Goal: Information Seeking & Learning: Compare options

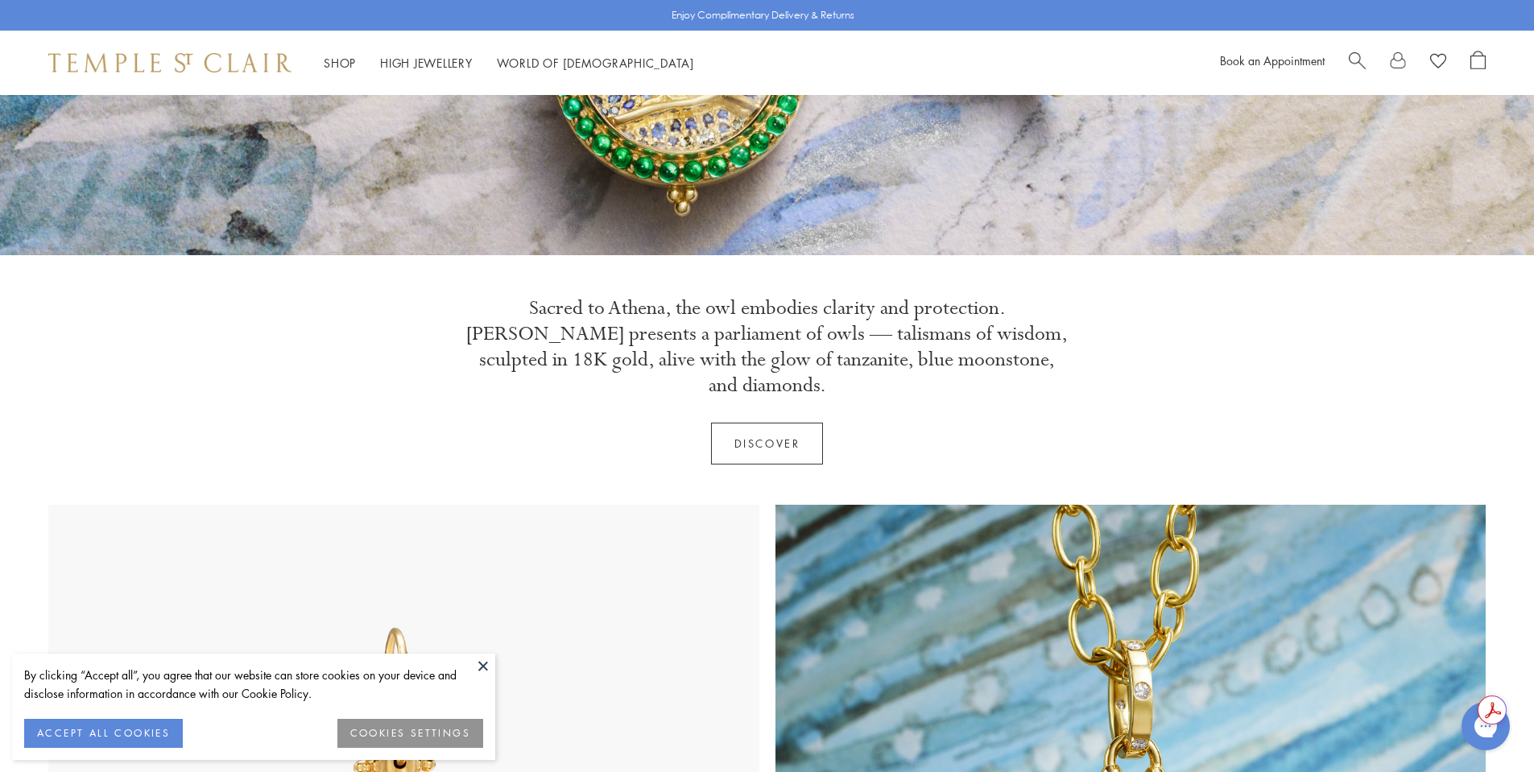
scroll to position [483, 0]
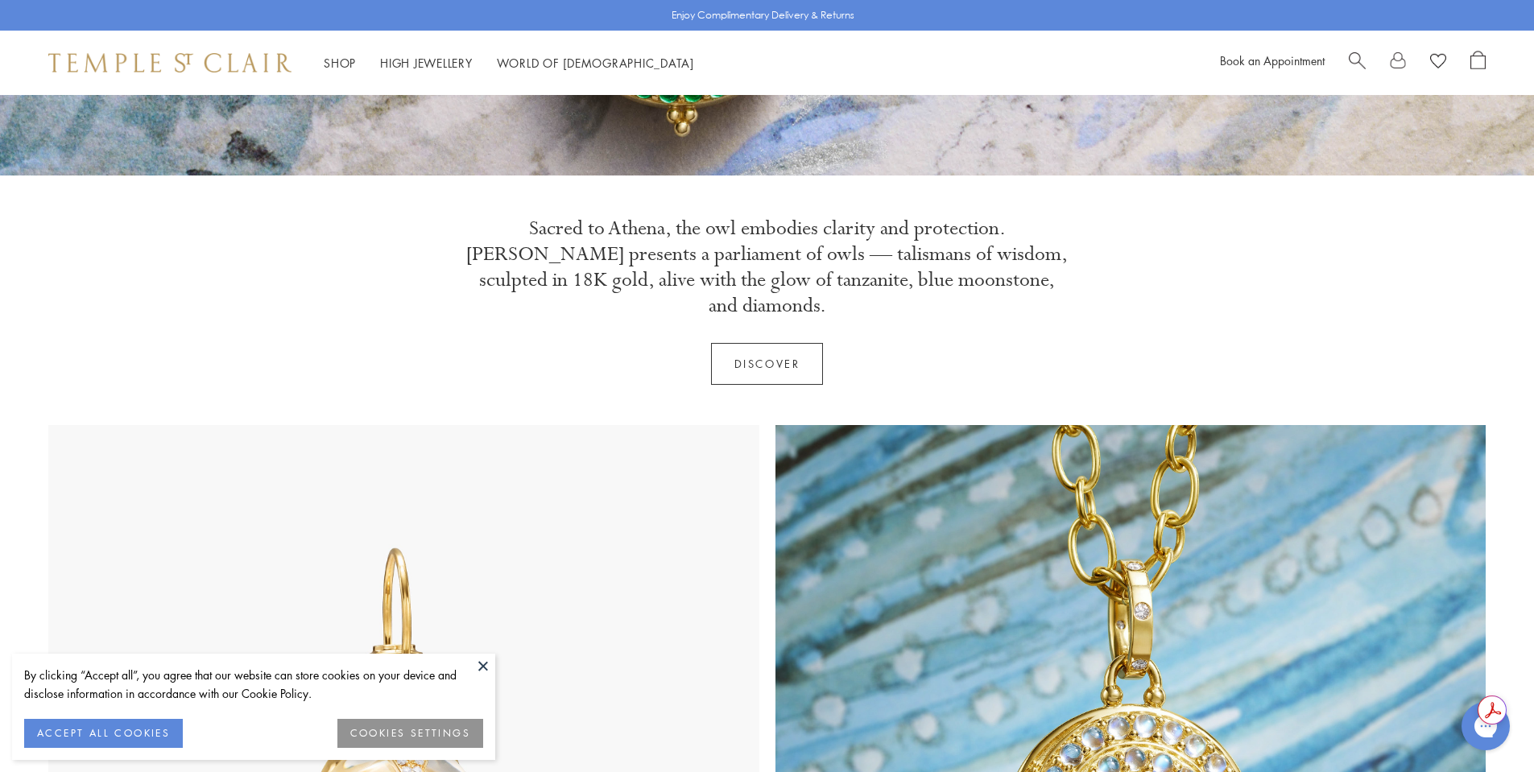
click at [131, 727] on button "ACCEPT ALL COOKIES" at bounding box center [103, 733] width 159 height 29
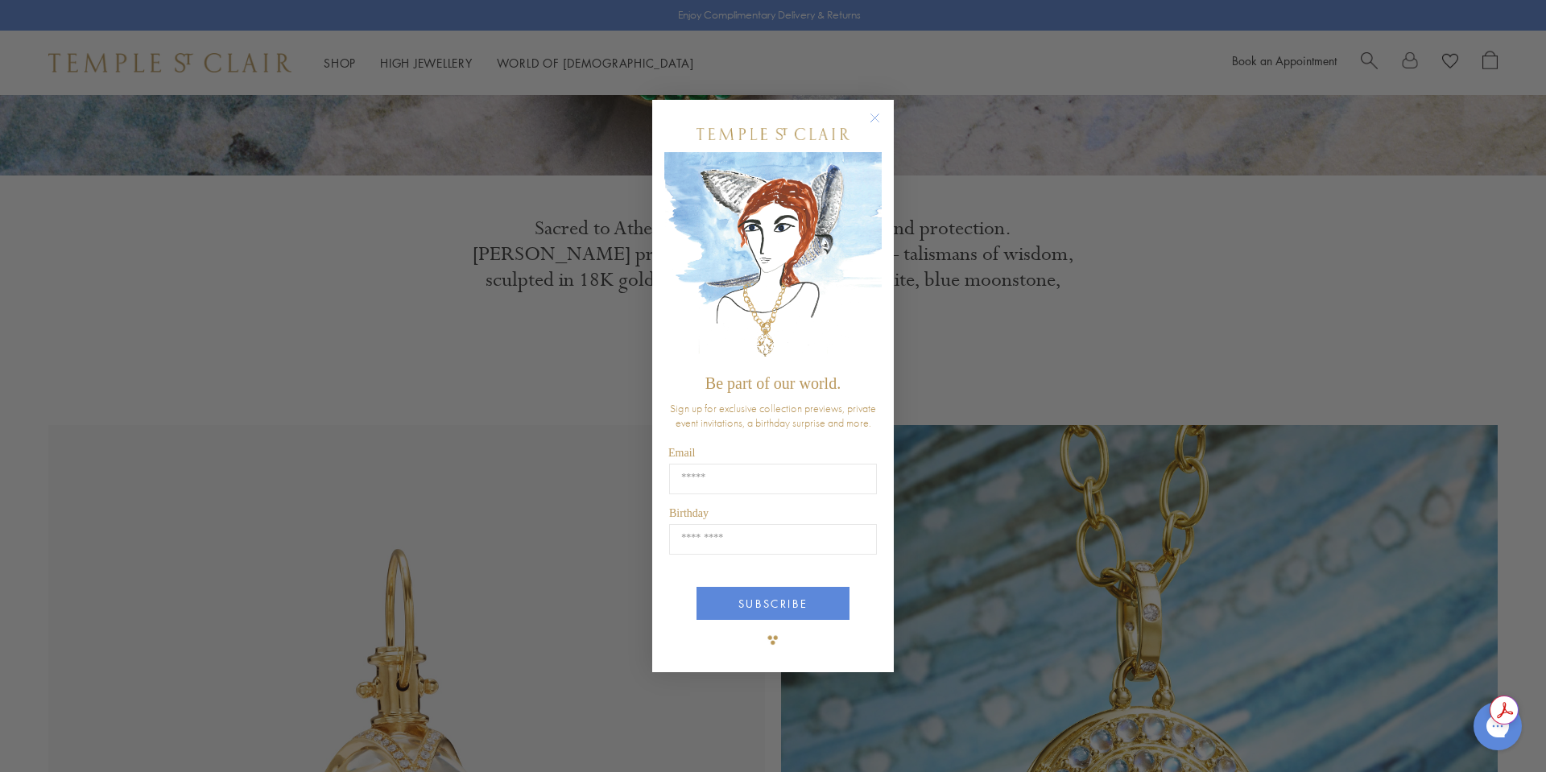
click at [878, 109] on circle "Close dialog" at bounding box center [874, 117] width 19 height 19
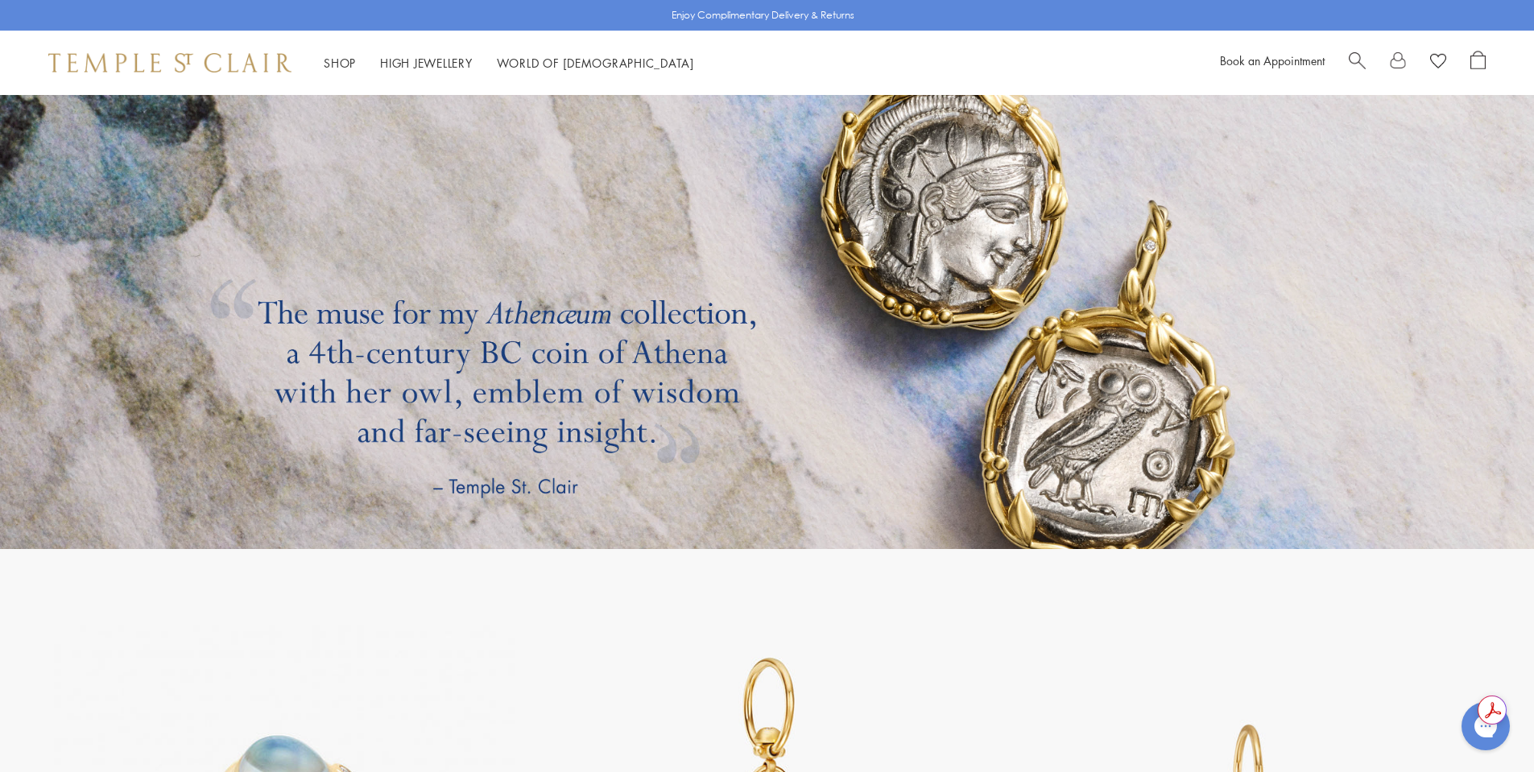
scroll to position [4508, 0]
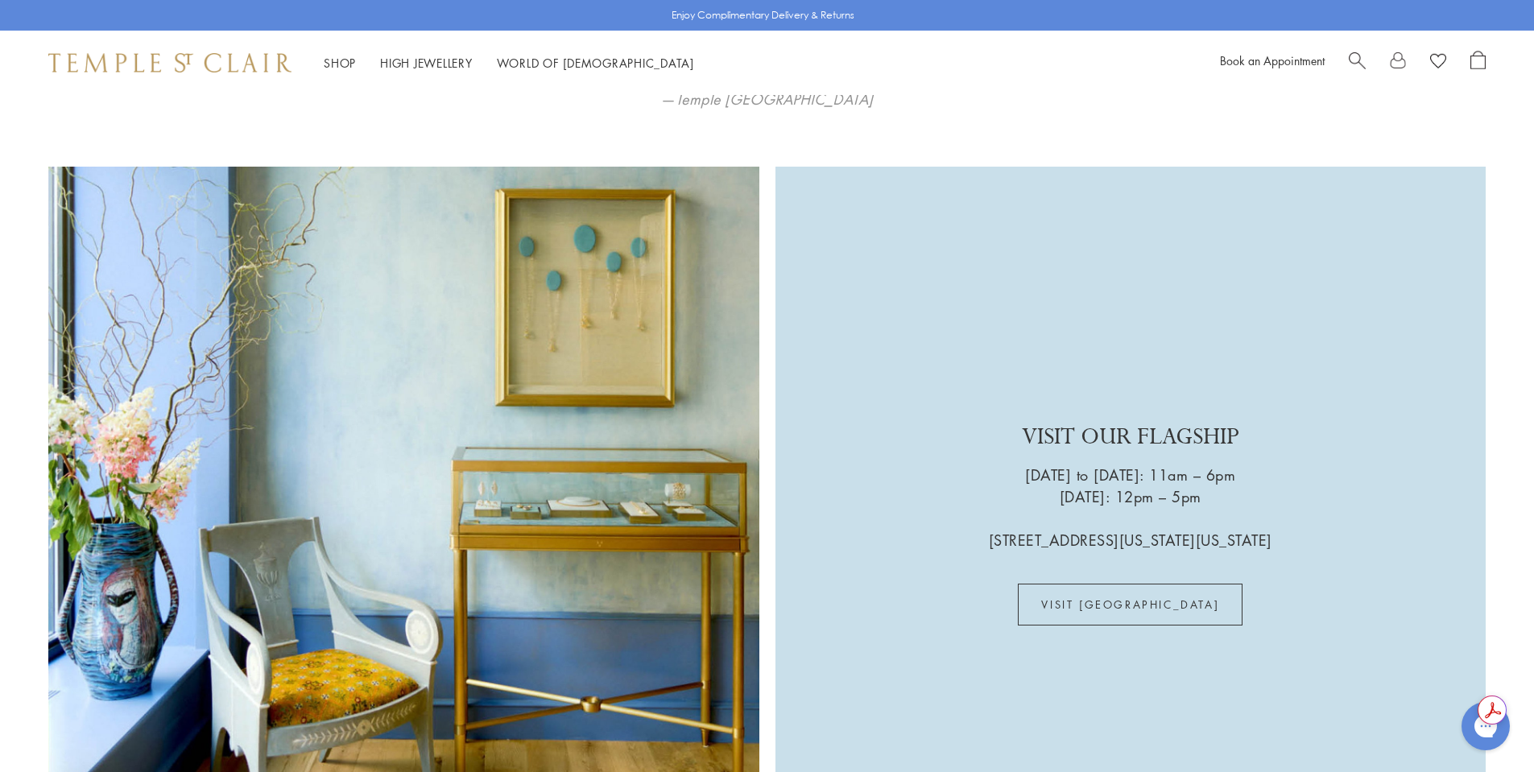
click at [1361, 56] on span "Search" at bounding box center [1356, 59] width 17 height 17
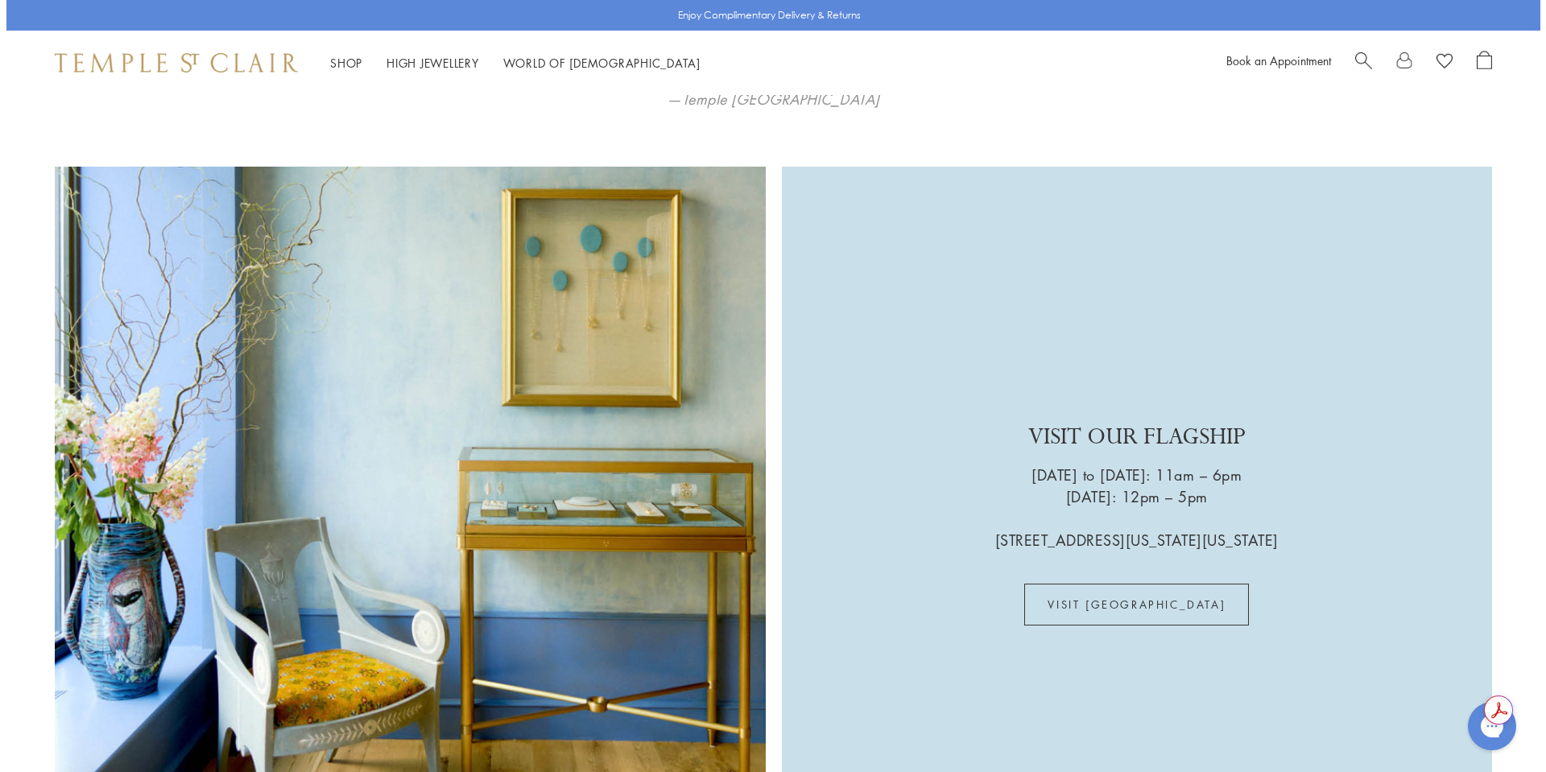
scroll to position [4528, 0]
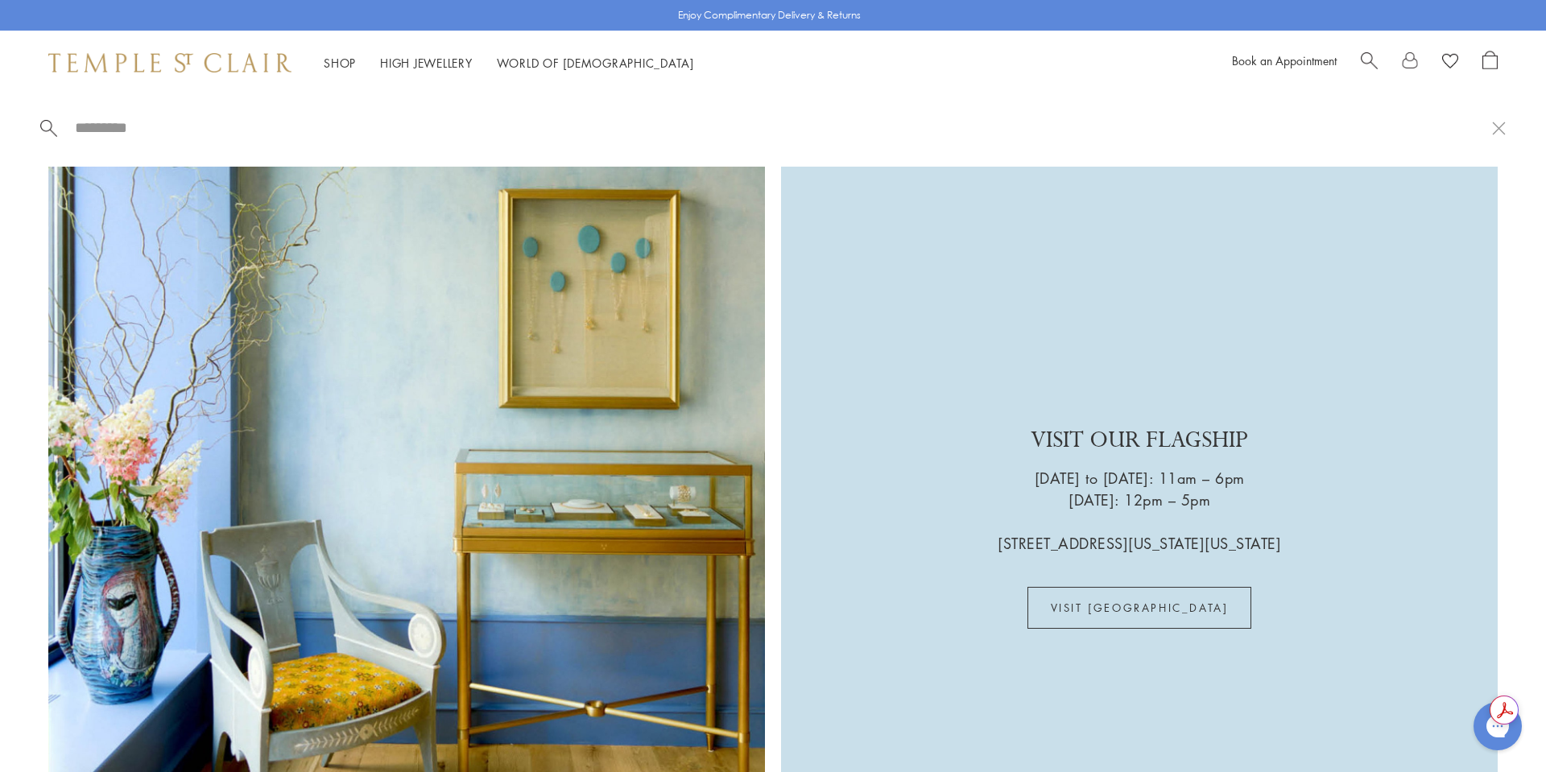
paste input "**********"
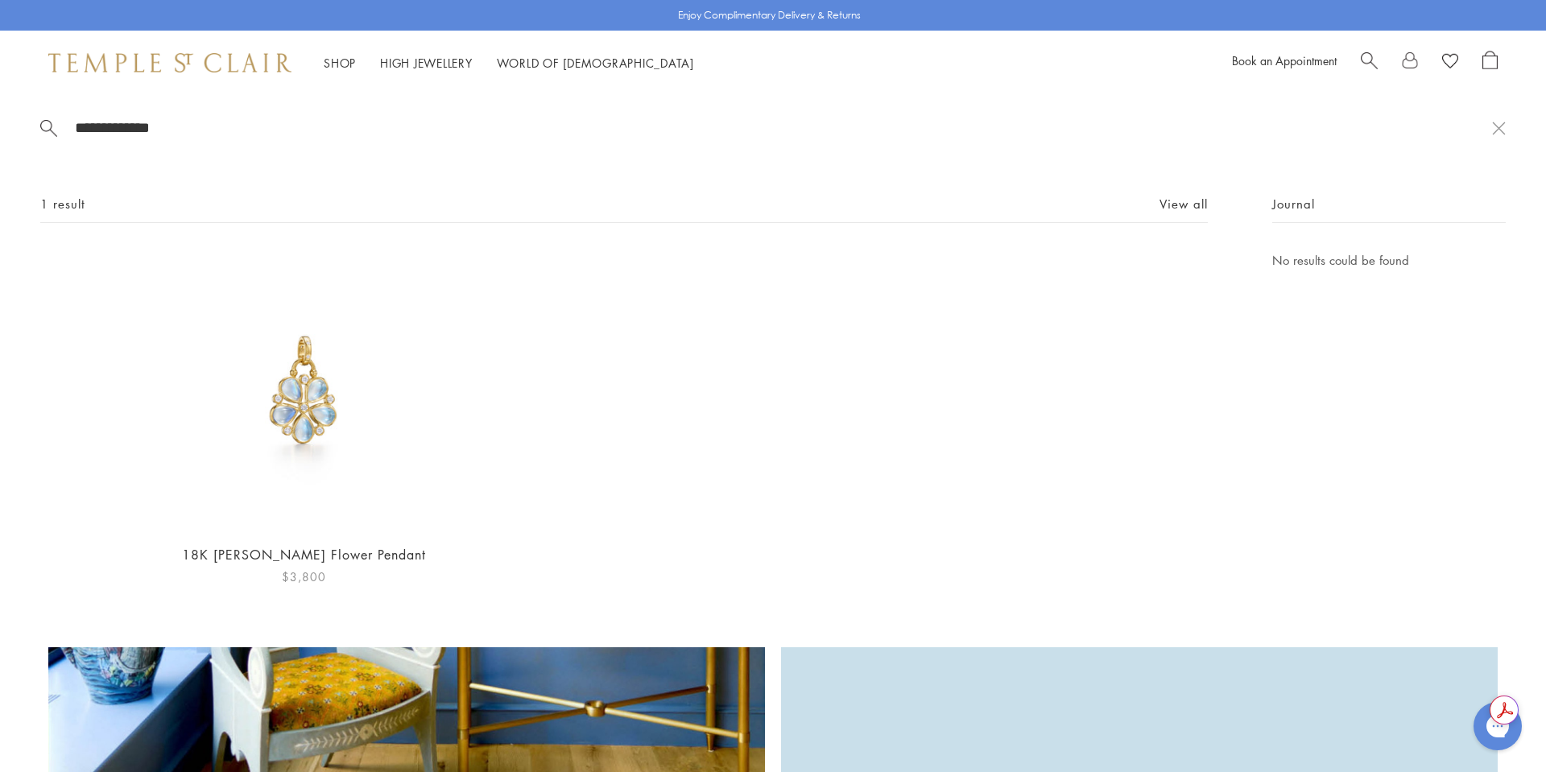
type input "**********"
click at [304, 345] on img at bounding box center [303, 389] width 279 height 279
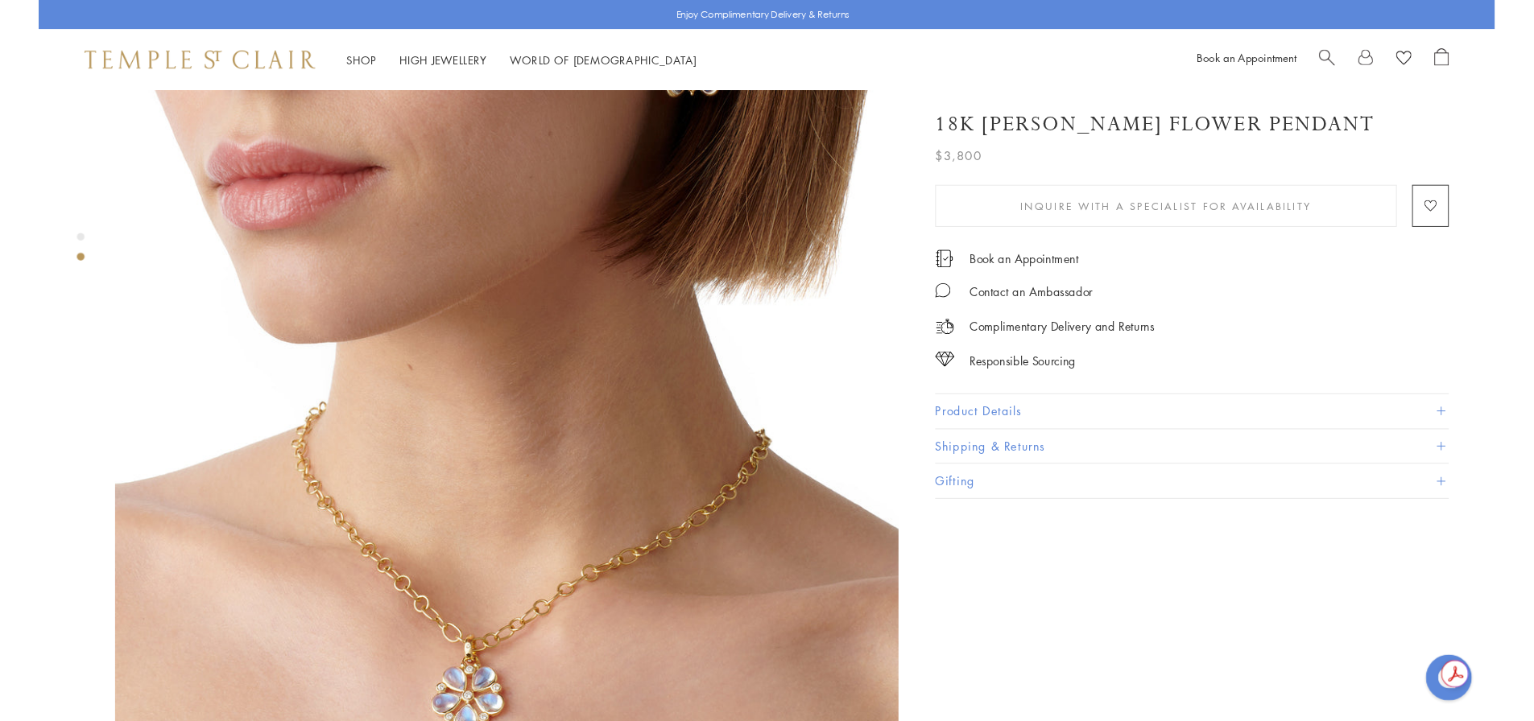
scroll to position [1127, 0]
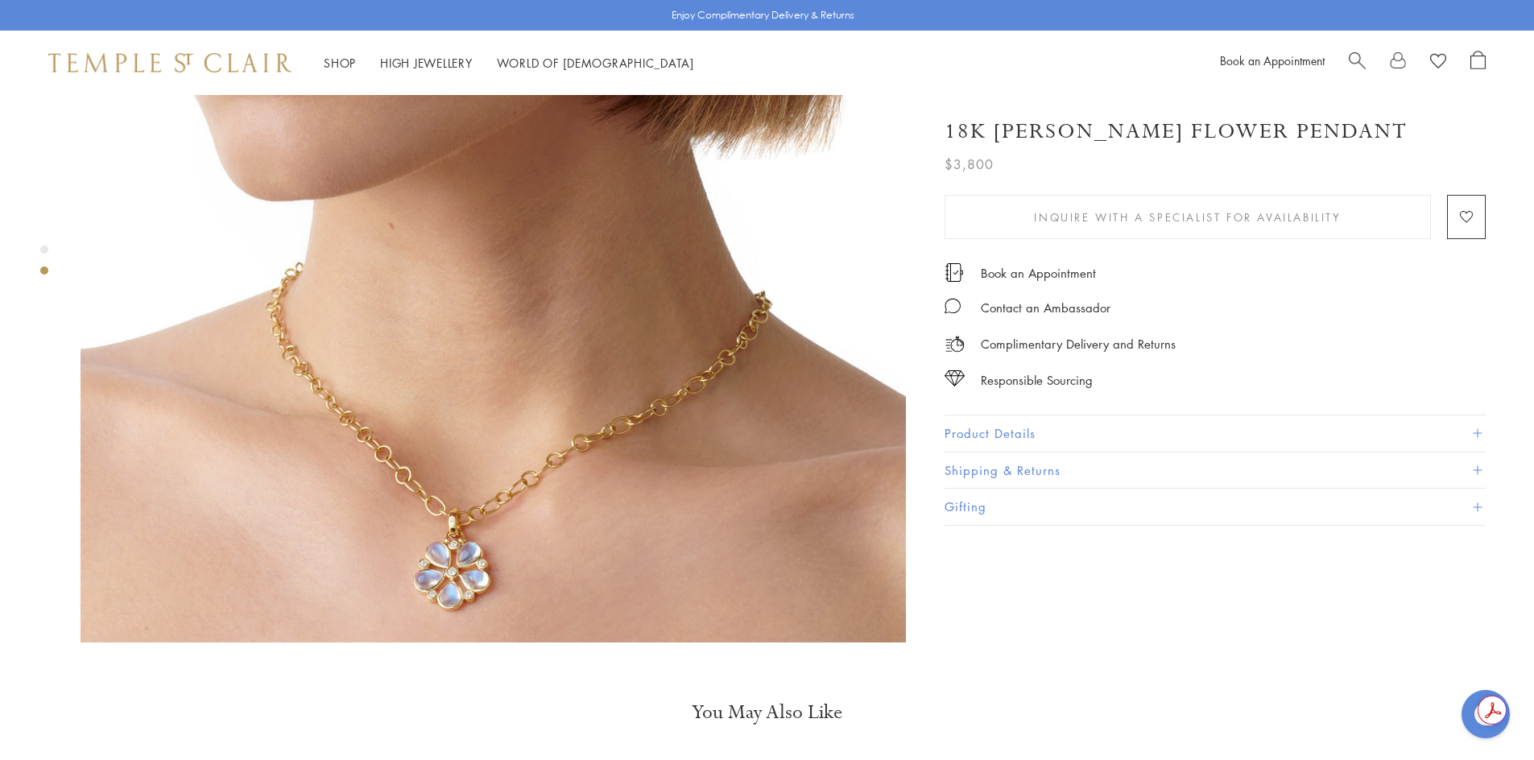
click at [688, 356] on img at bounding box center [493, 229] width 825 height 825
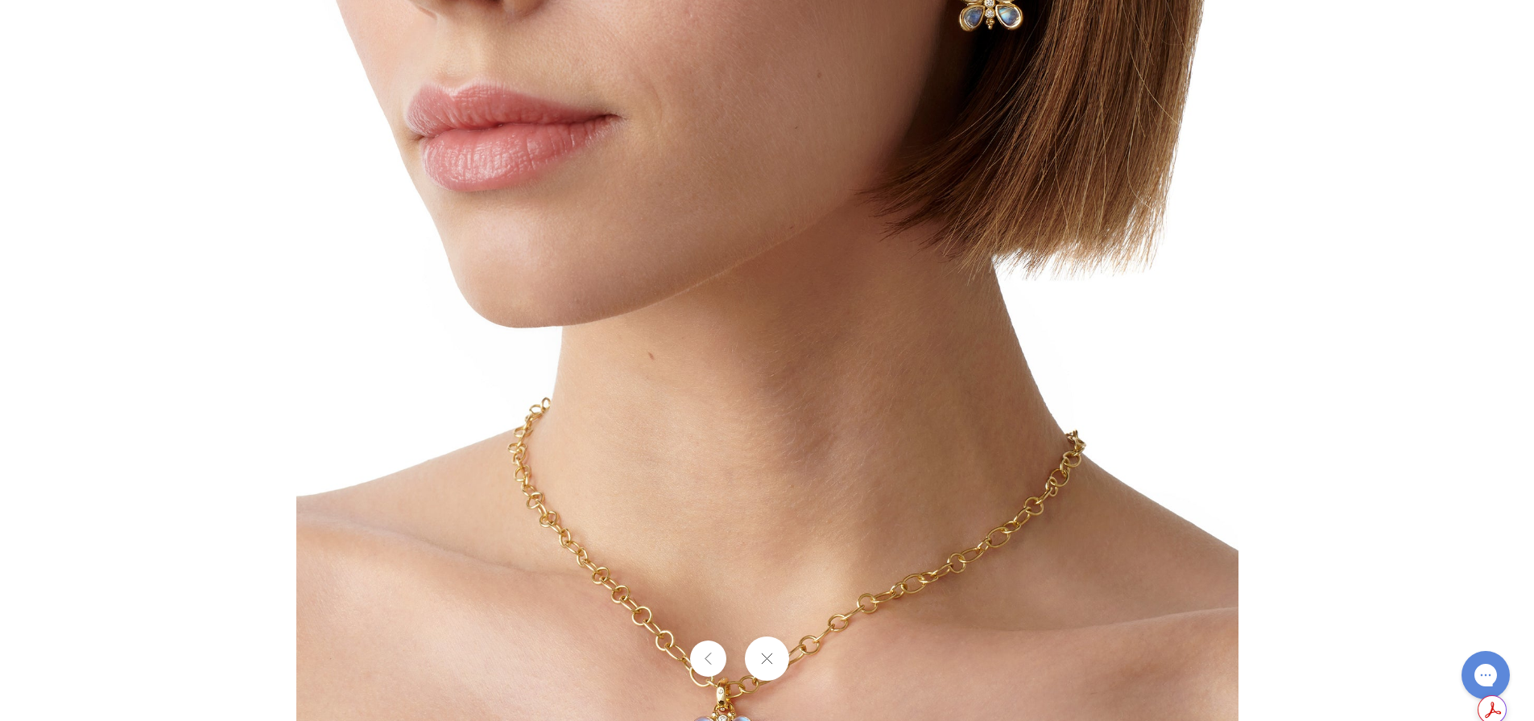
click at [751, 656] on button at bounding box center [767, 659] width 44 height 44
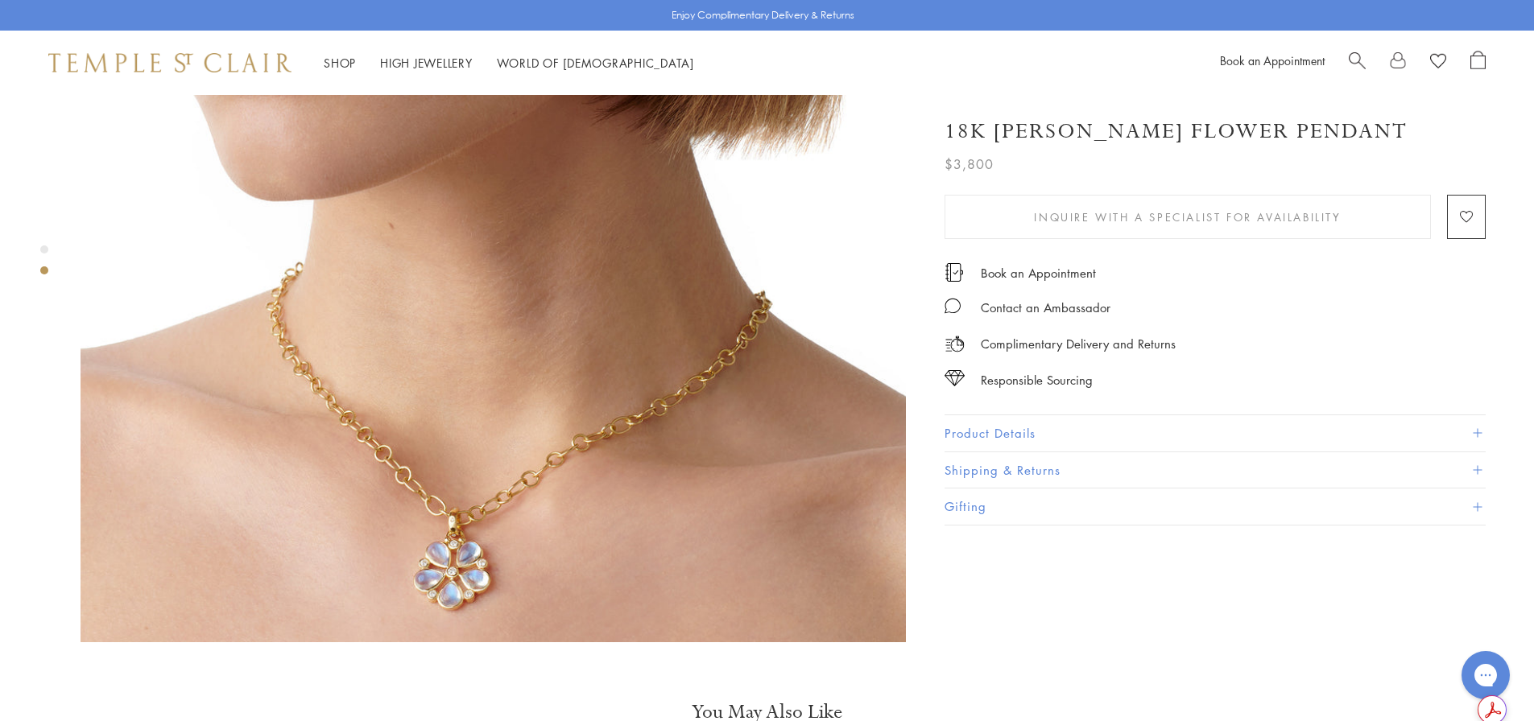
click at [1117, 438] on button "Product Details" at bounding box center [1214, 433] width 541 height 36
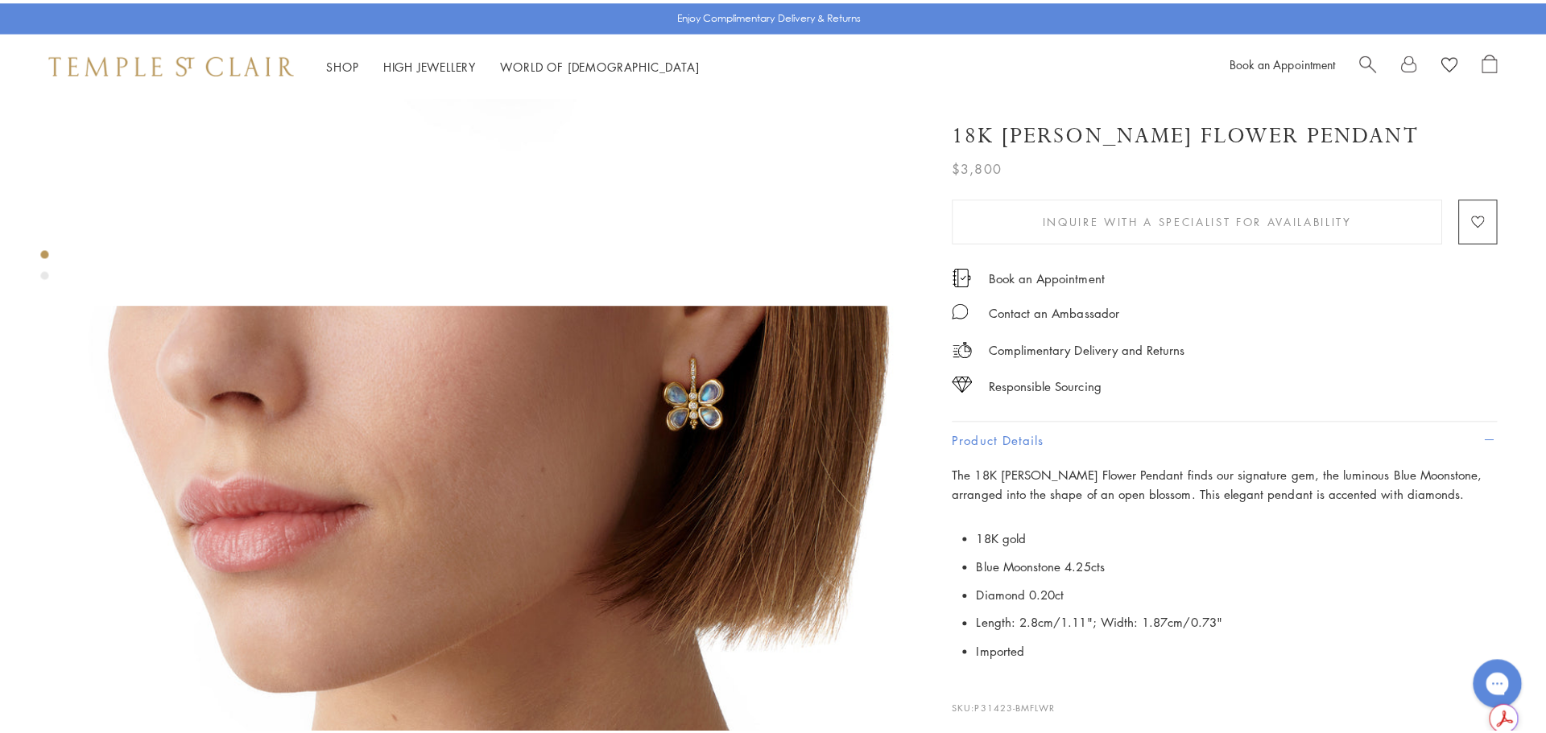
scroll to position [0, 0]
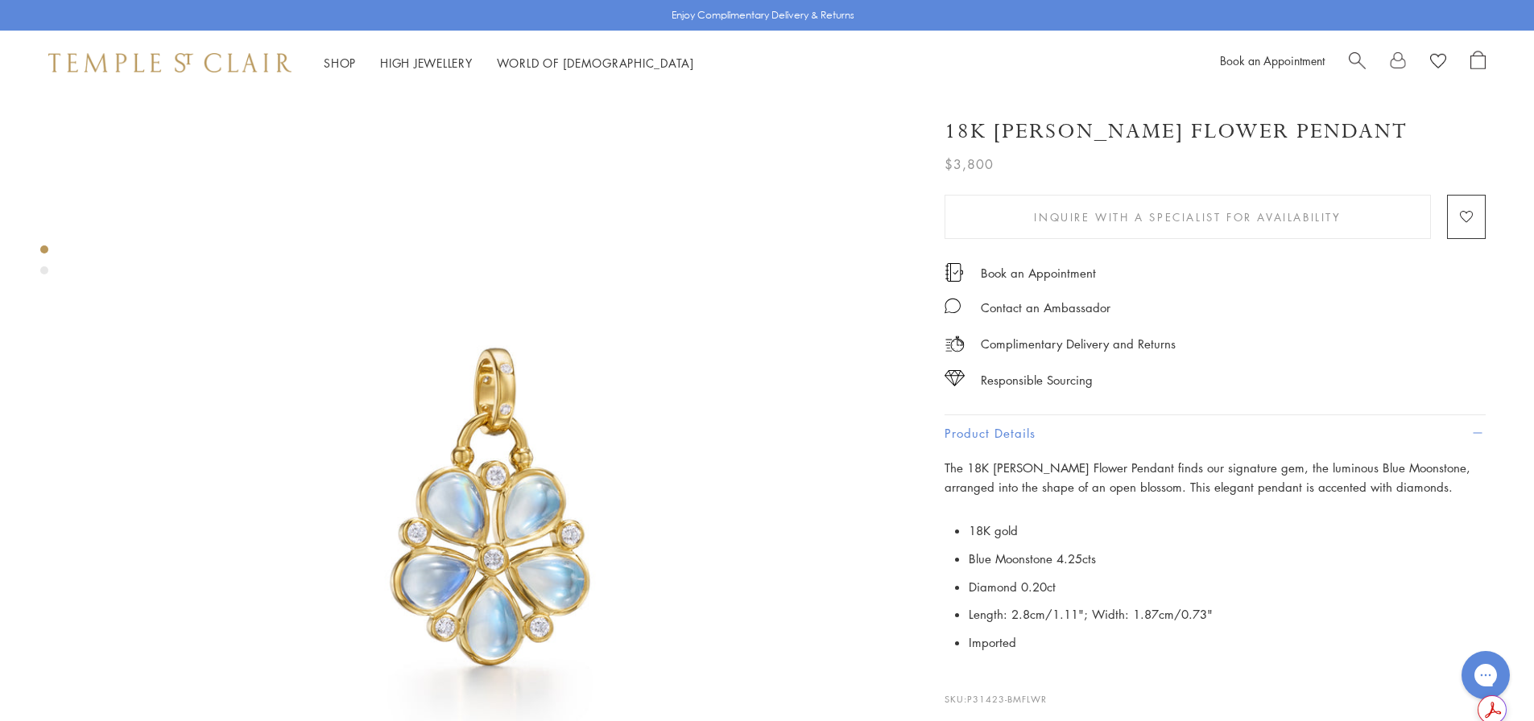
click at [1361, 64] on span "Search" at bounding box center [1356, 59] width 17 height 17
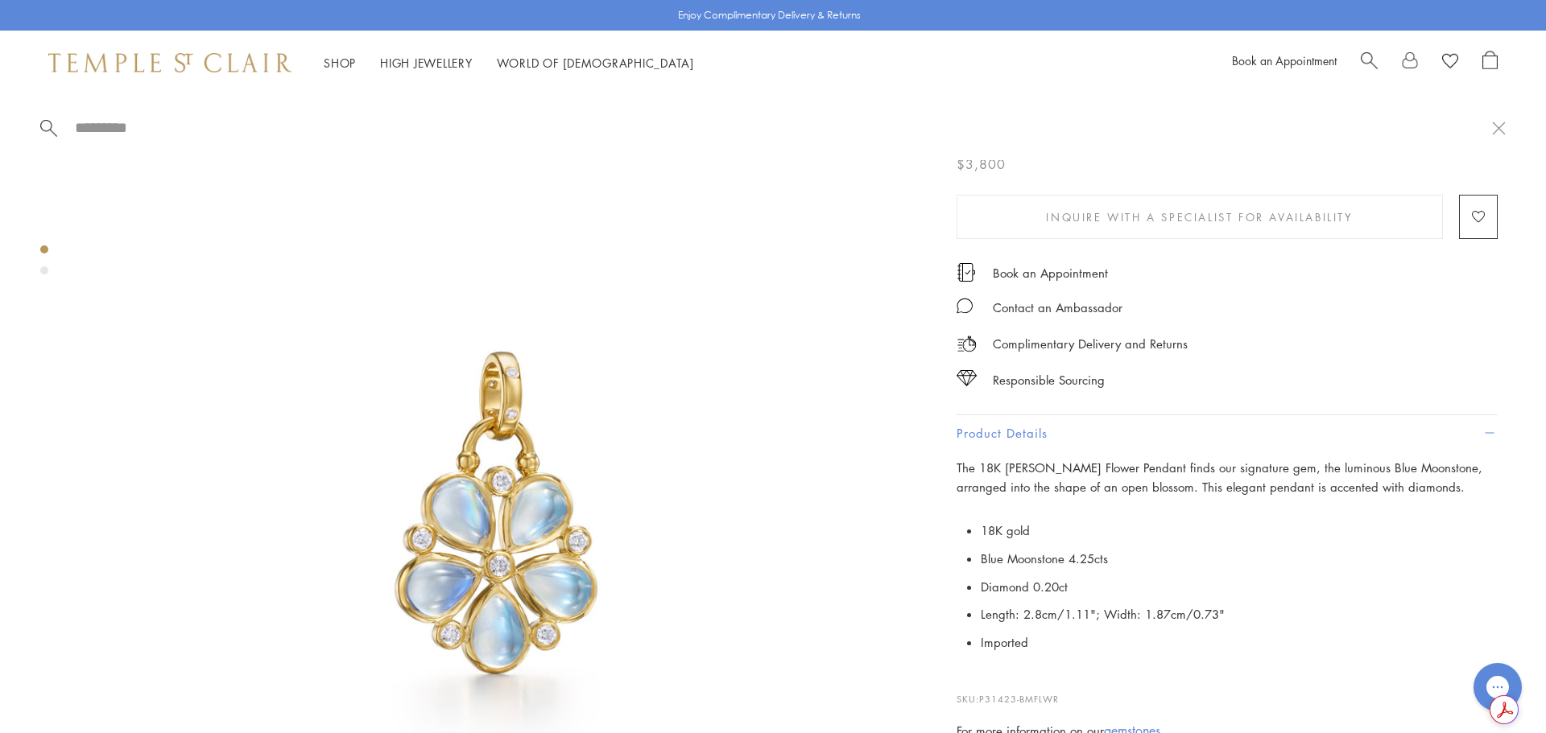
paste input "**********"
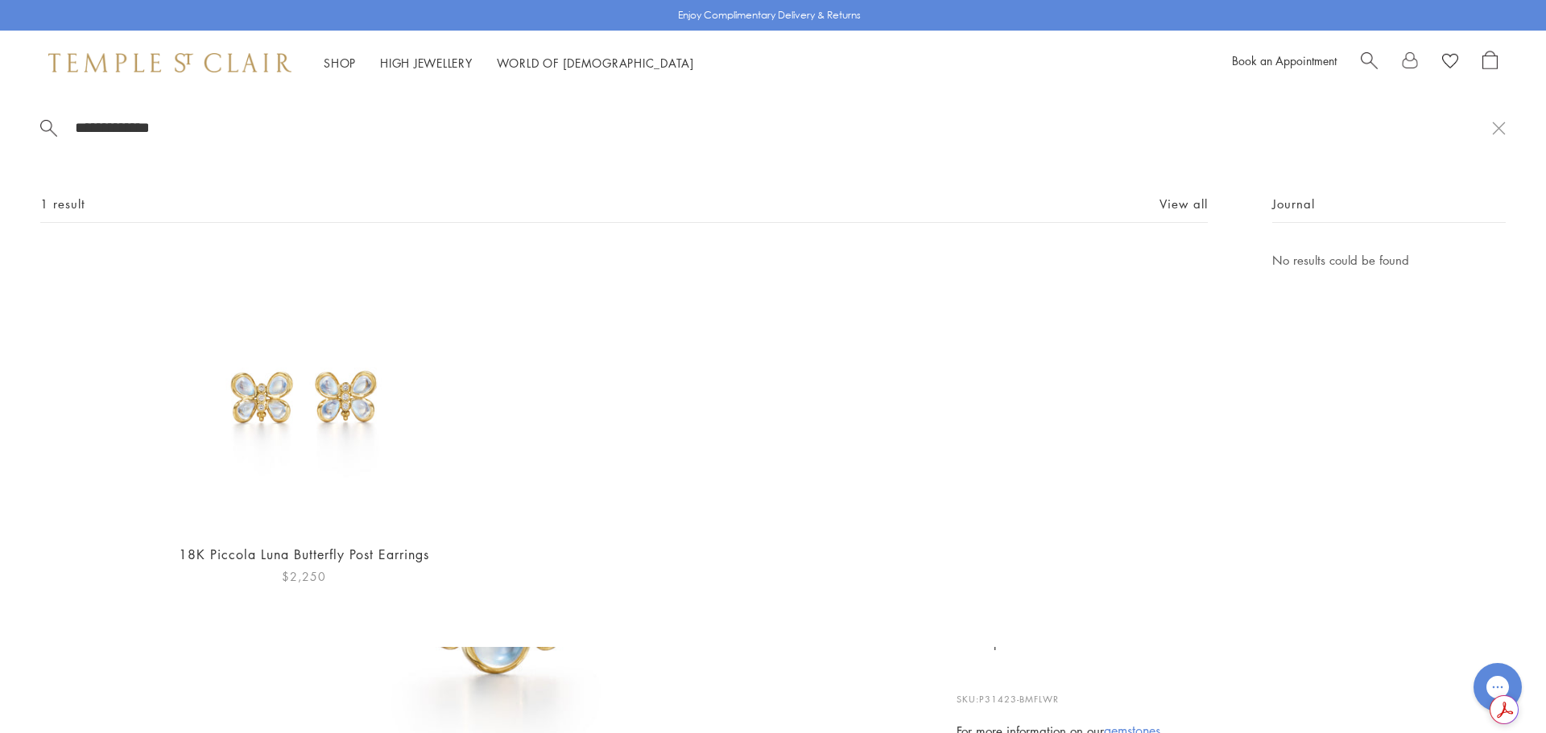
type input "**********"
click at [345, 397] on img at bounding box center [303, 389] width 279 height 279
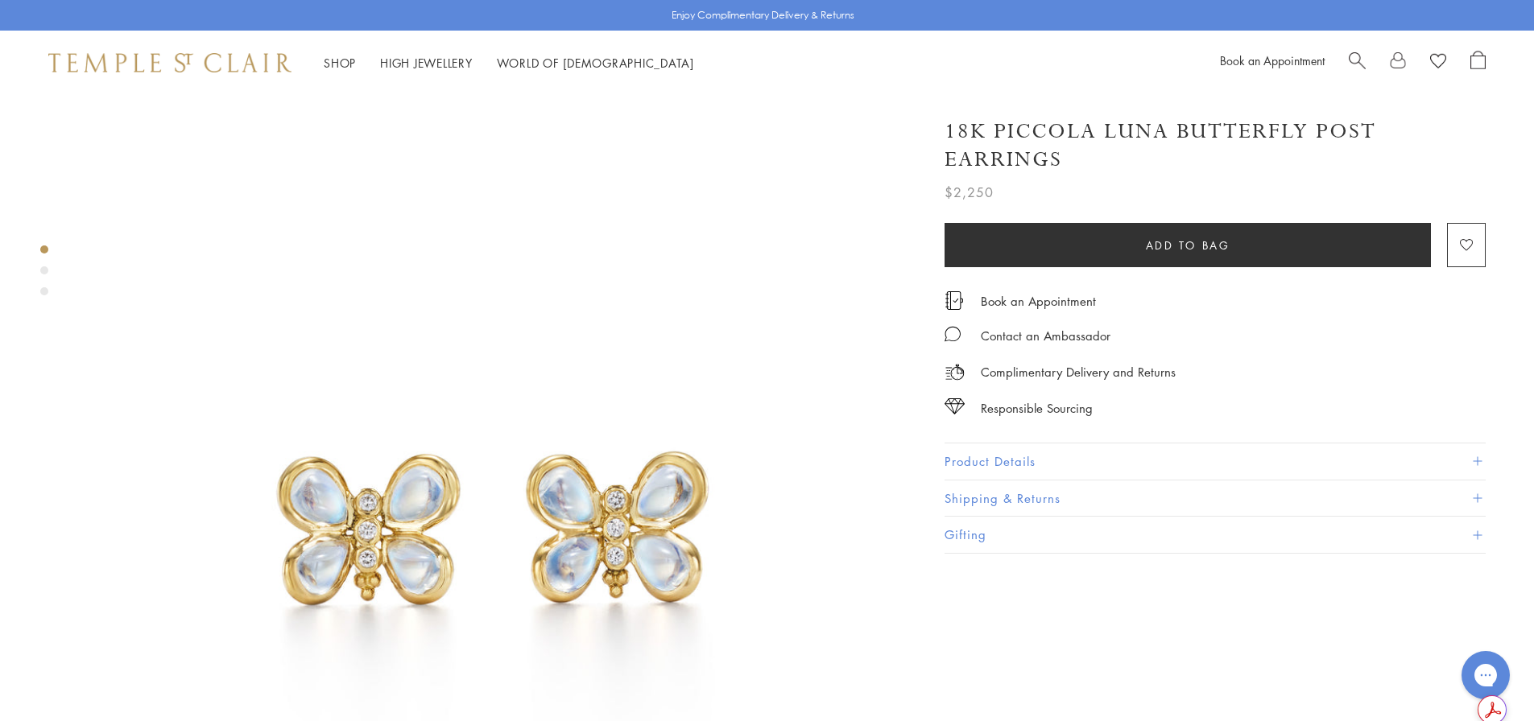
click at [1043, 452] on button "Product Details" at bounding box center [1214, 462] width 541 height 36
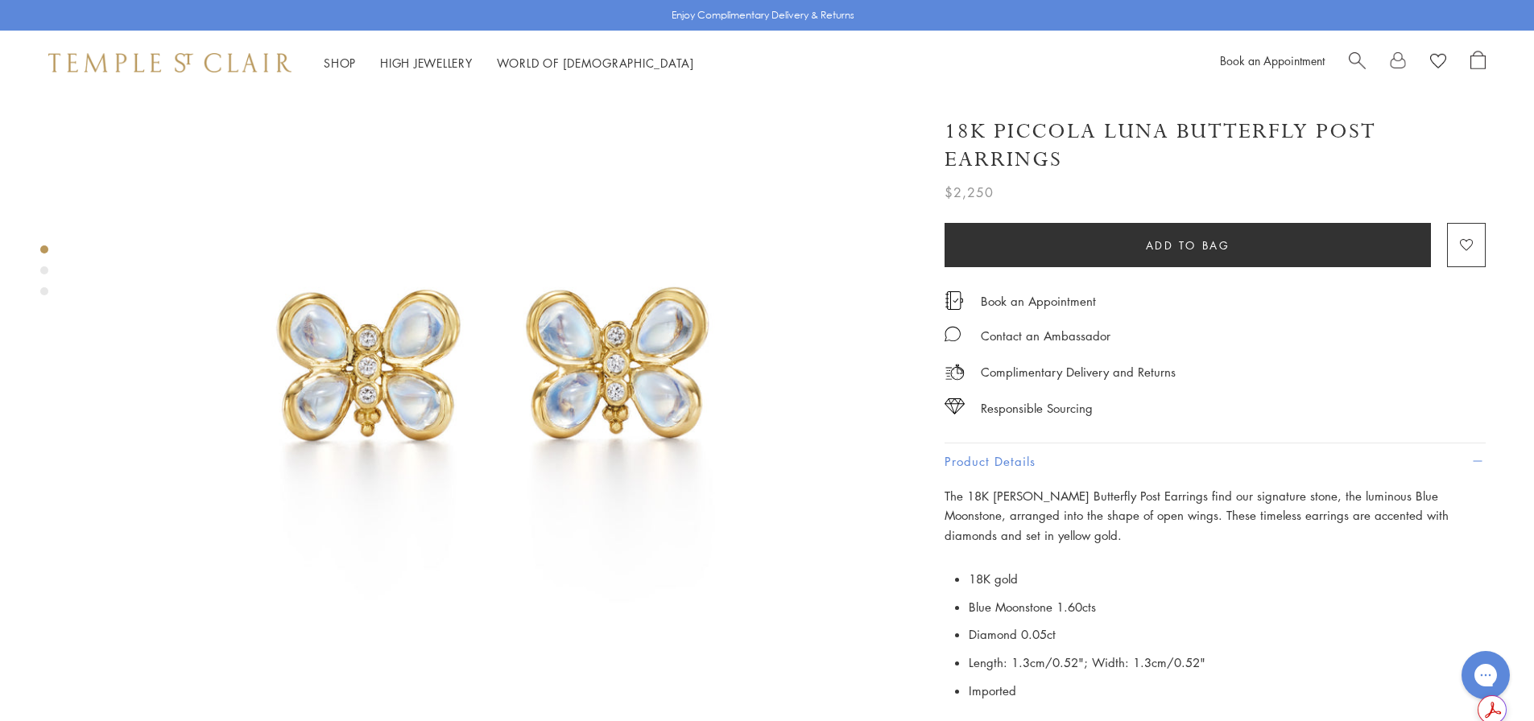
scroll to position [644, 0]
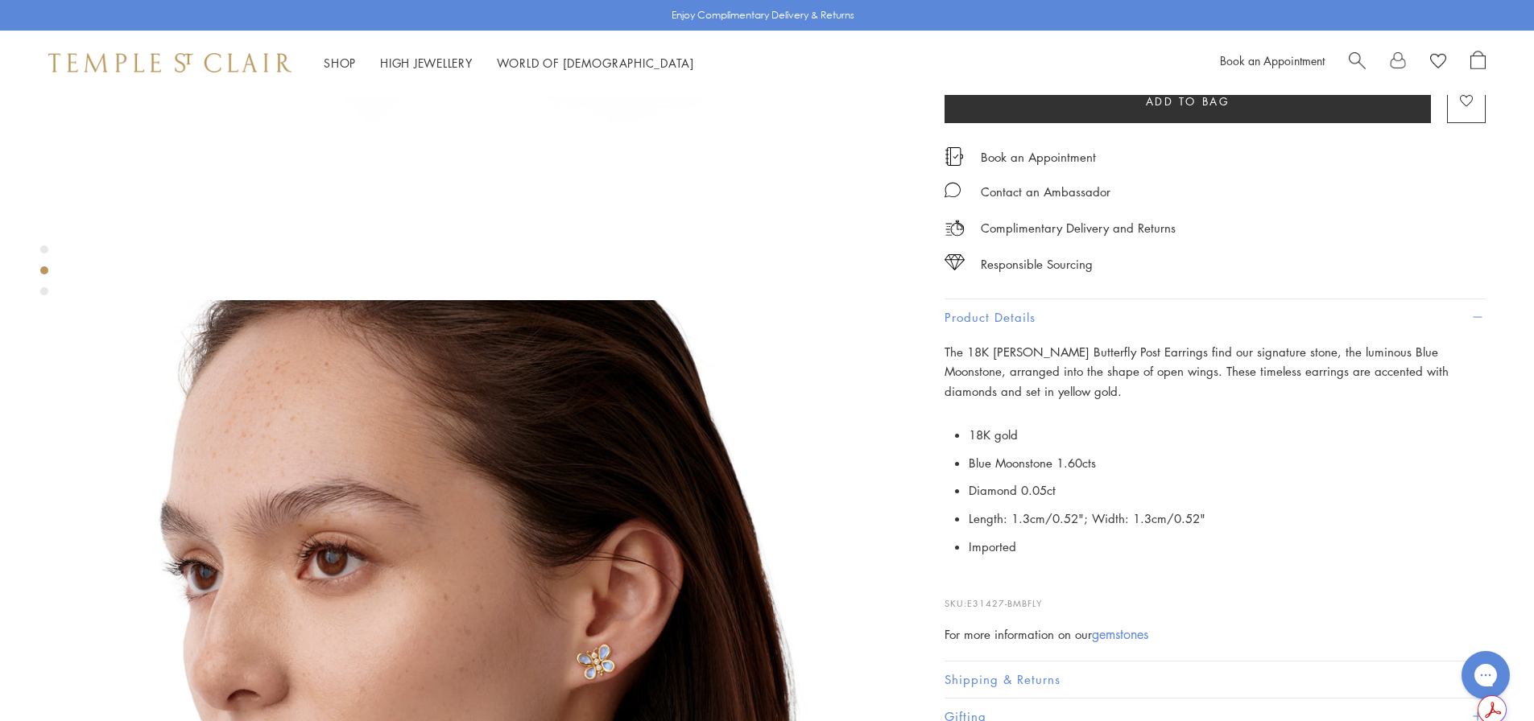
click at [471, 344] on img at bounding box center [493, 712] width 825 height 825
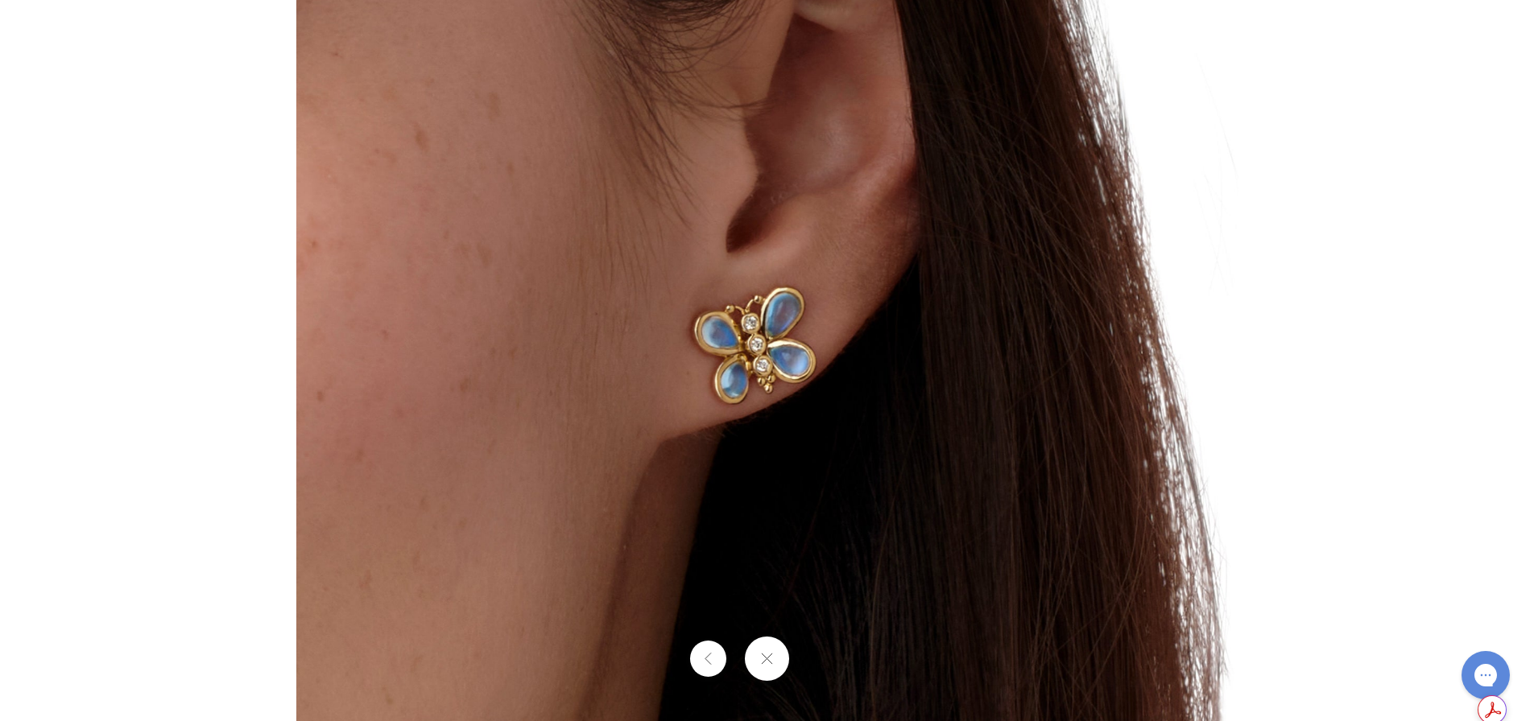
click at [746, 658] on button at bounding box center [767, 659] width 44 height 44
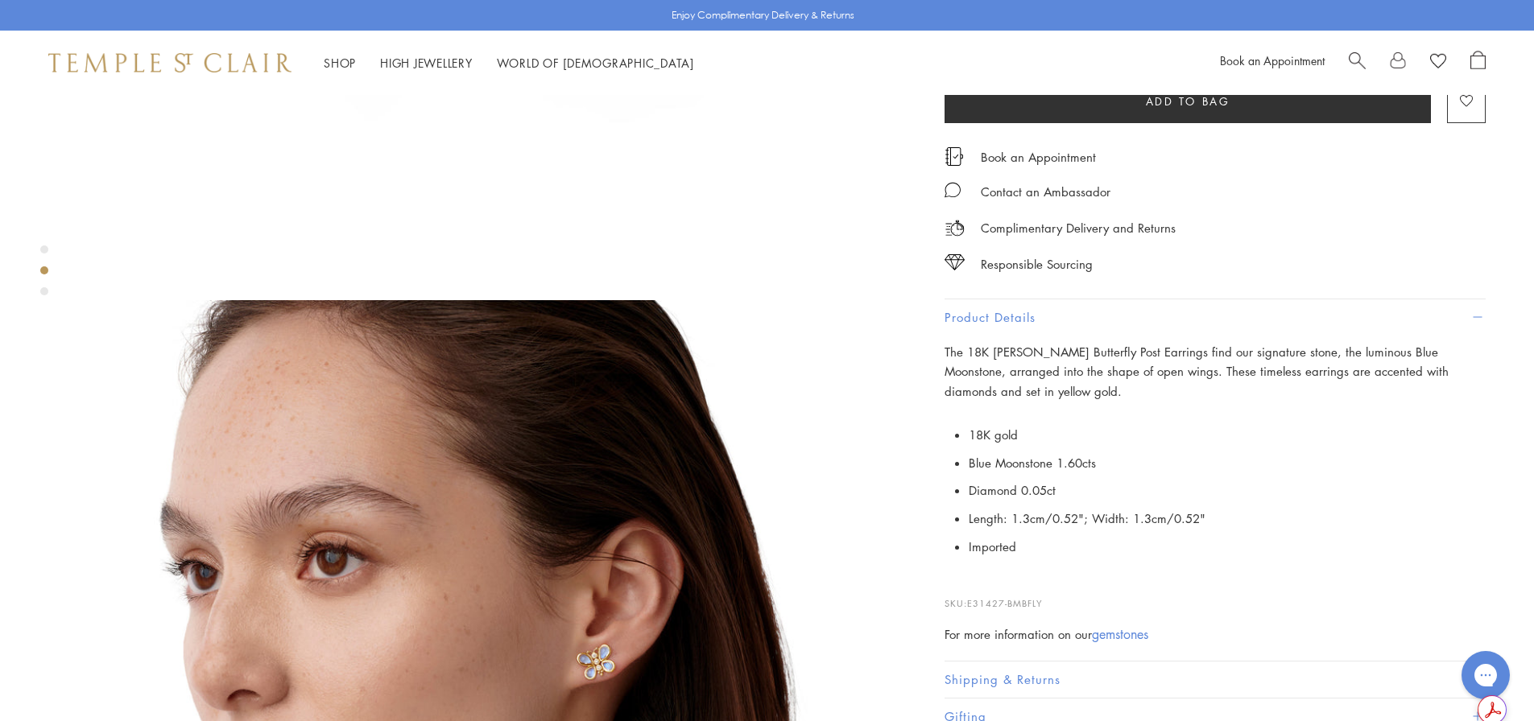
click at [708, 616] on img at bounding box center [493, 712] width 825 height 825
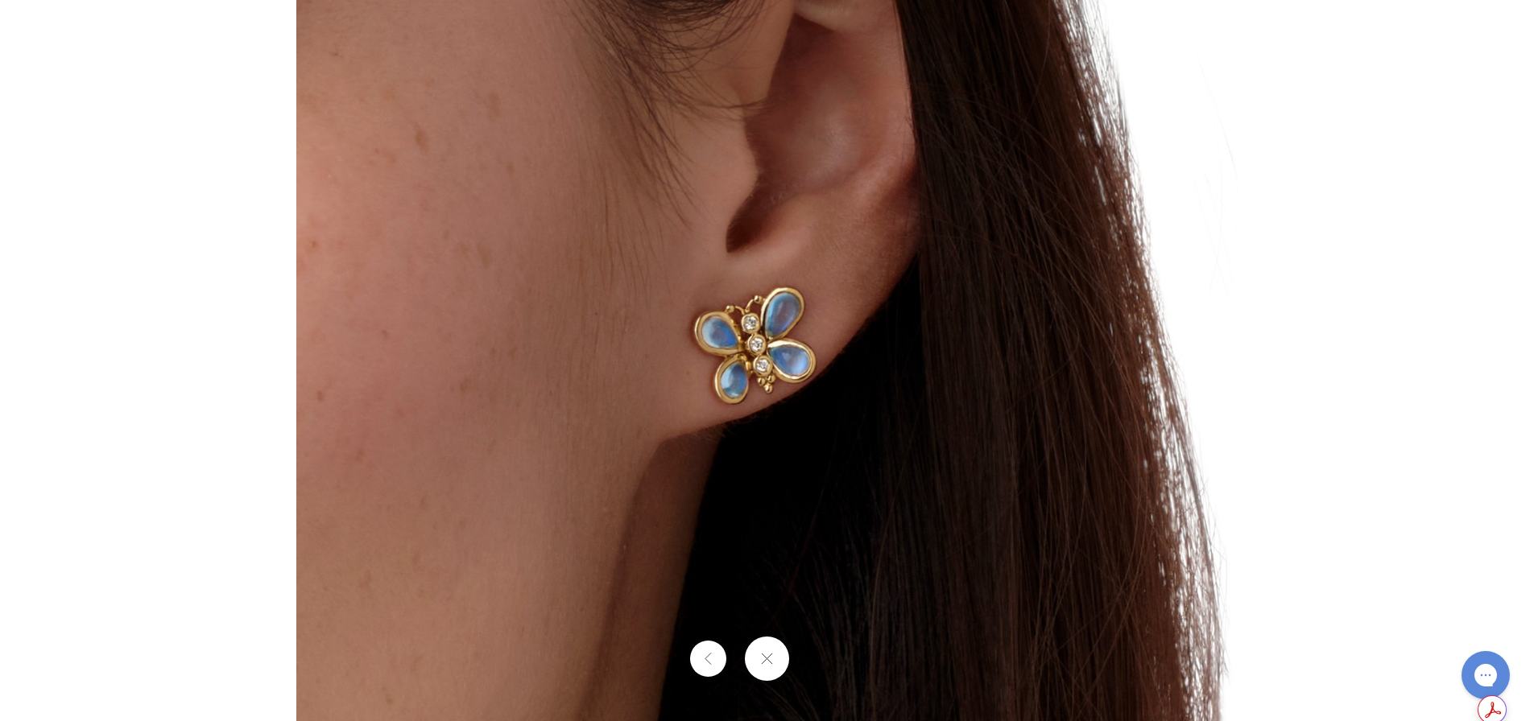
click at [770, 668] on button at bounding box center [767, 659] width 44 height 44
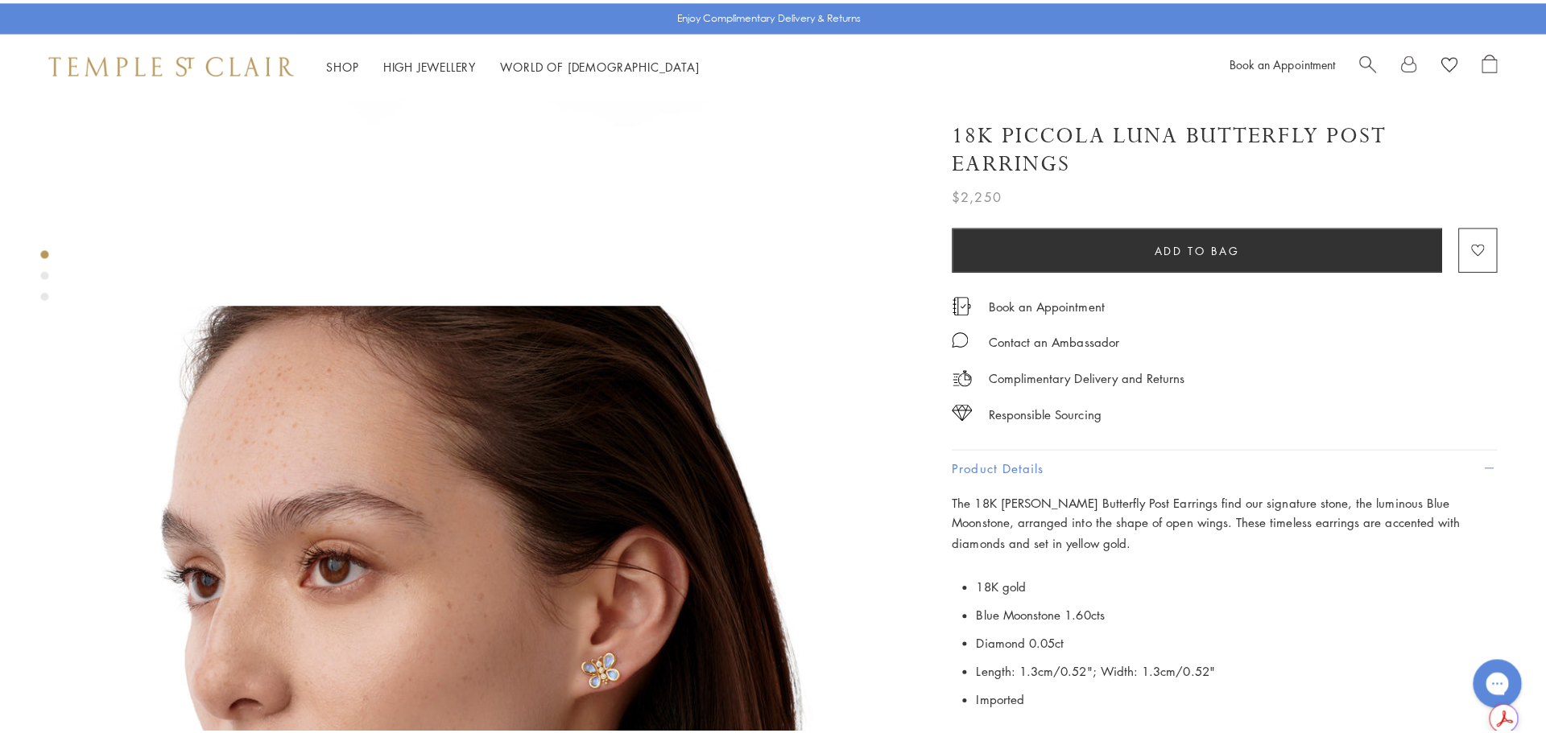
scroll to position [0, 0]
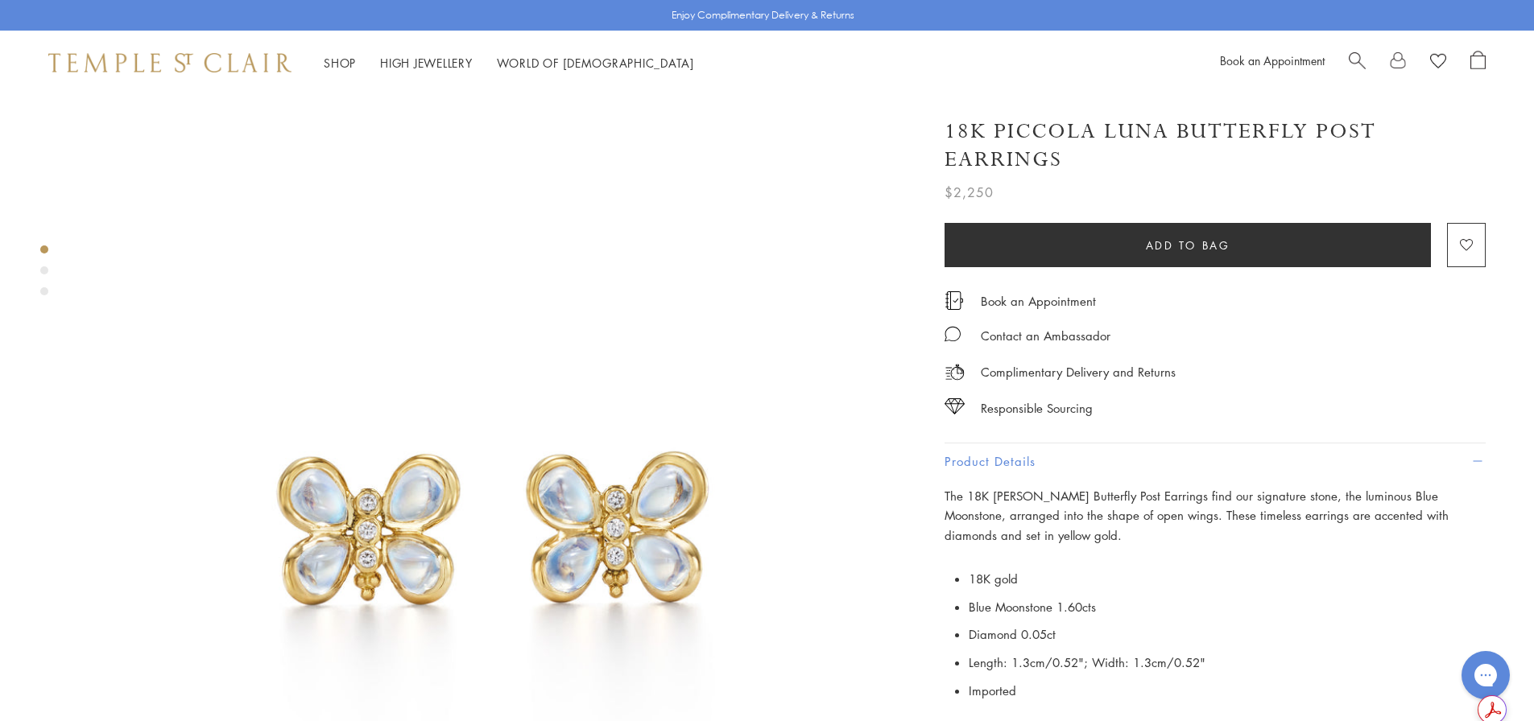
click at [1355, 53] on span "Search" at bounding box center [1356, 59] width 17 height 17
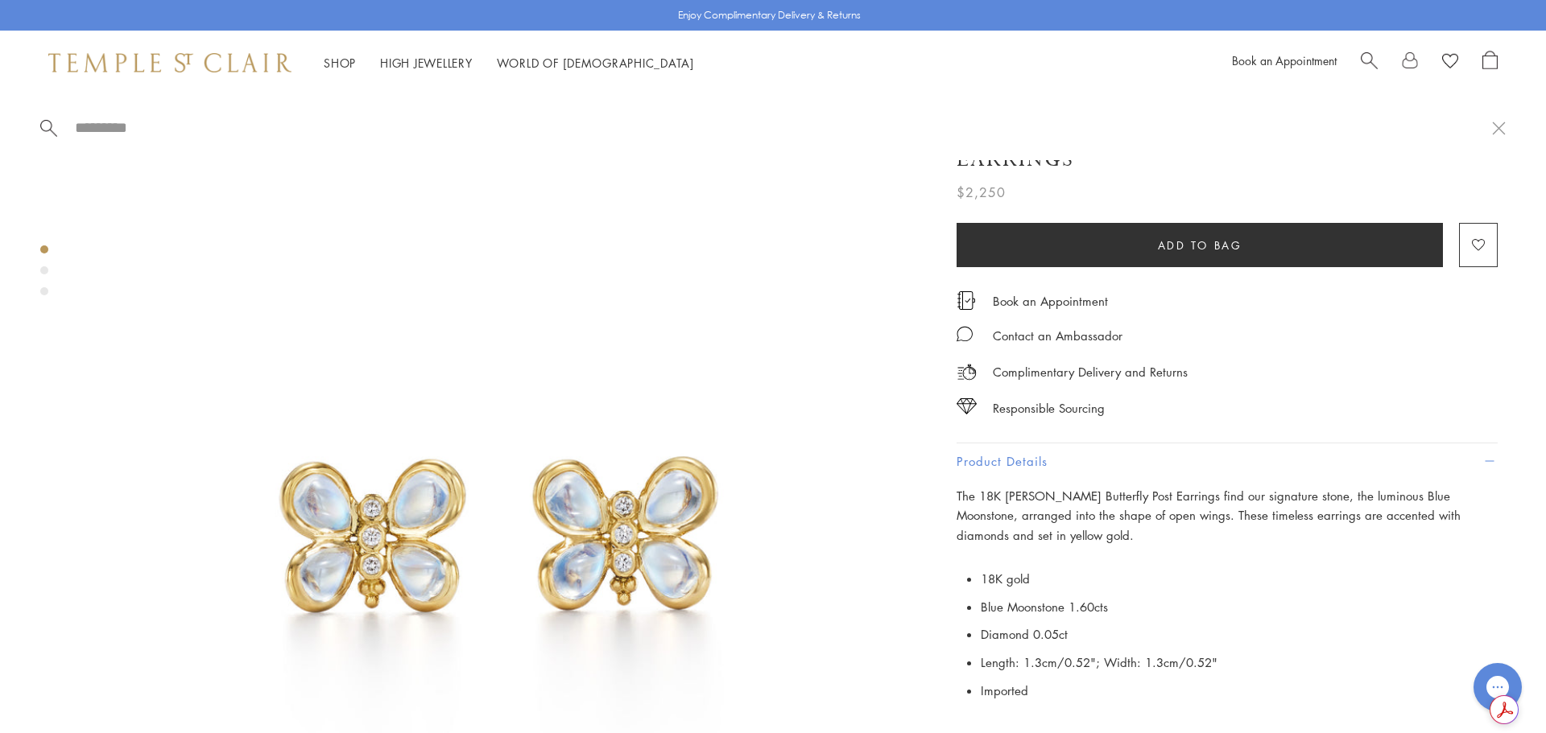
paste input "**********"
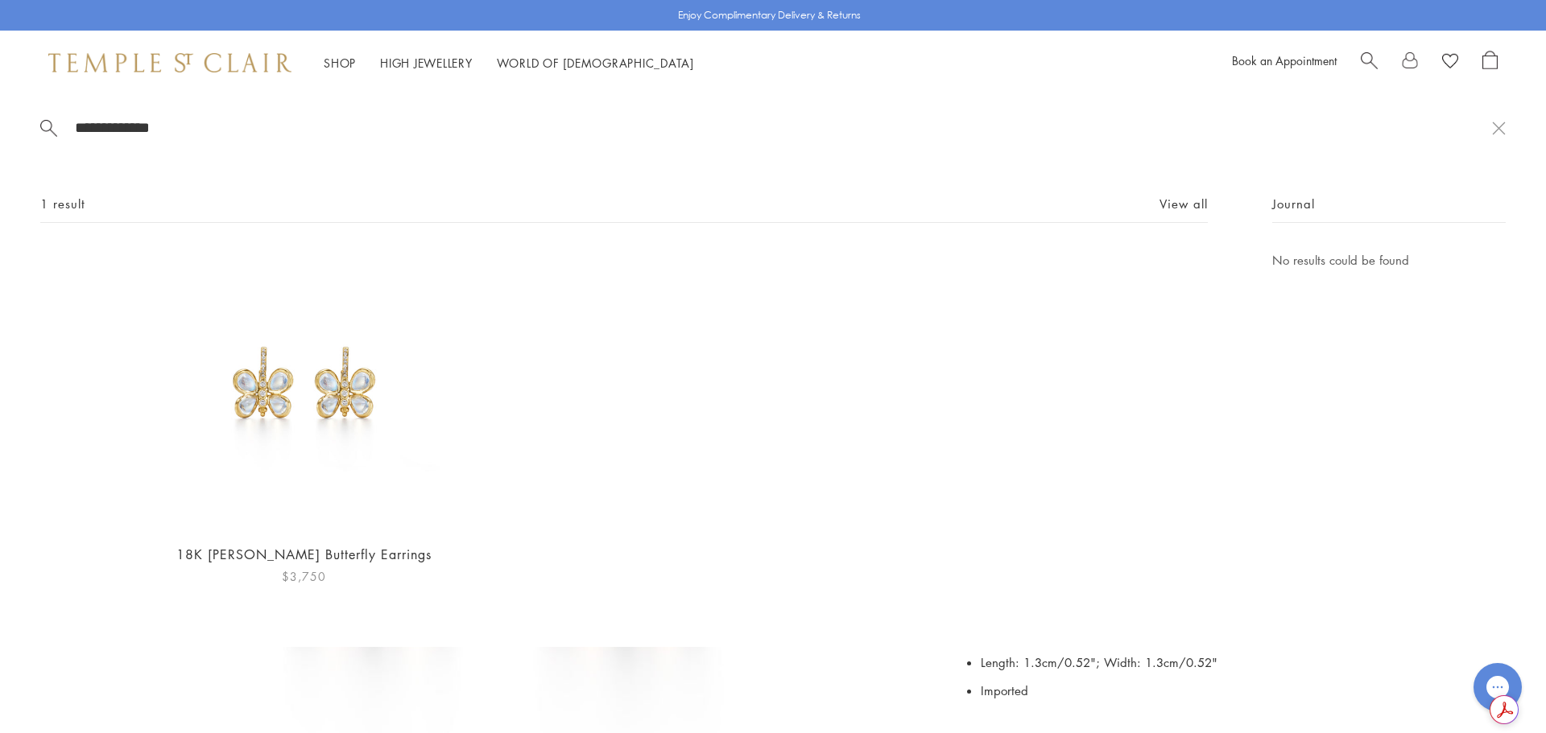
type input "**********"
click at [301, 383] on img at bounding box center [303, 389] width 279 height 279
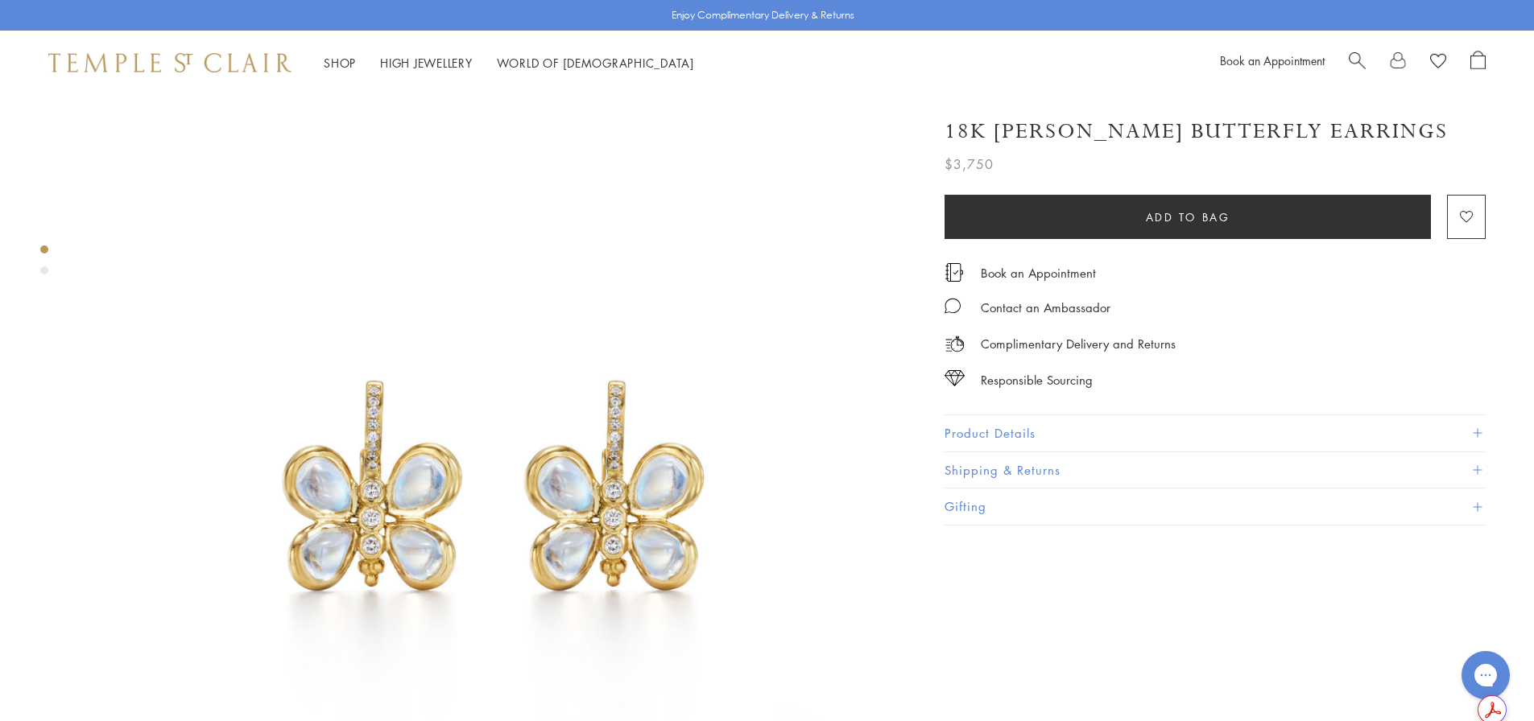
click at [1030, 434] on button "Product Details" at bounding box center [1214, 433] width 541 height 36
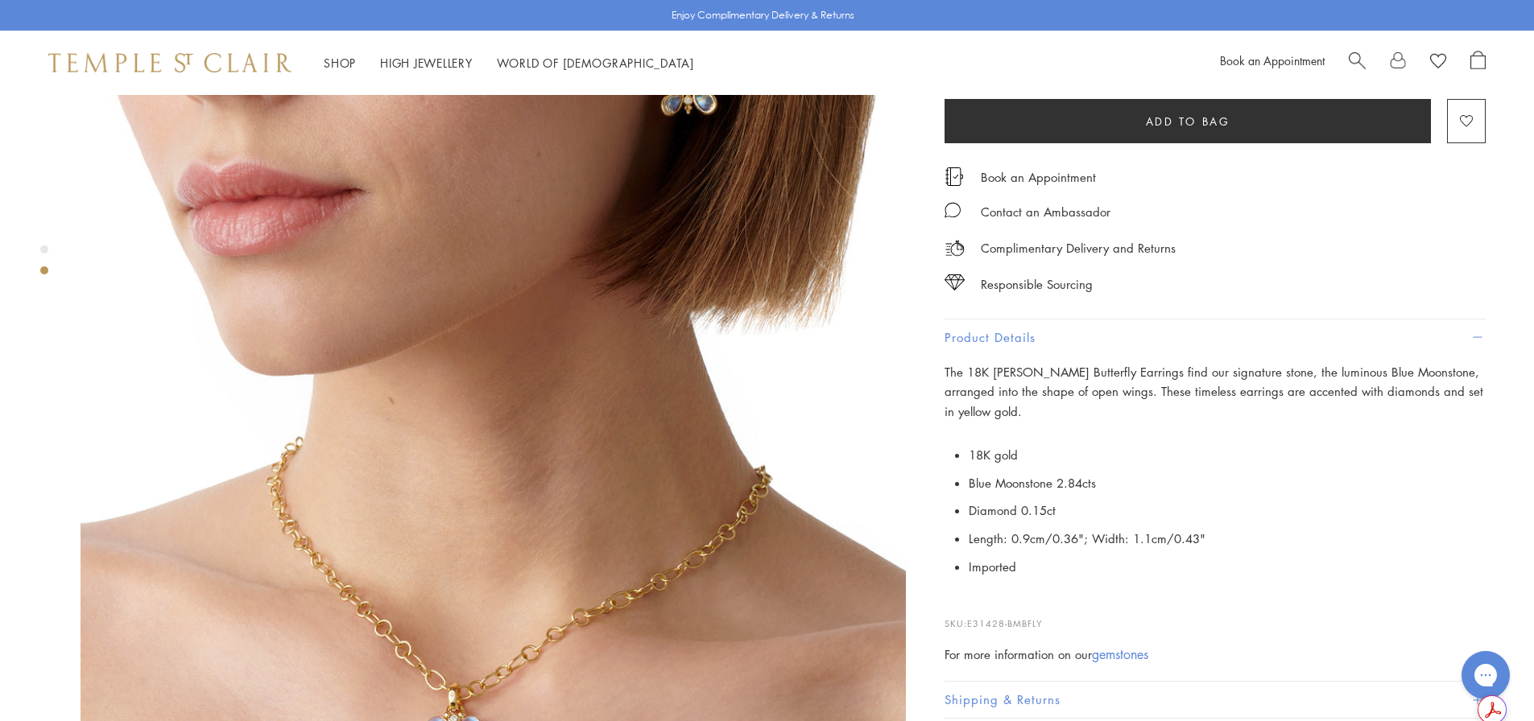
scroll to position [1127, 0]
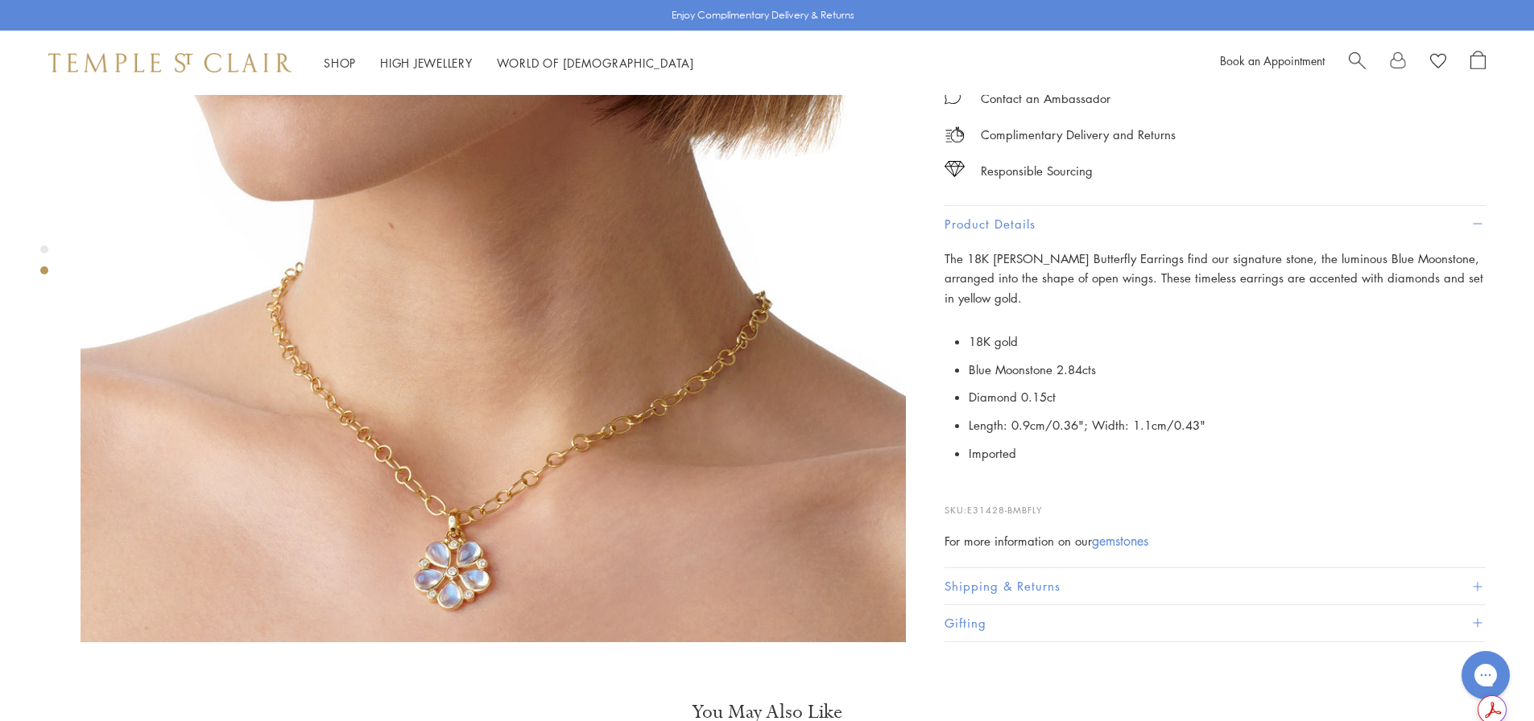
click at [1356, 58] on span "Search" at bounding box center [1356, 59] width 17 height 17
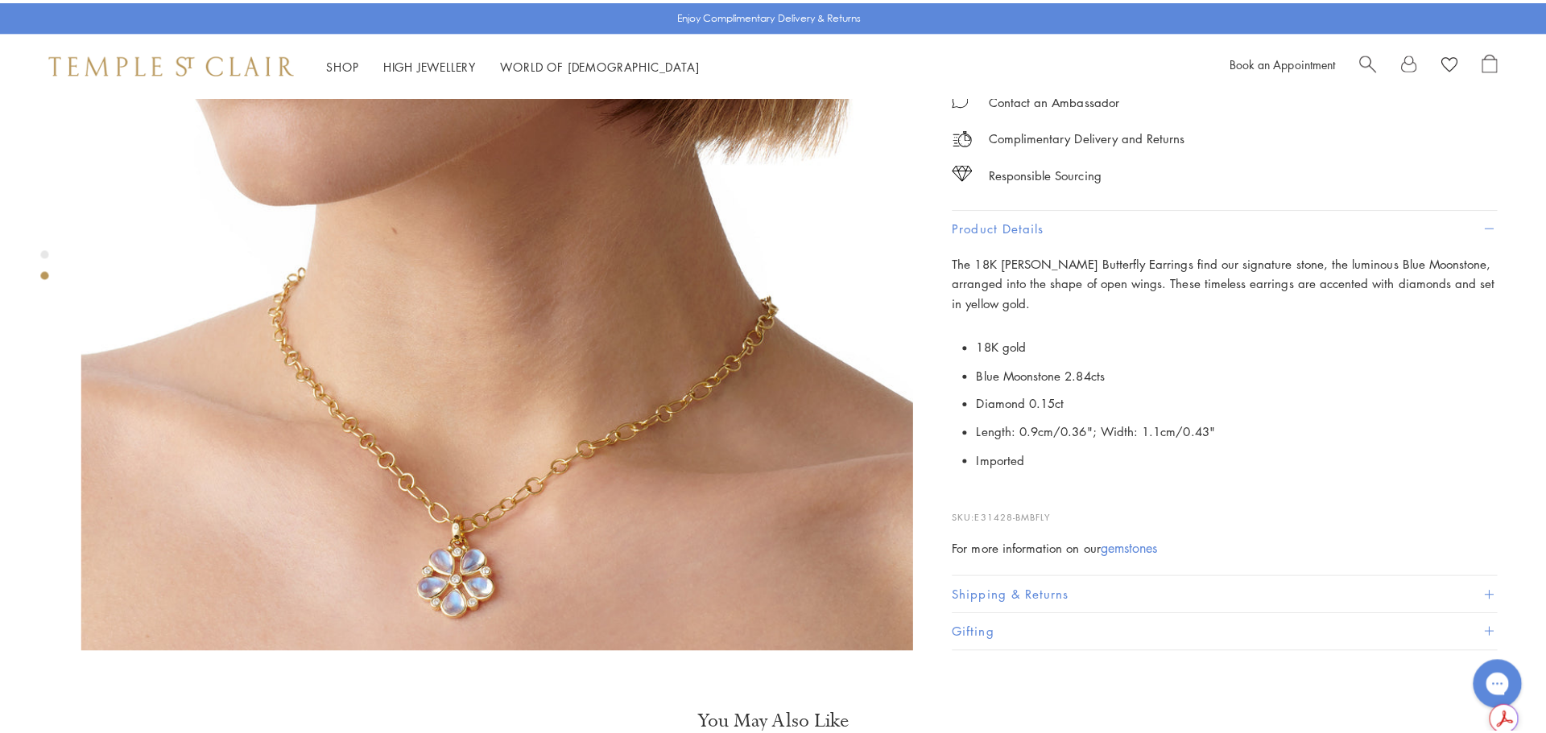
scroll to position [1139, 0]
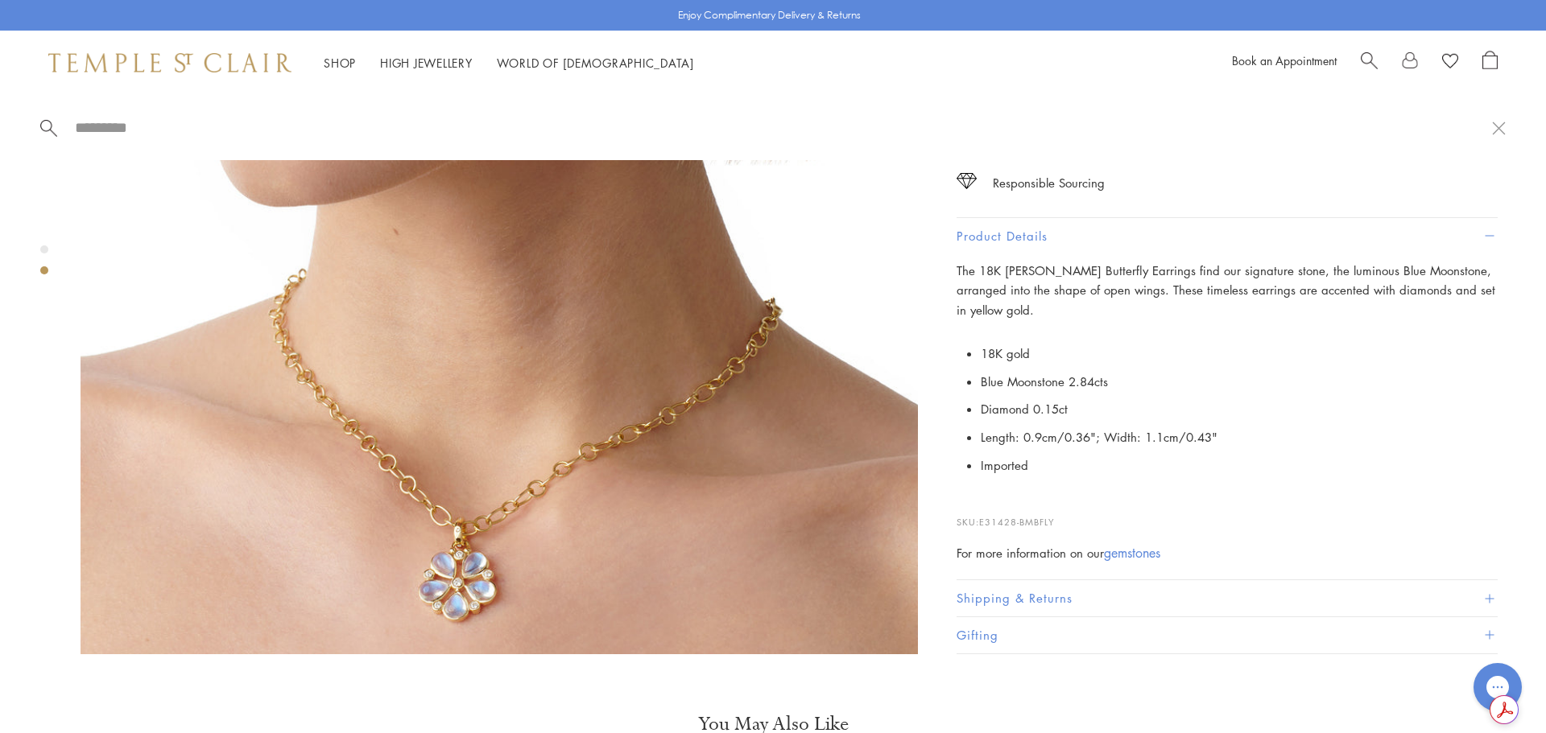
paste input "**********"
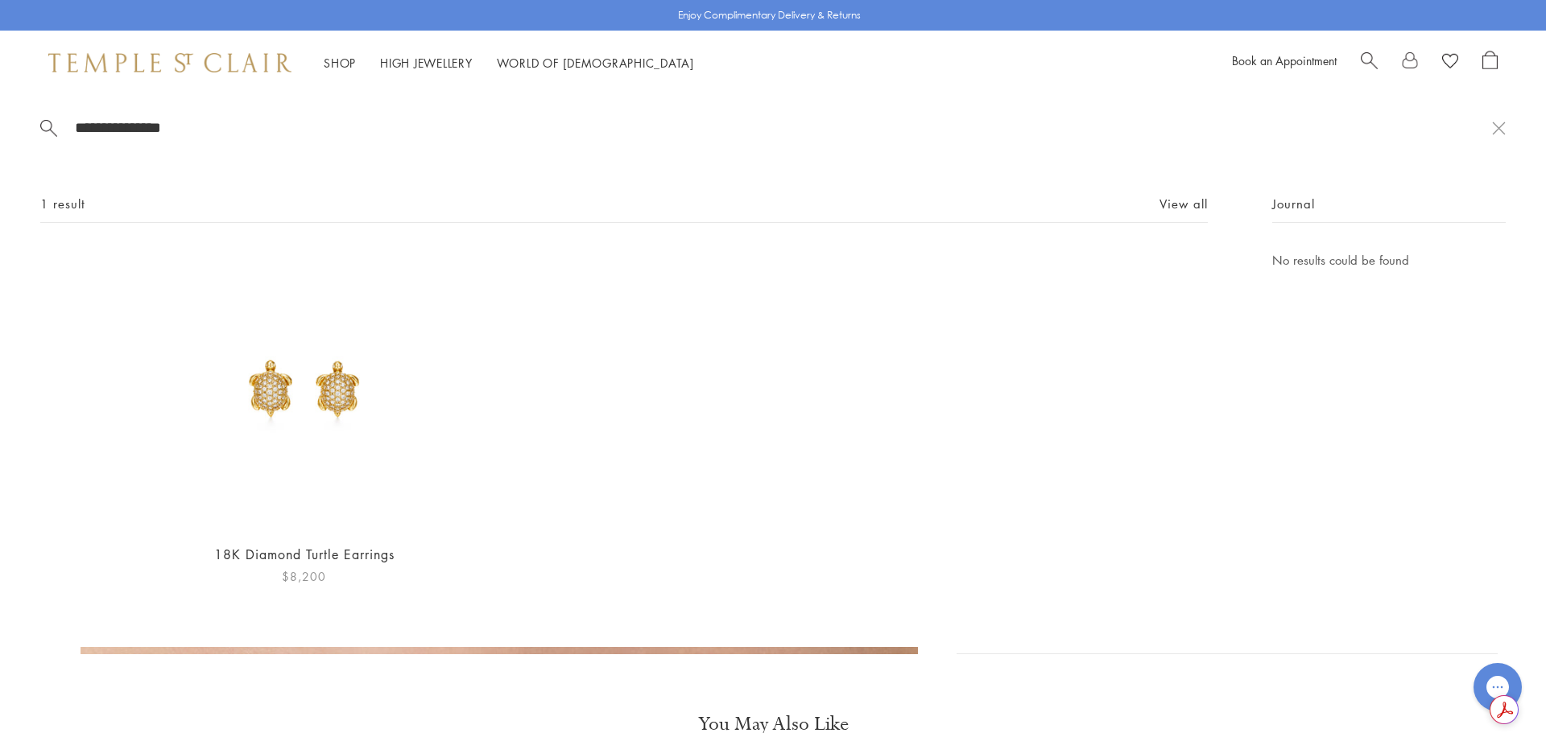
type input "**********"
click at [356, 402] on img at bounding box center [303, 389] width 279 height 279
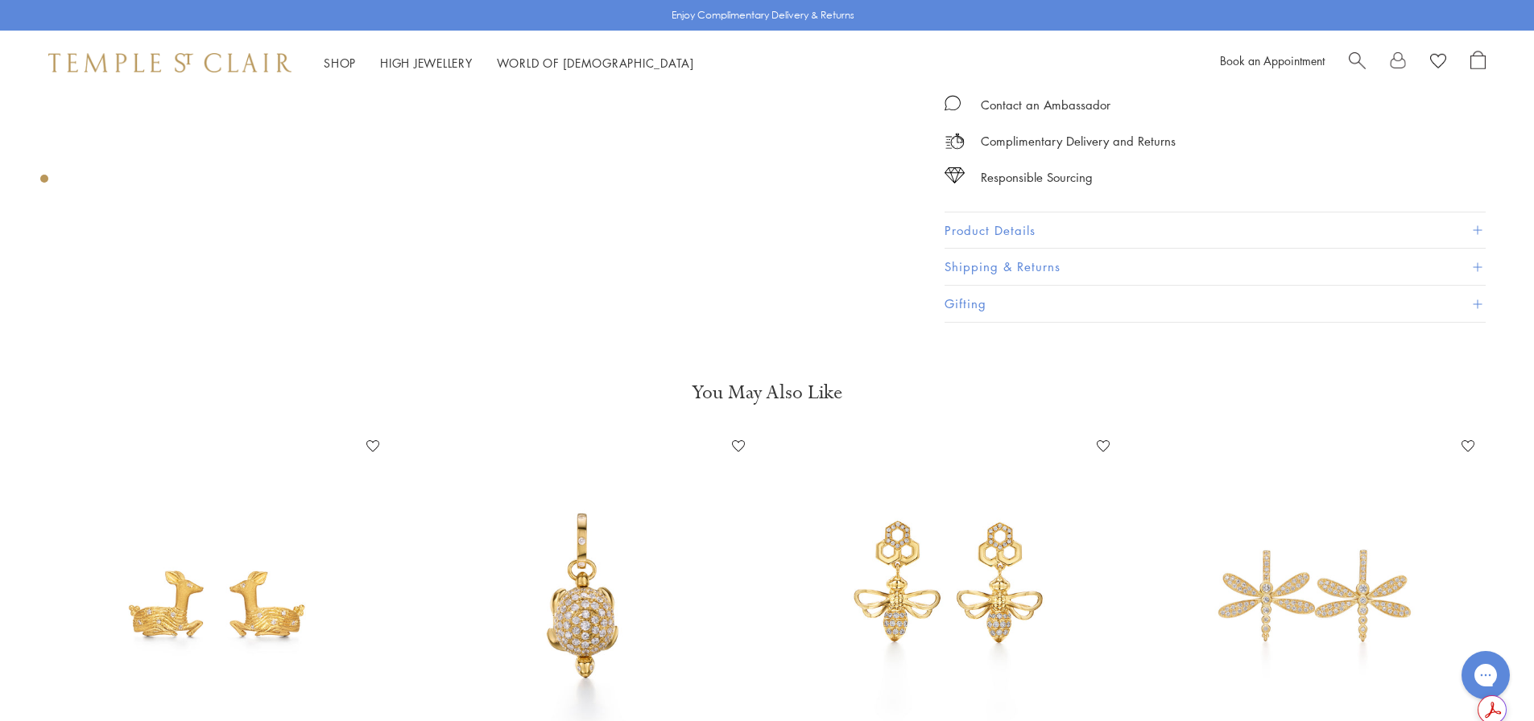
scroll to position [805, 0]
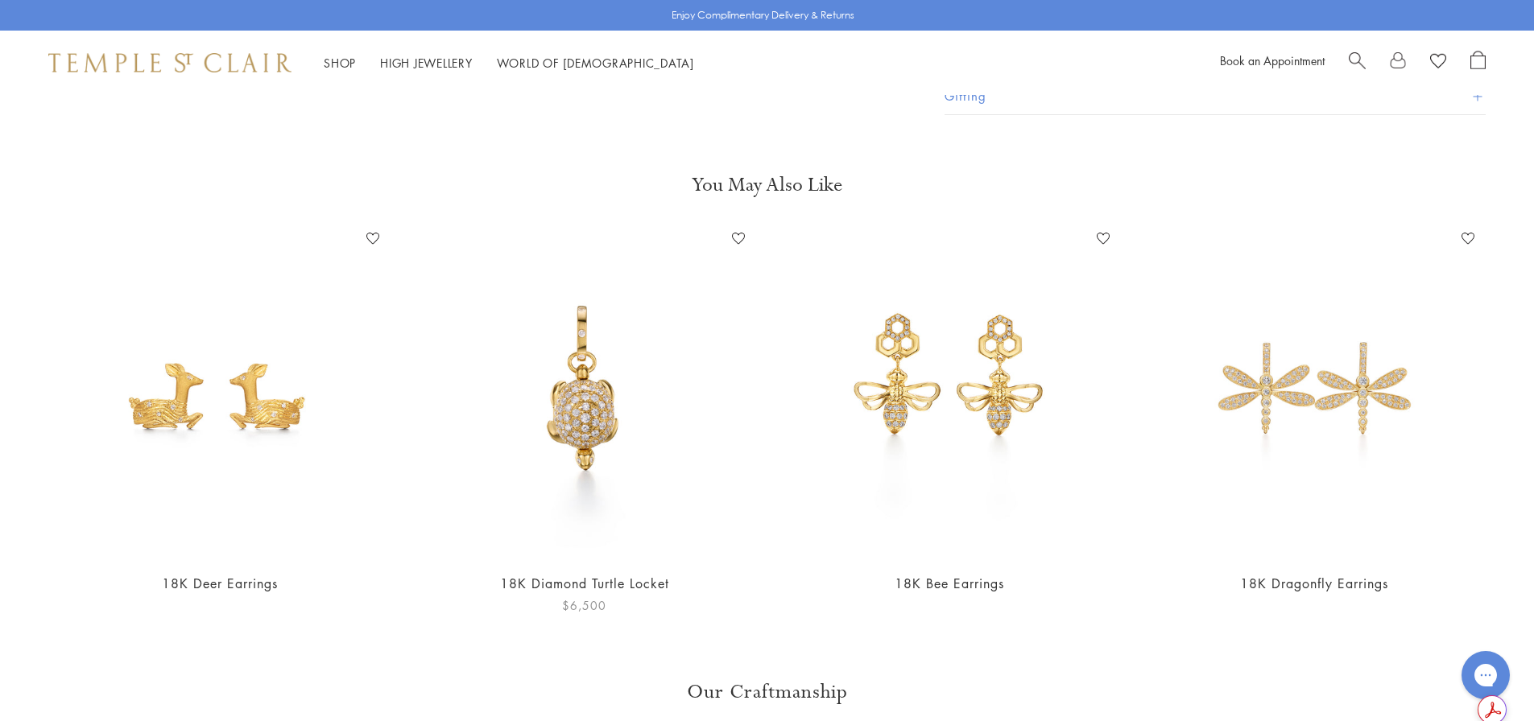
click at [488, 447] on img at bounding box center [584, 392] width 332 height 332
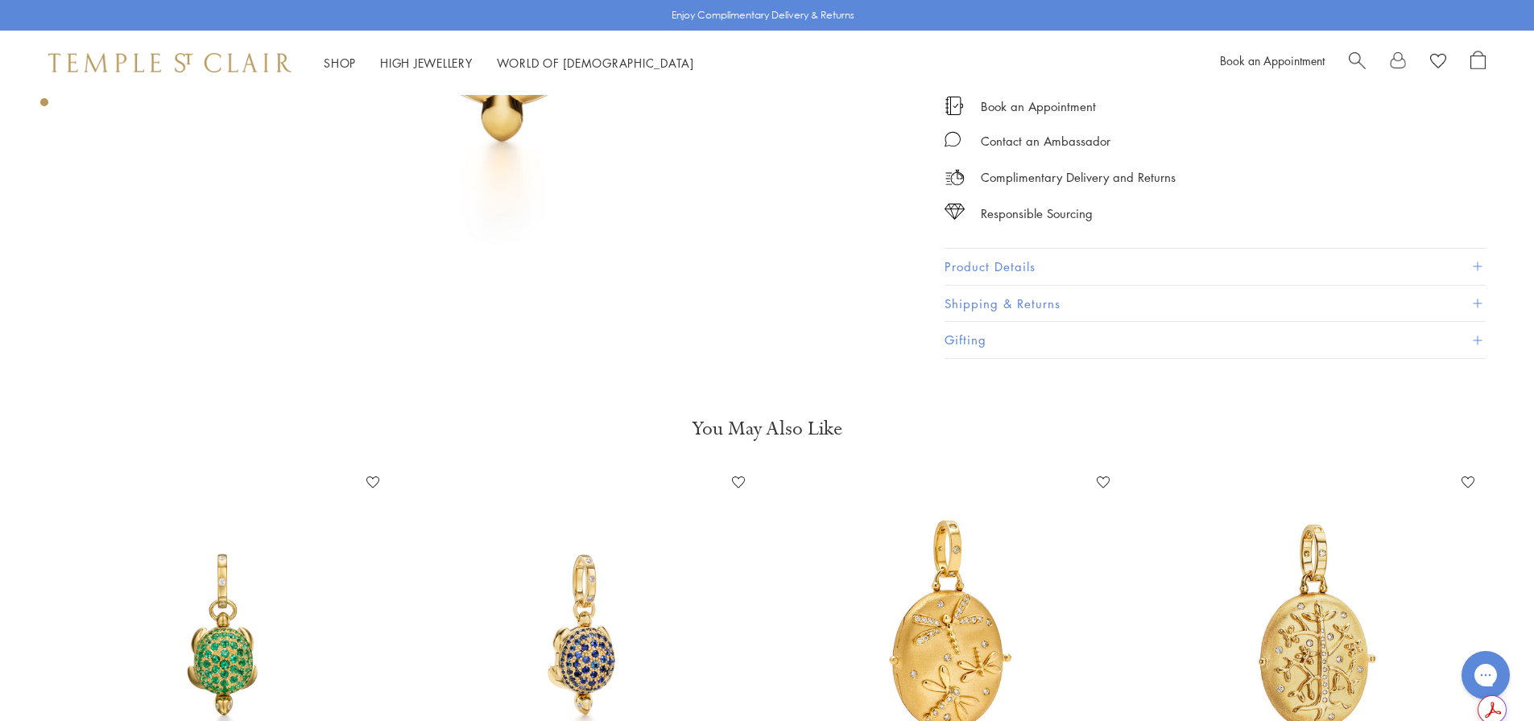
scroll to position [1610, 0]
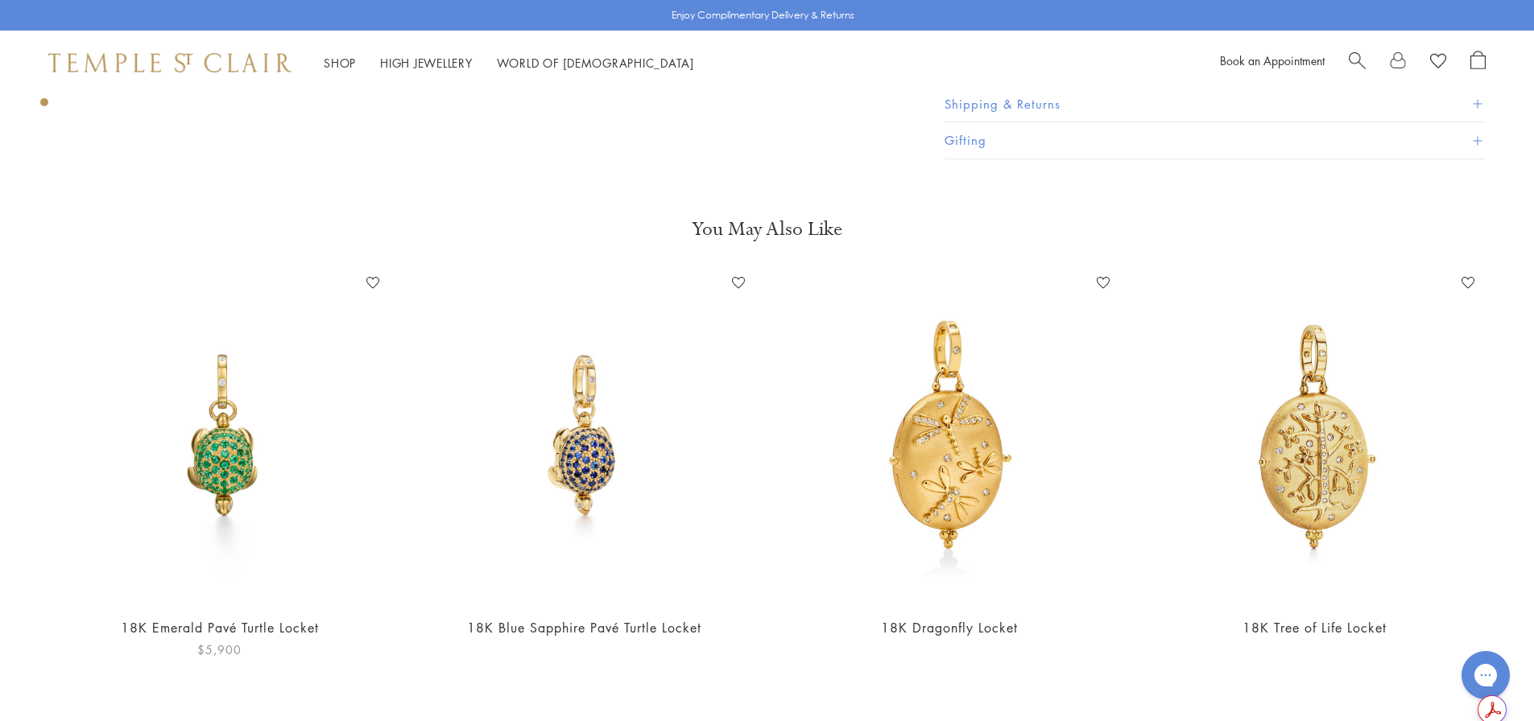
click at [229, 429] on img at bounding box center [219, 436] width 332 height 332
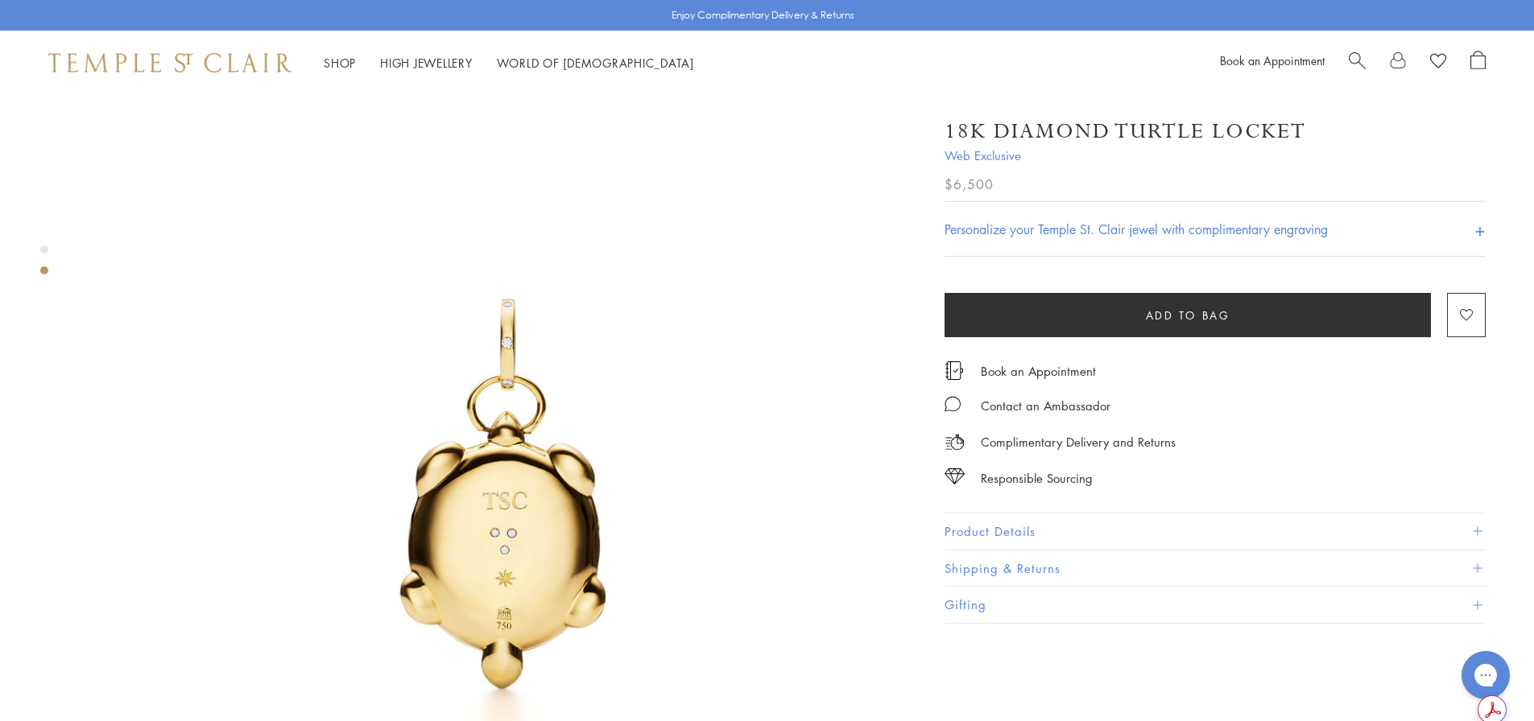
scroll to position [483, 0]
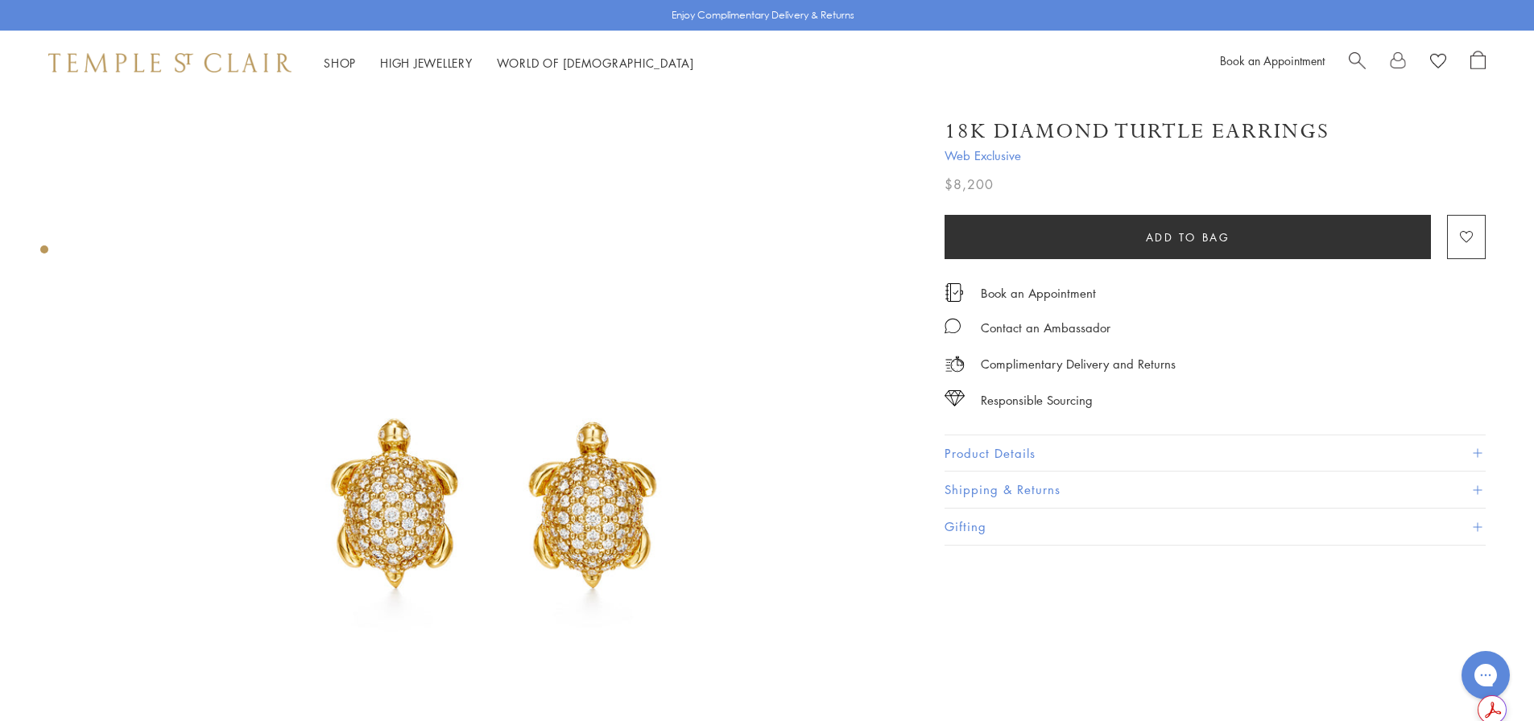
click at [462, 517] on img at bounding box center [493, 507] width 825 height 825
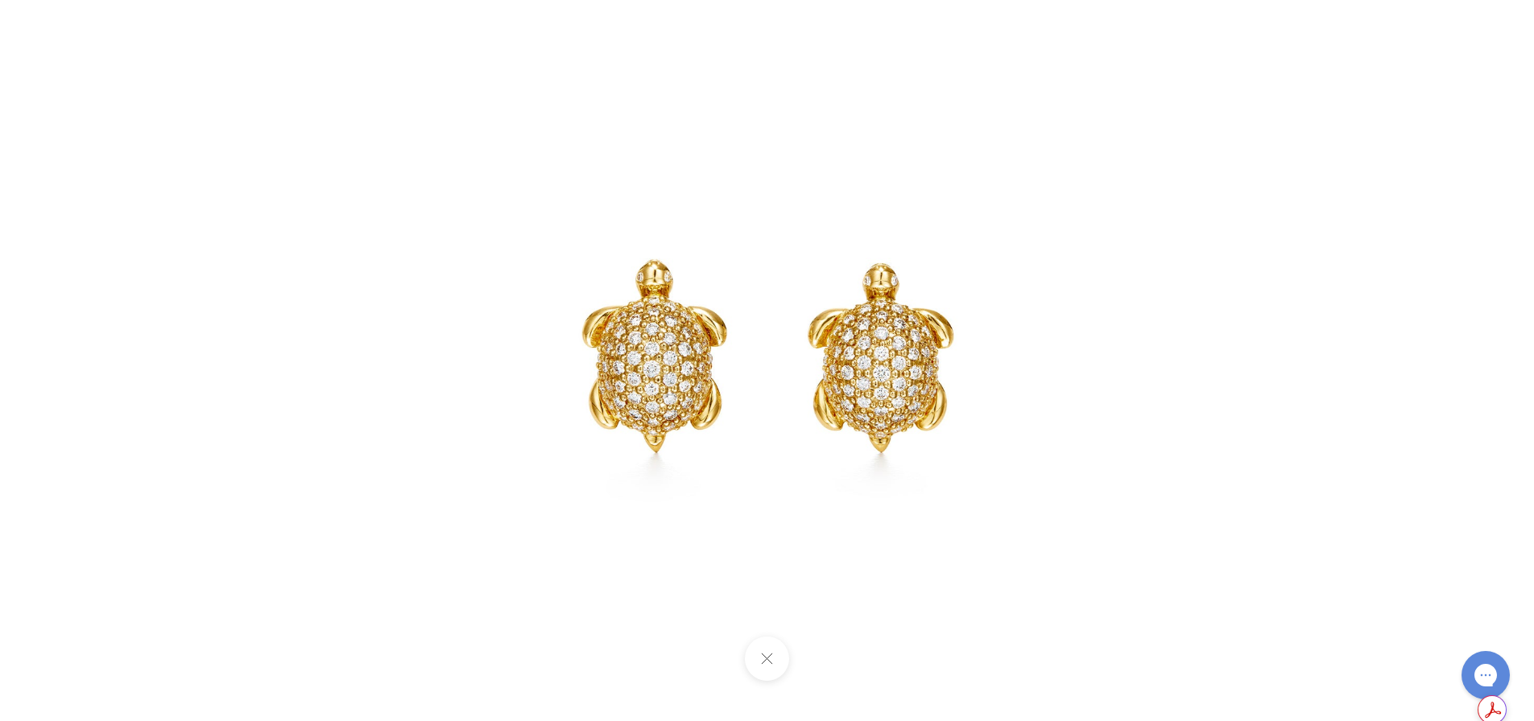
click at [858, 365] on img at bounding box center [767, 361] width 942 height 942
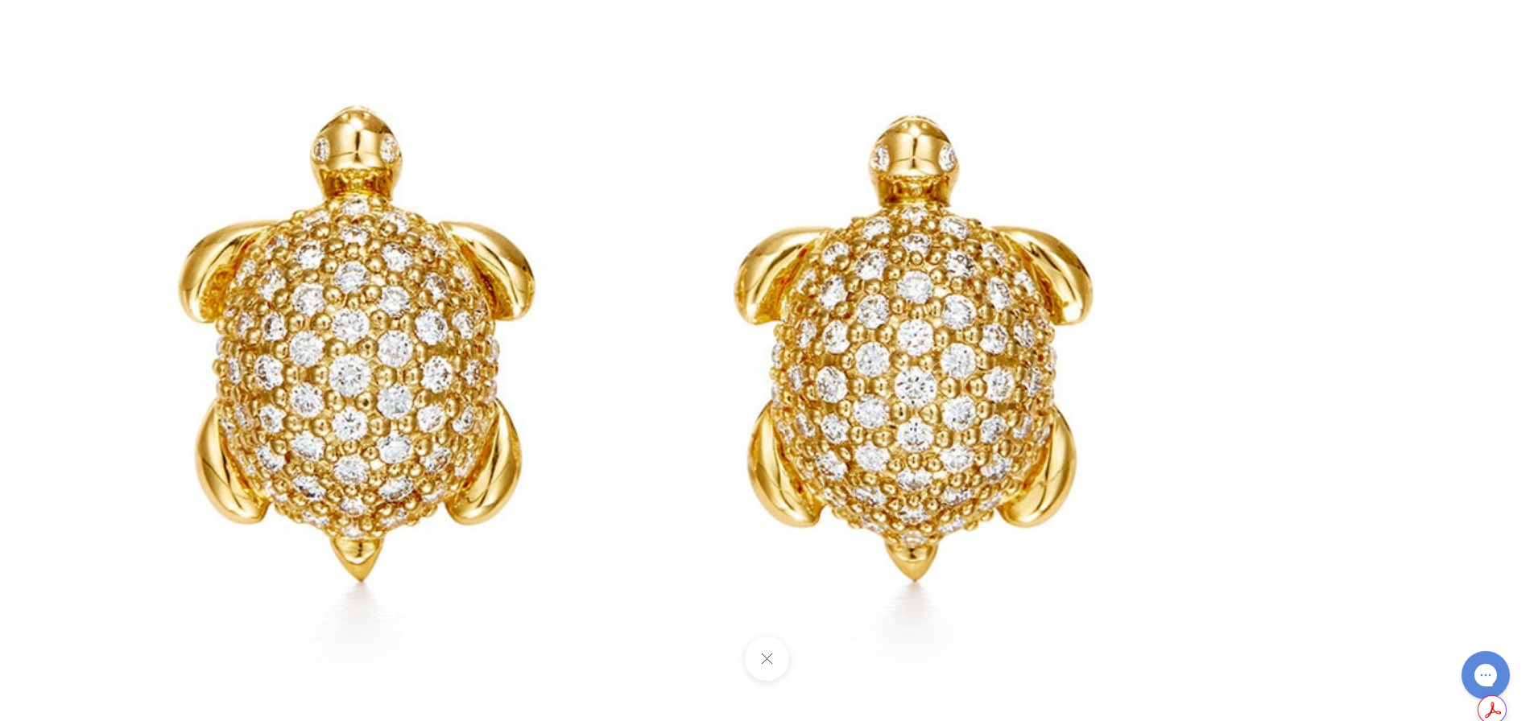
click at [773, 657] on button at bounding box center [767, 659] width 44 height 44
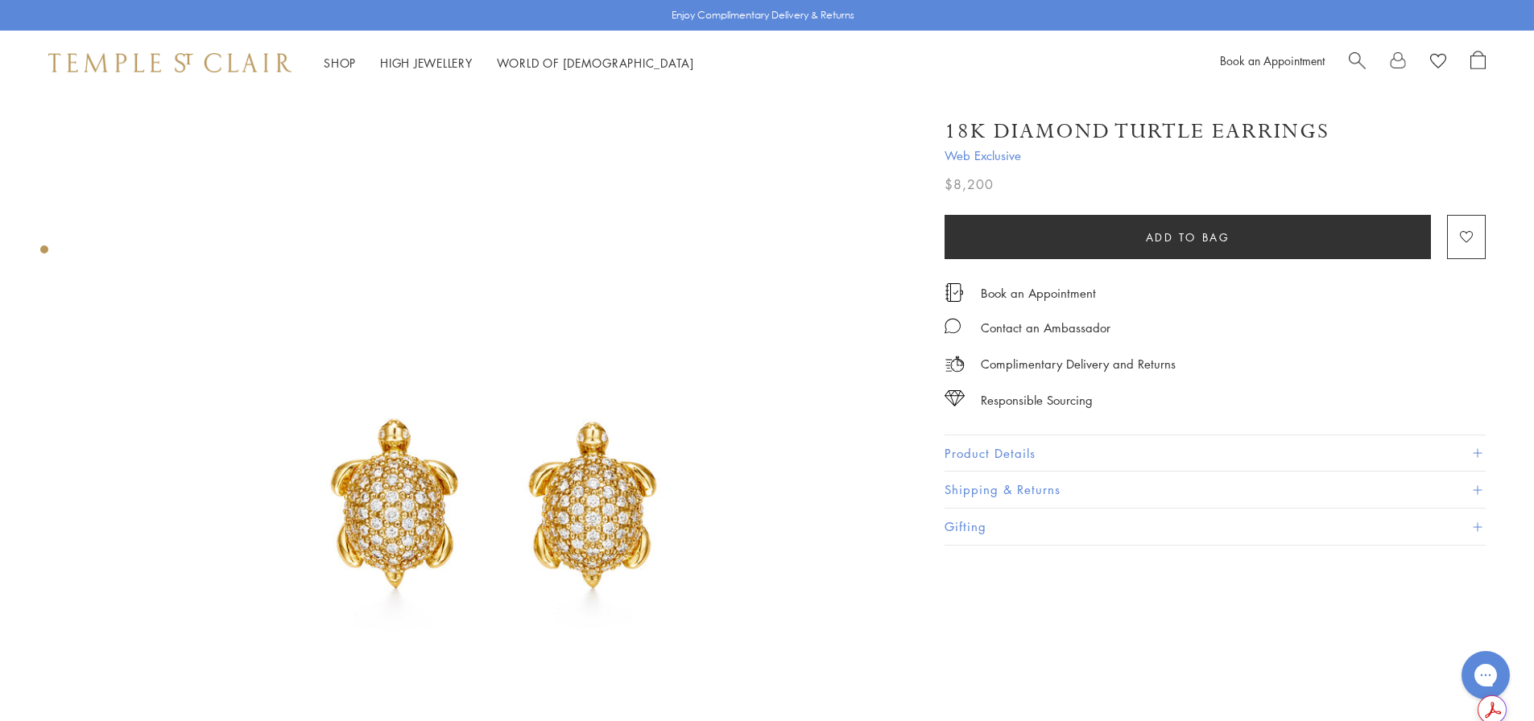
click at [1356, 55] on span "Search" at bounding box center [1356, 59] width 17 height 17
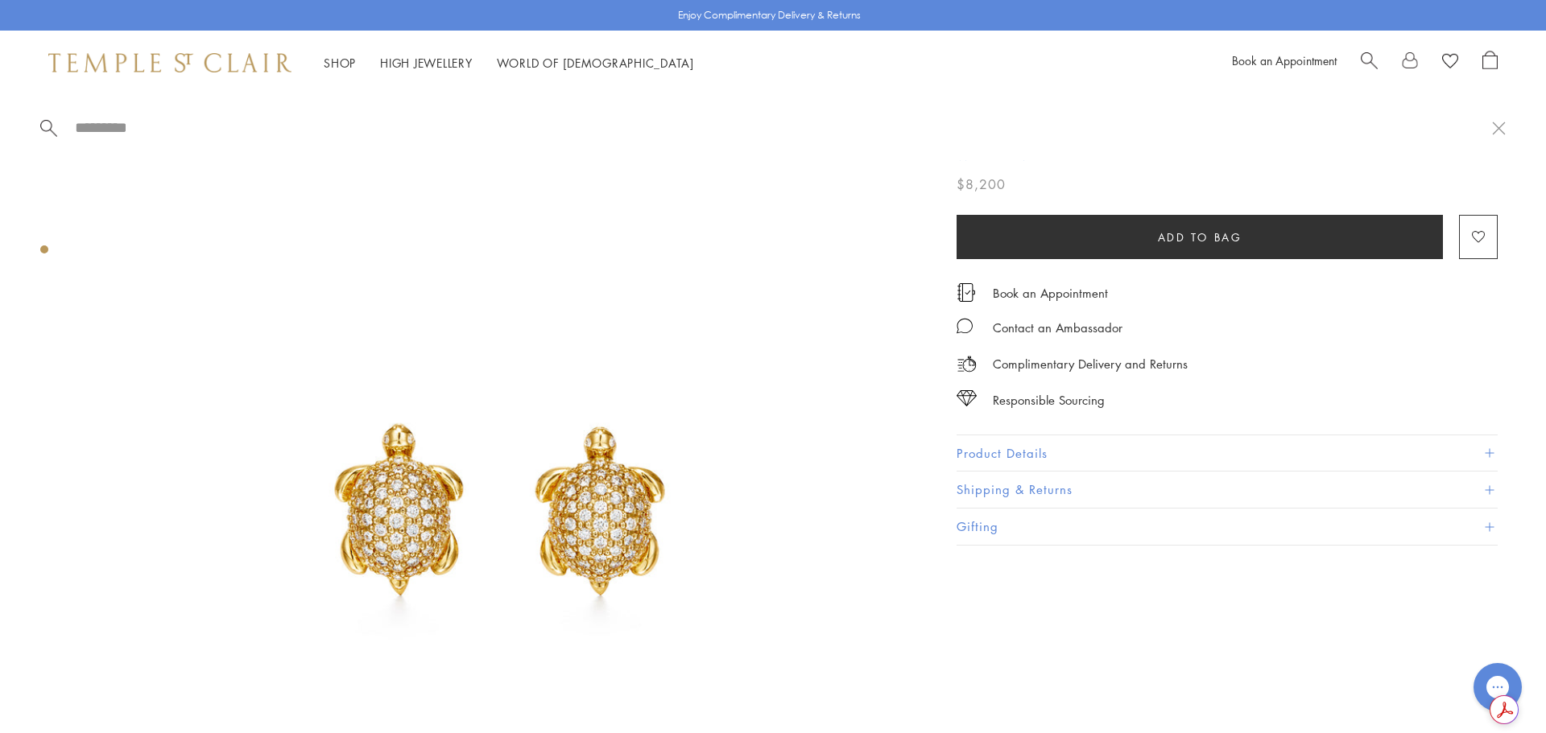
paste input "**********"
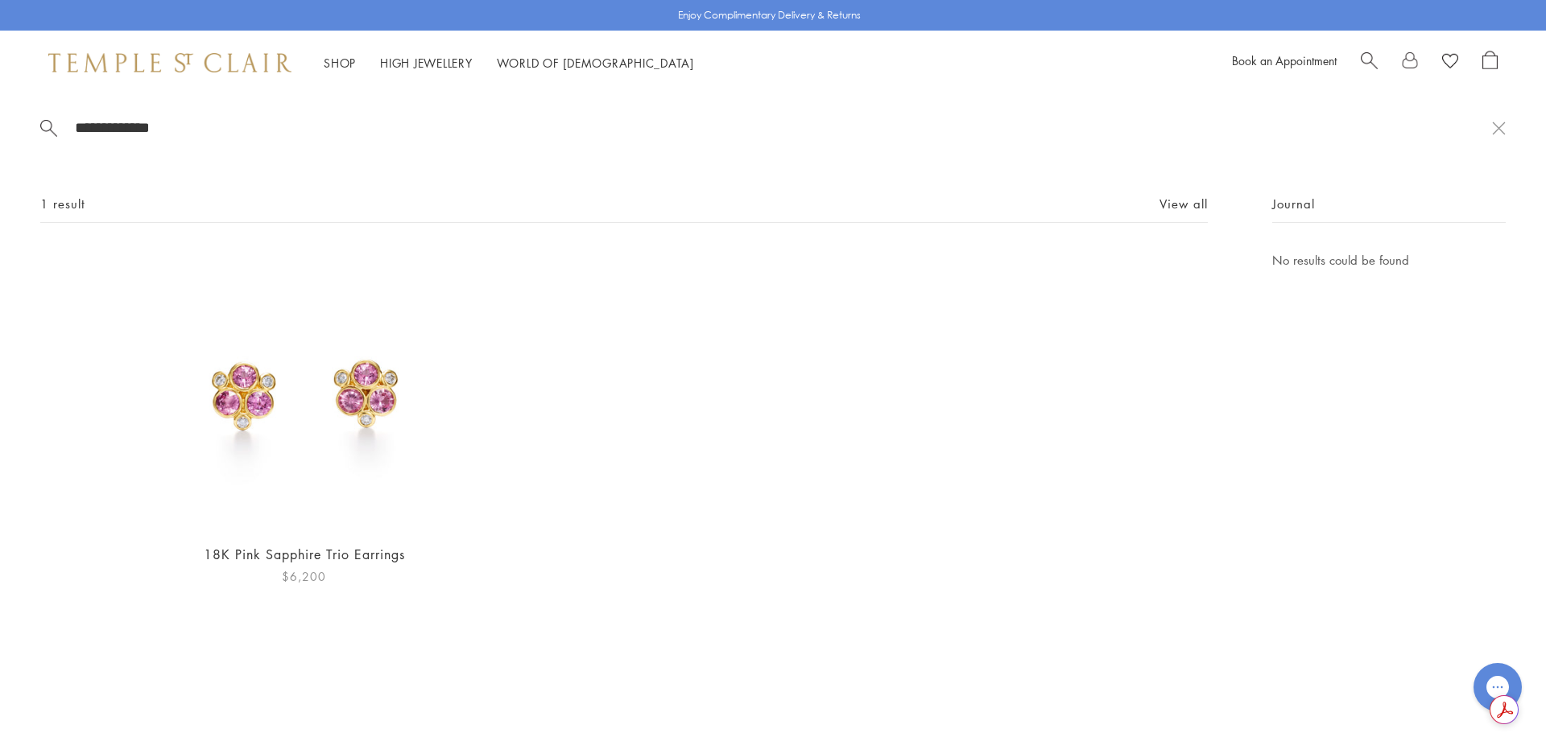
type input "**********"
click at [248, 419] on img at bounding box center [303, 389] width 279 height 279
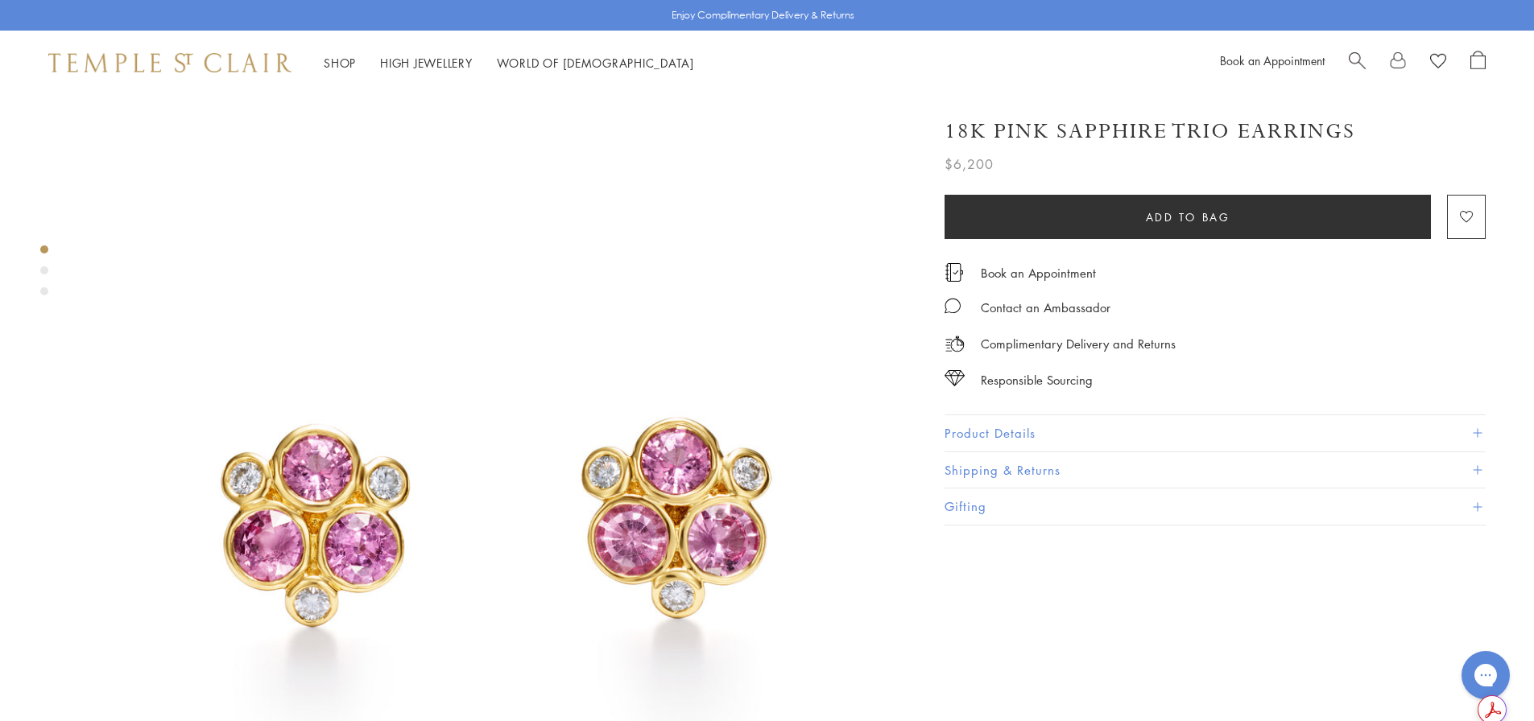
click at [993, 439] on button "Product Details" at bounding box center [1214, 433] width 541 height 36
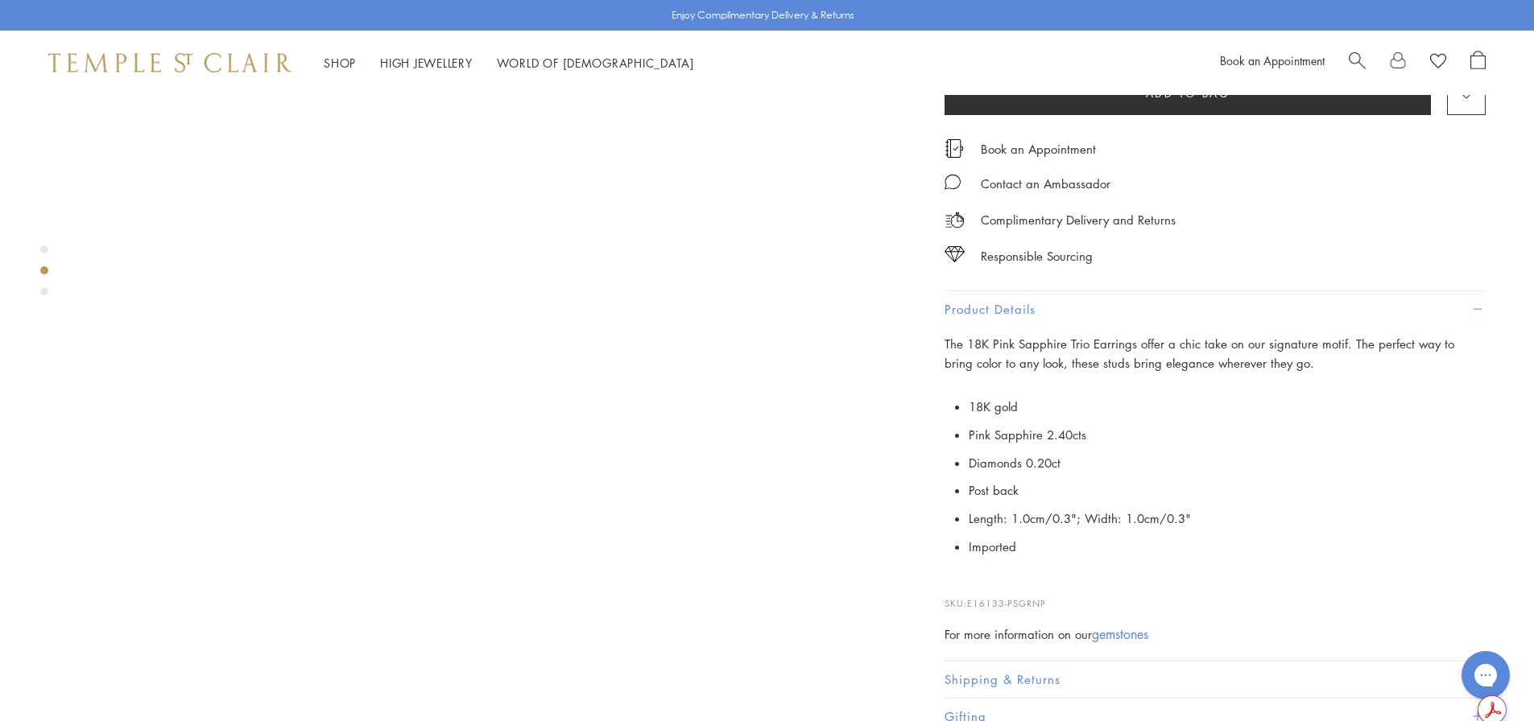
scroll to position [1127, 0]
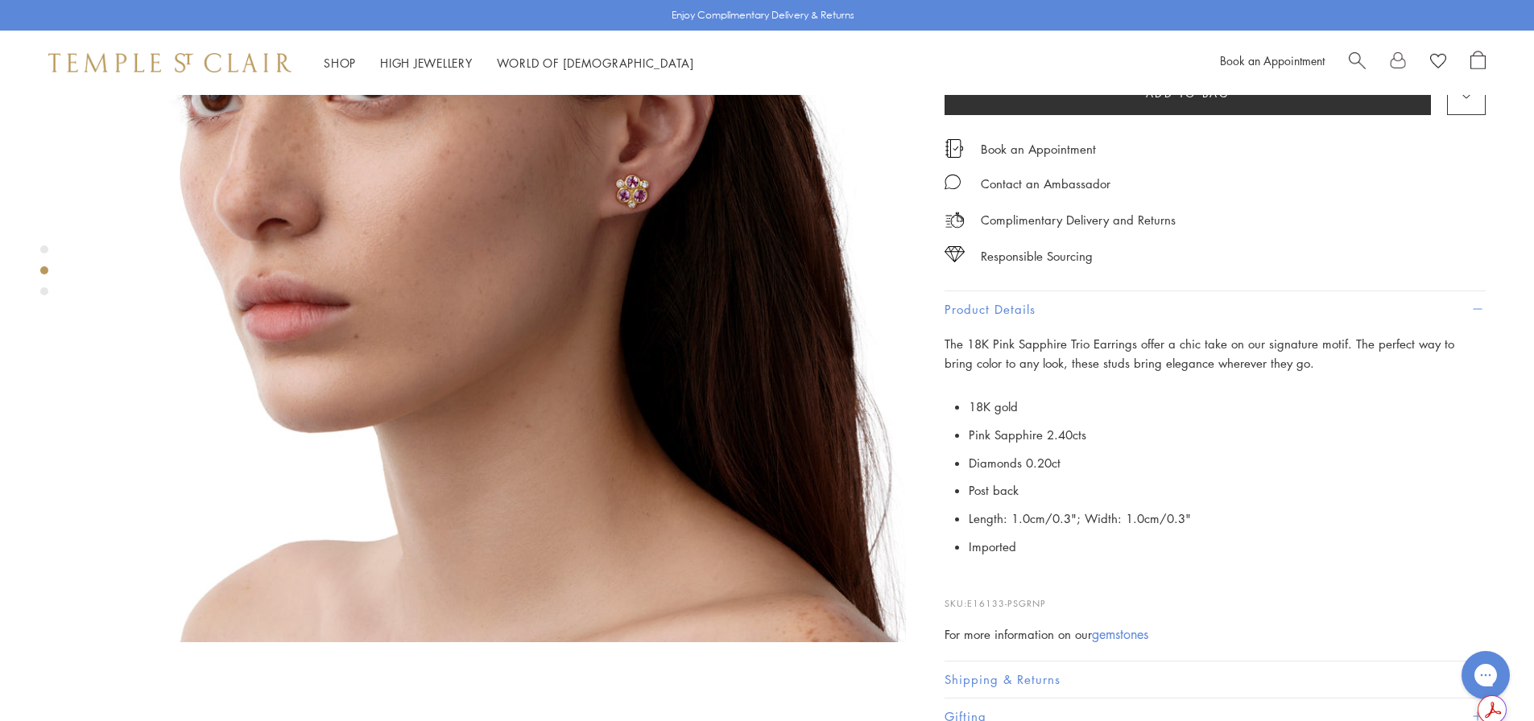
click at [593, 393] on img at bounding box center [493, 229] width 825 height 825
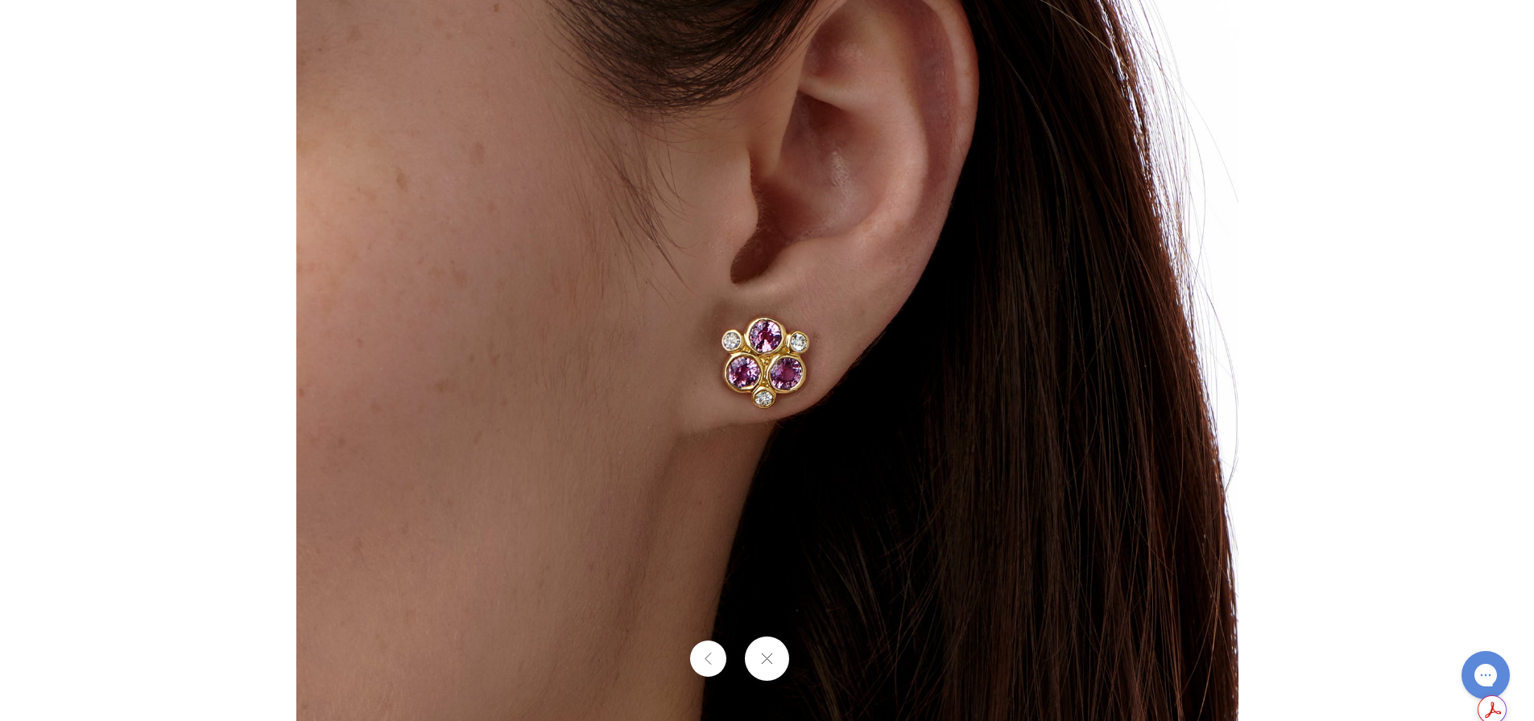
click at [758, 659] on button at bounding box center [767, 659] width 44 height 44
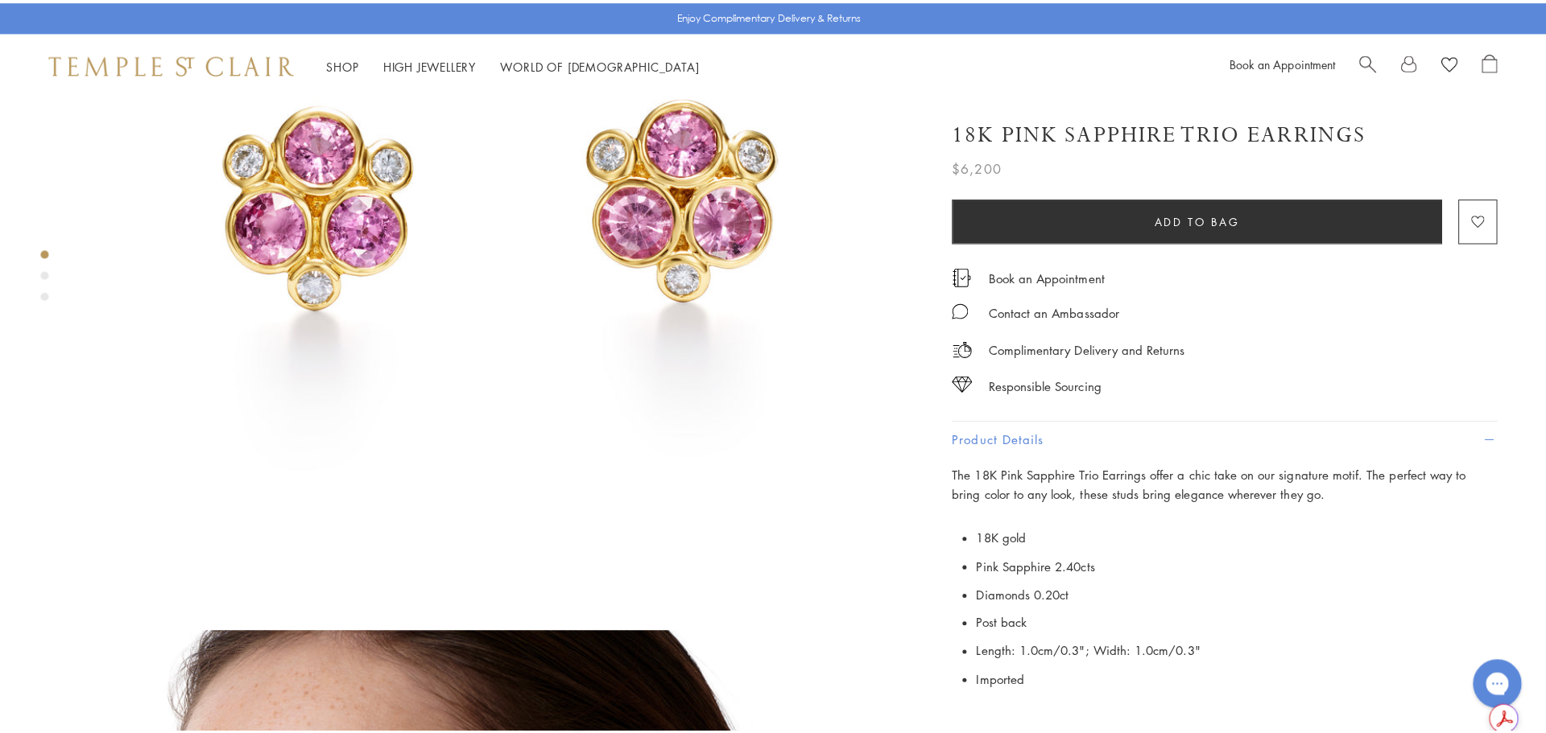
scroll to position [0, 0]
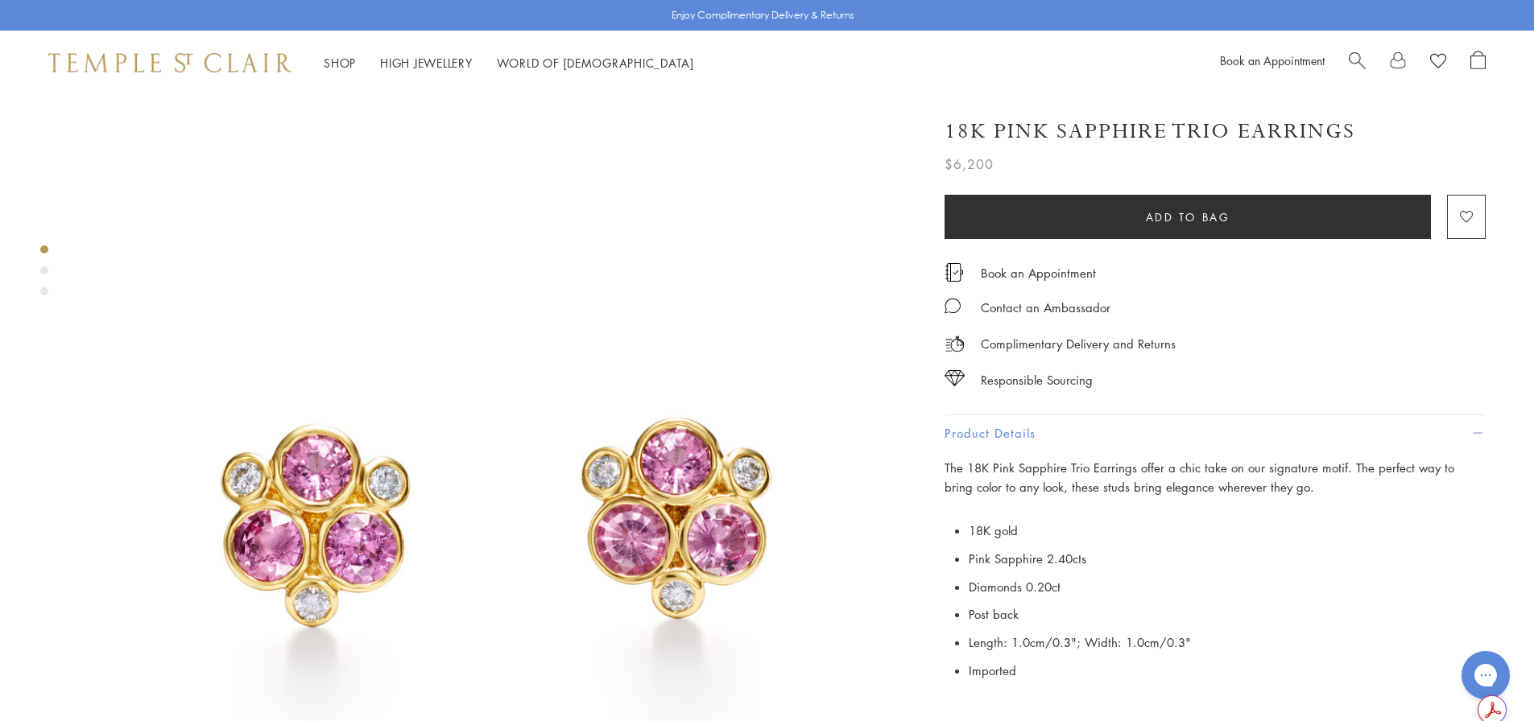
click at [1348, 55] on span "Search" at bounding box center [1356, 59] width 17 height 17
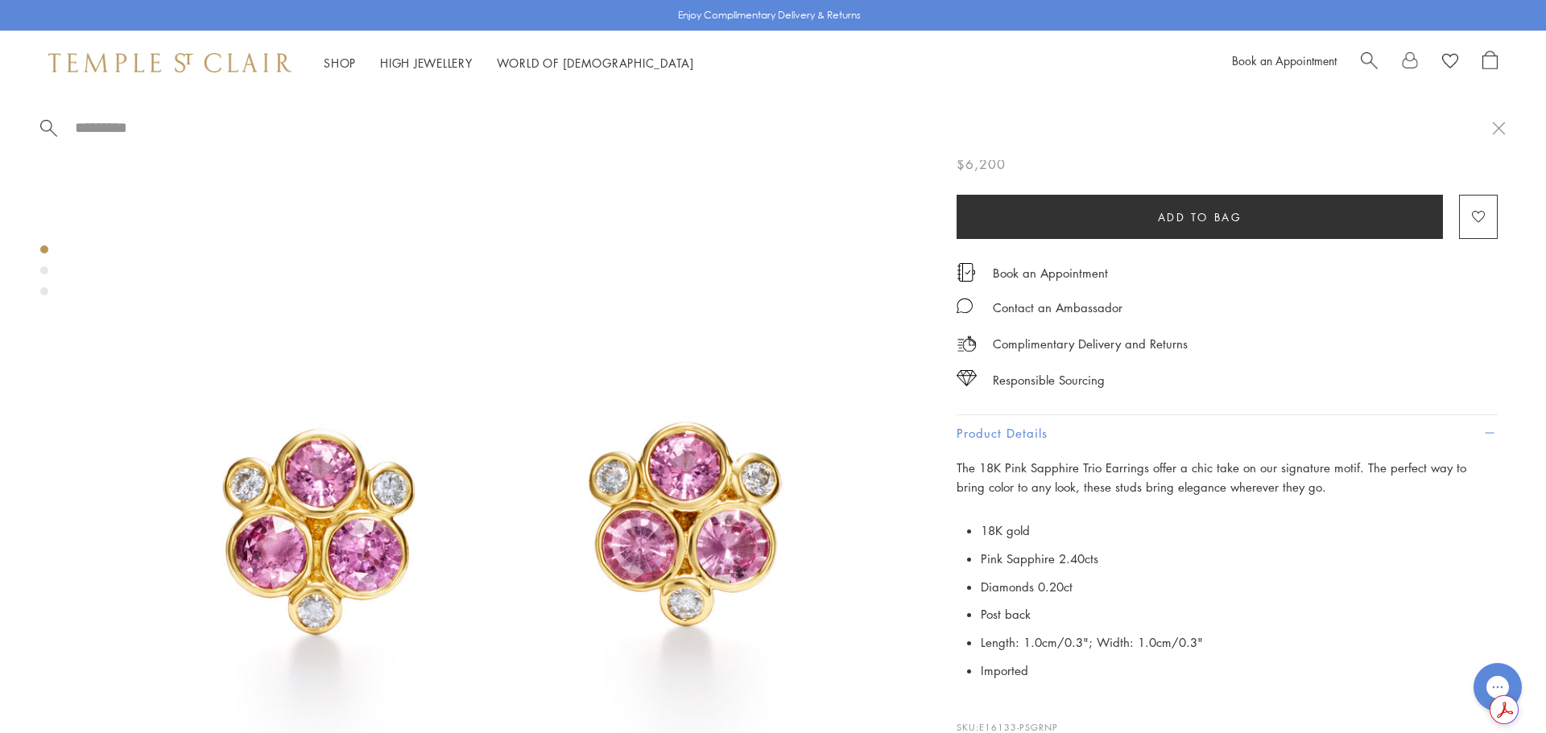
paste input "**********"
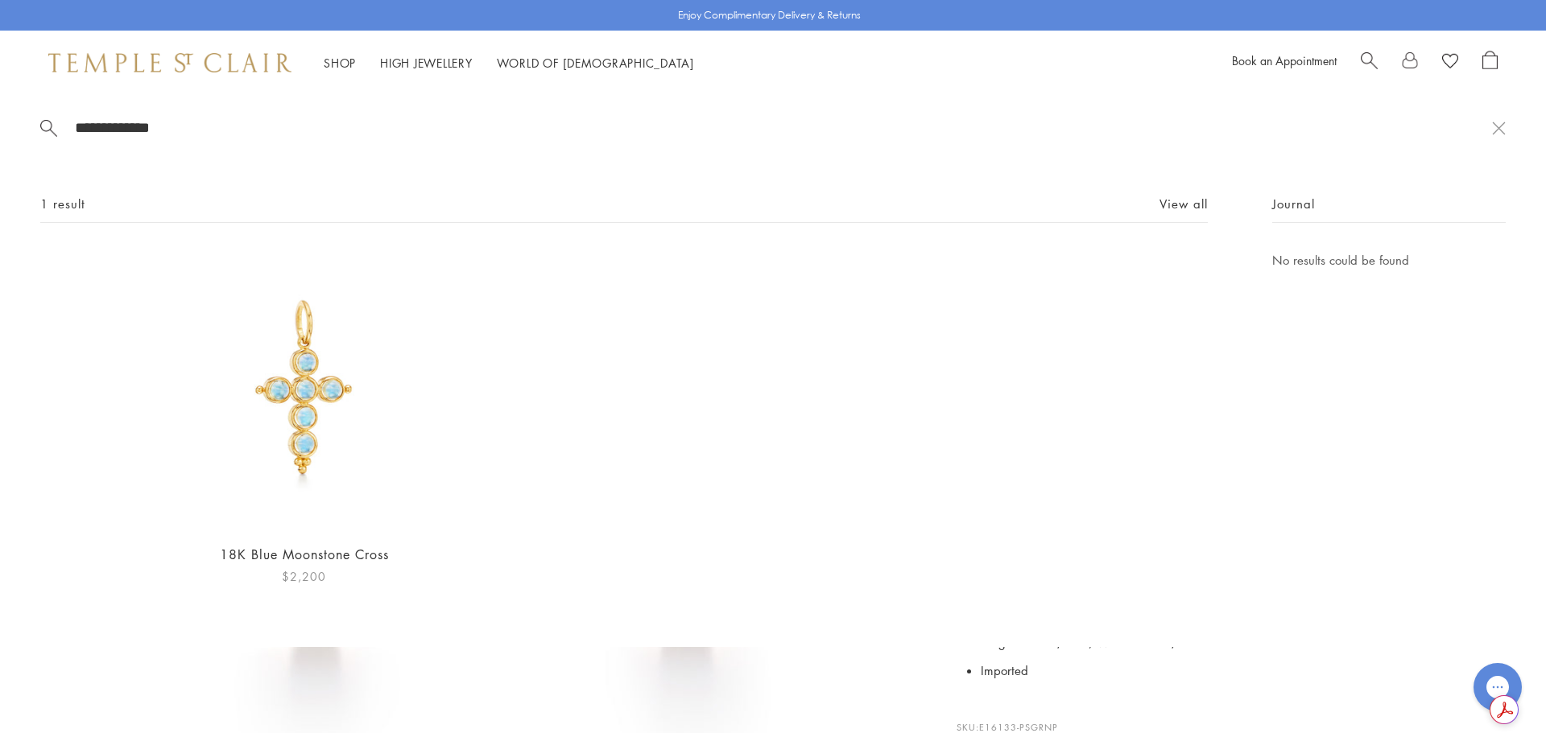
type input "**********"
click at [265, 407] on img at bounding box center [303, 389] width 279 height 279
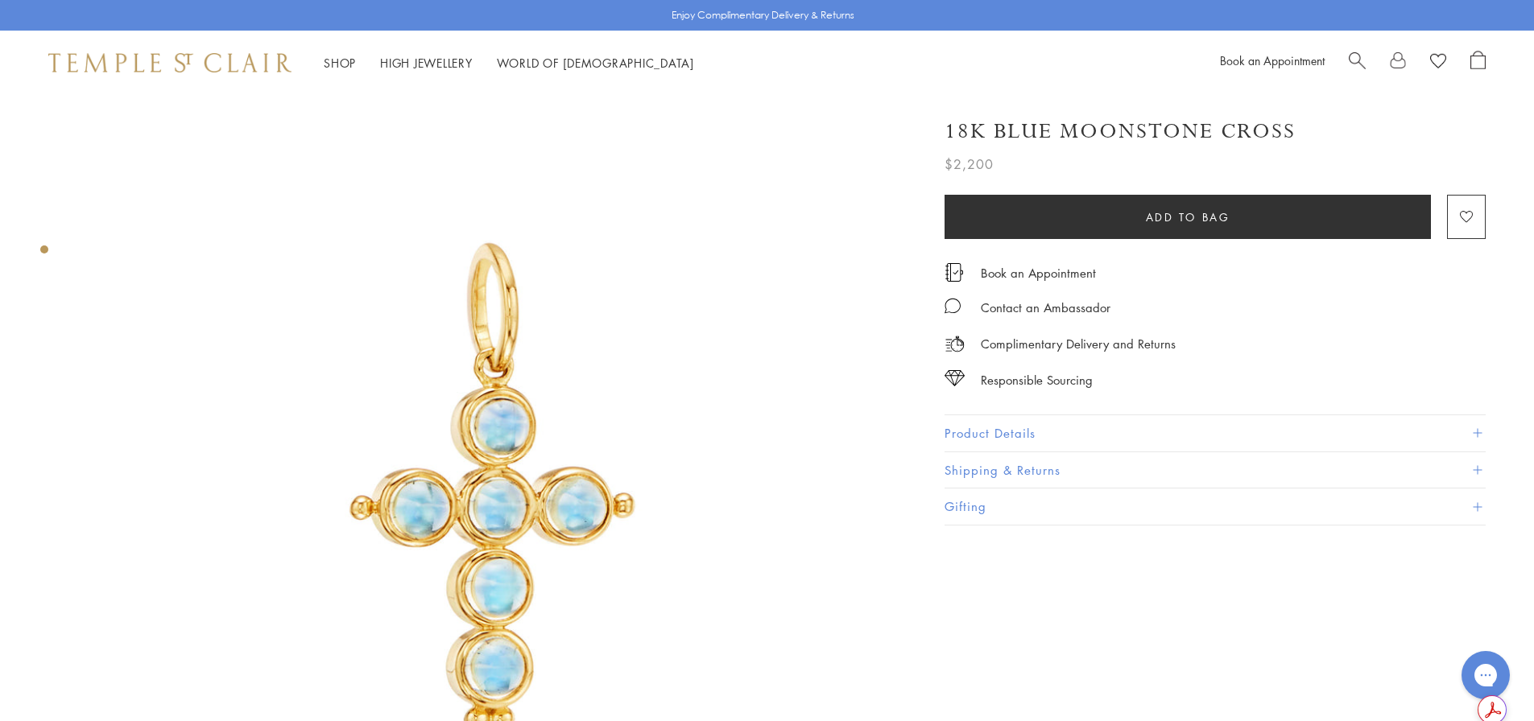
click at [1094, 424] on button "Product Details" at bounding box center [1214, 433] width 541 height 36
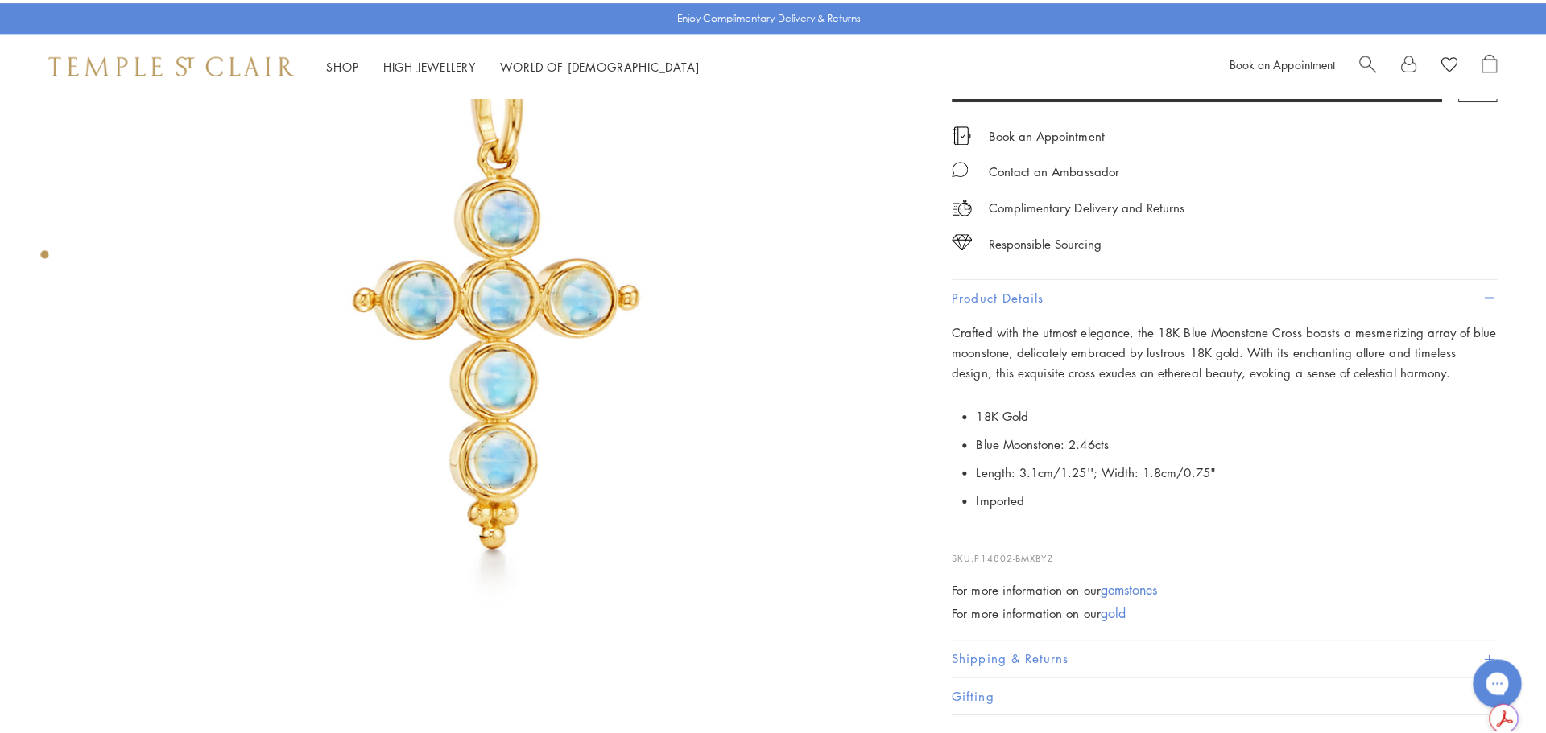
scroll to position [483, 0]
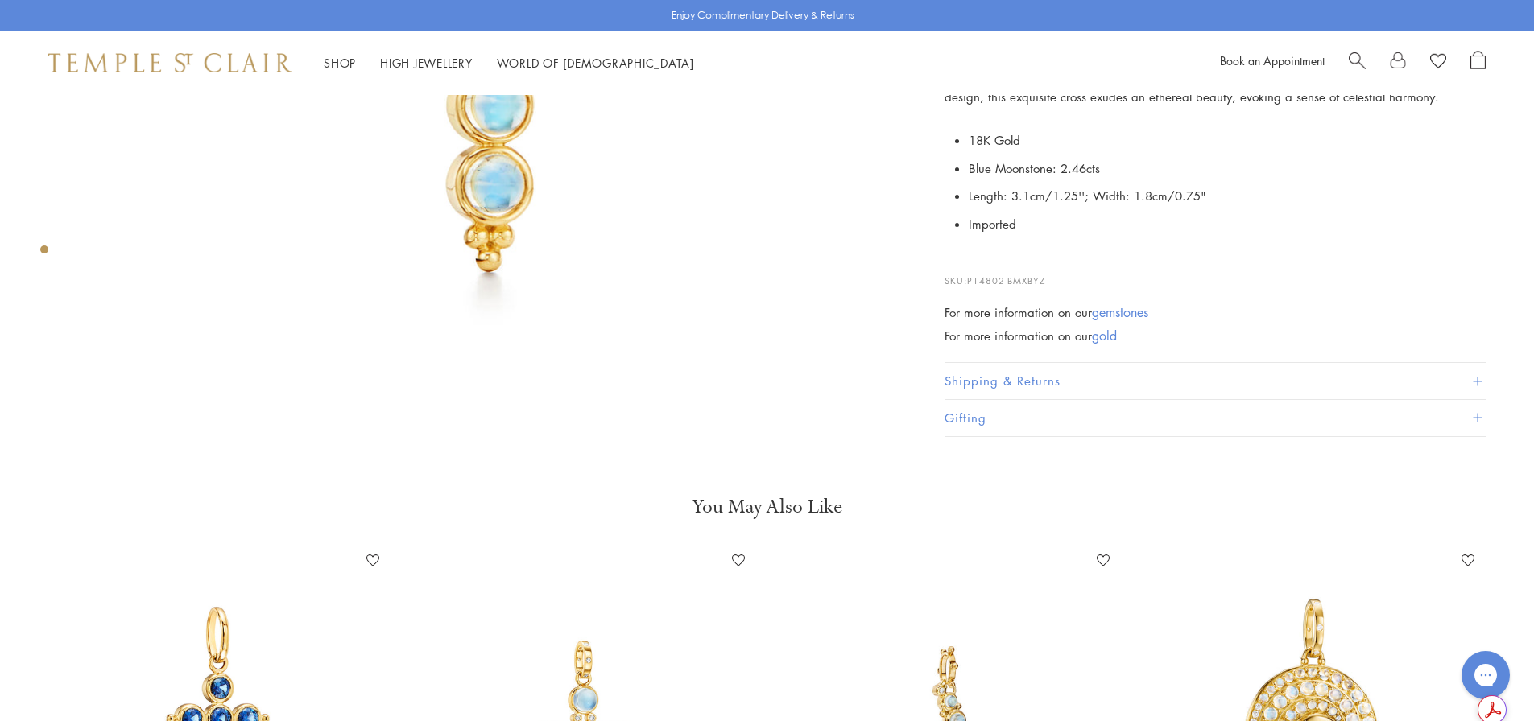
click at [1359, 54] on span "Search" at bounding box center [1356, 59] width 17 height 17
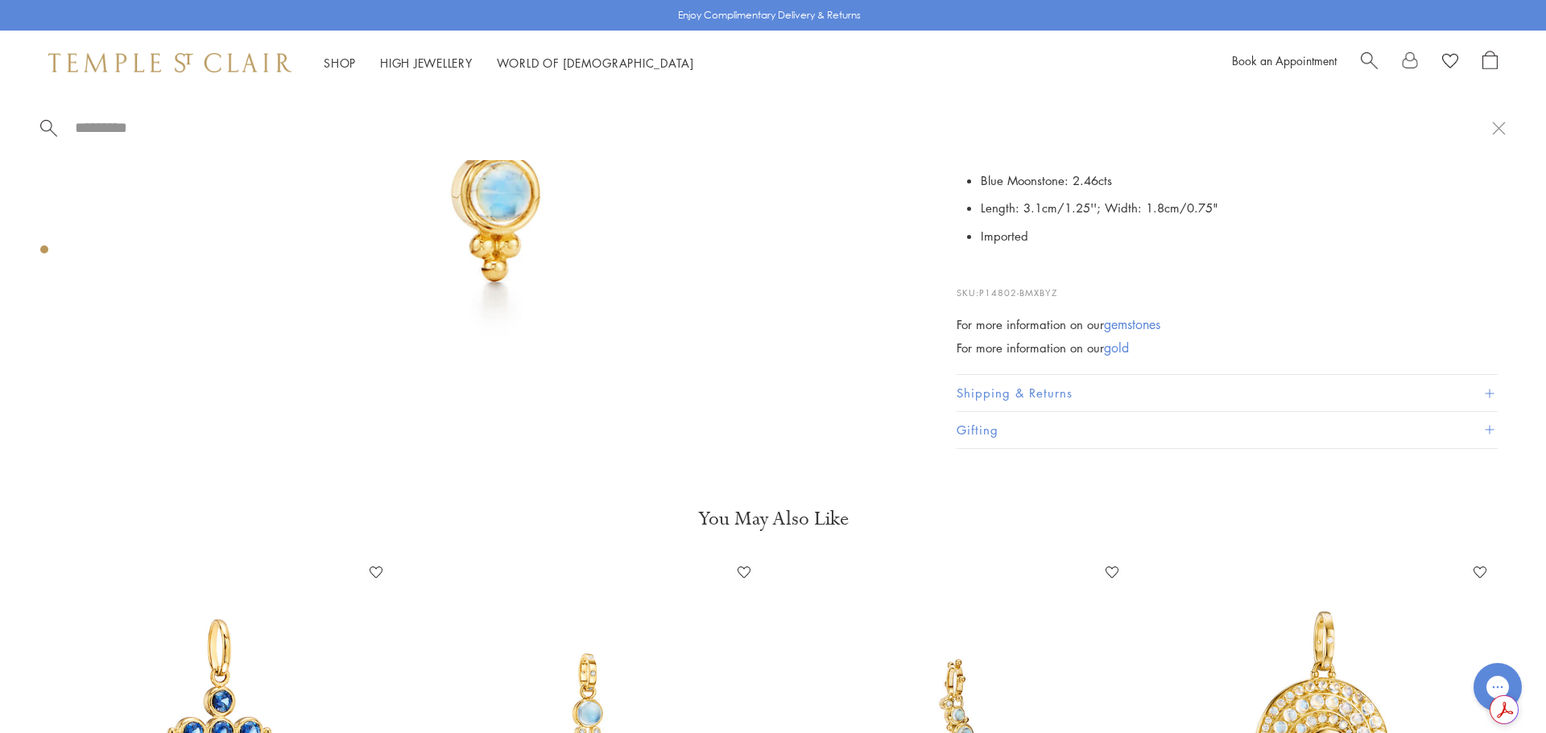
paste input "**********"
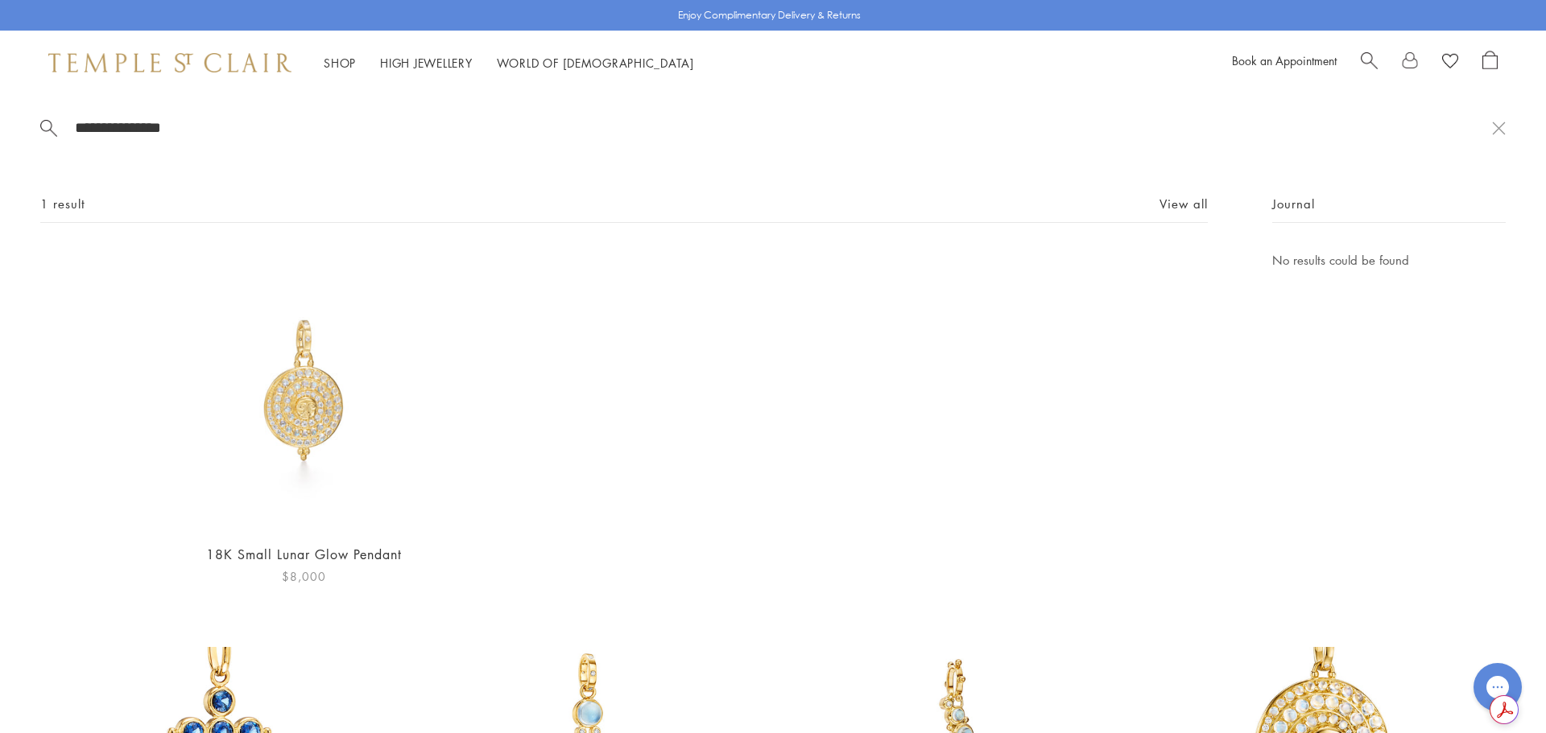
type input "**********"
click at [324, 414] on img at bounding box center [303, 389] width 279 height 279
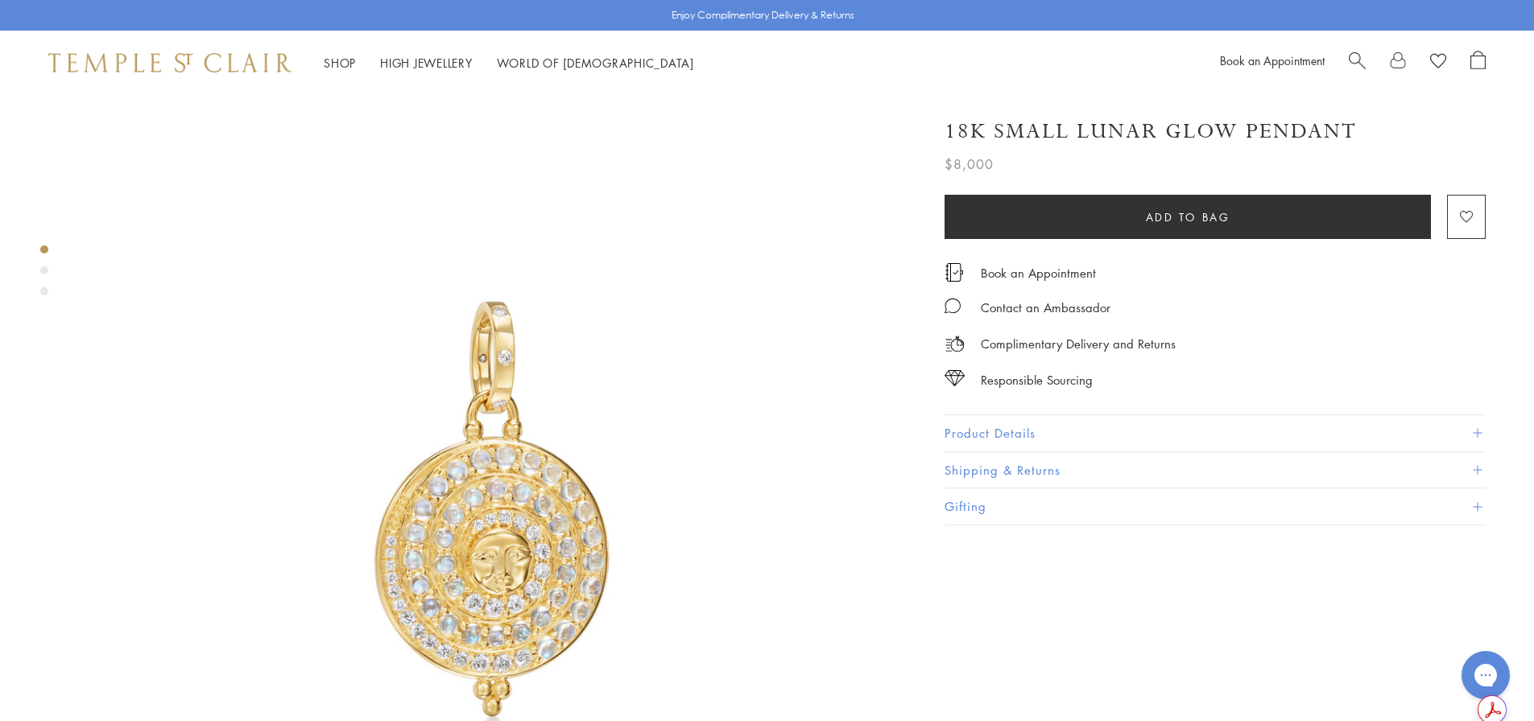
click at [1054, 431] on button "Product Details" at bounding box center [1214, 433] width 541 height 36
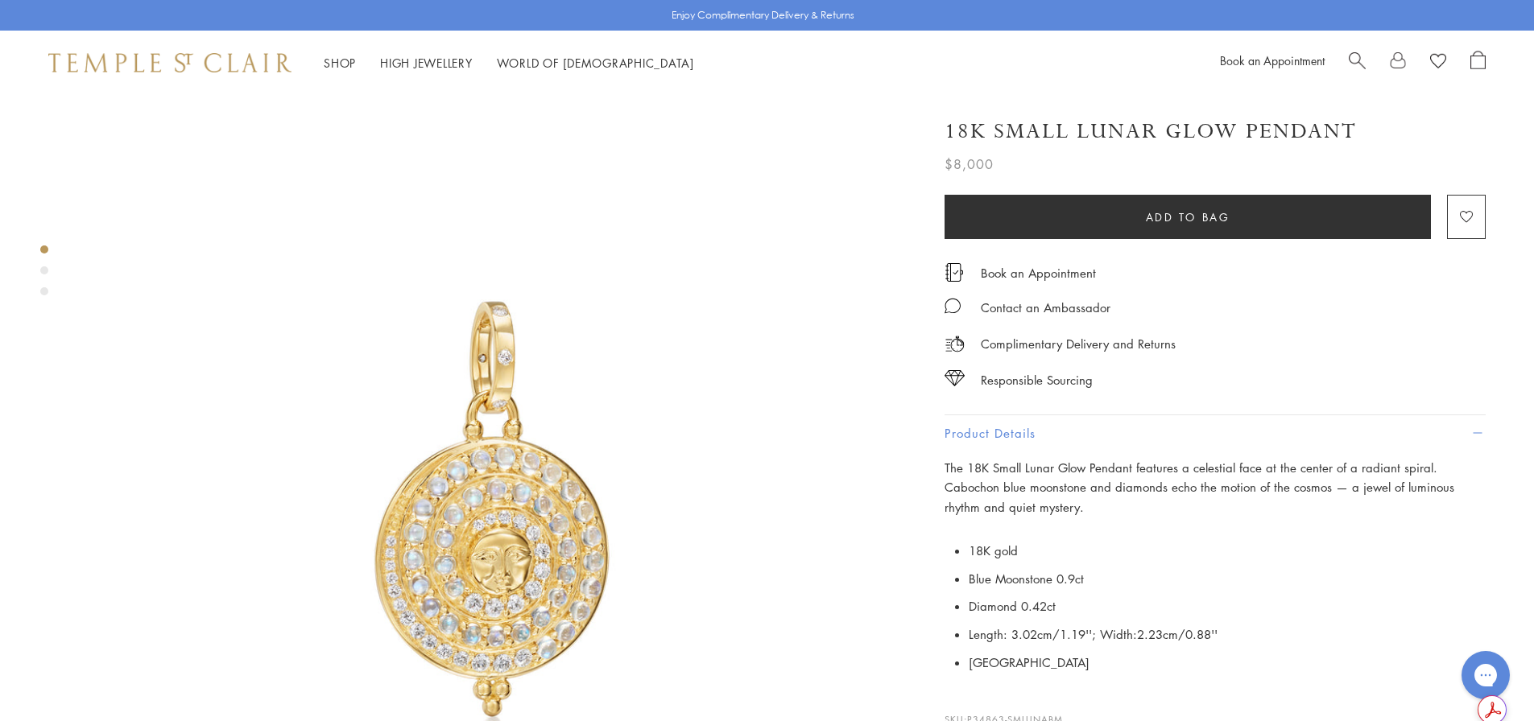
click at [476, 491] on img at bounding box center [493, 507] width 825 height 825
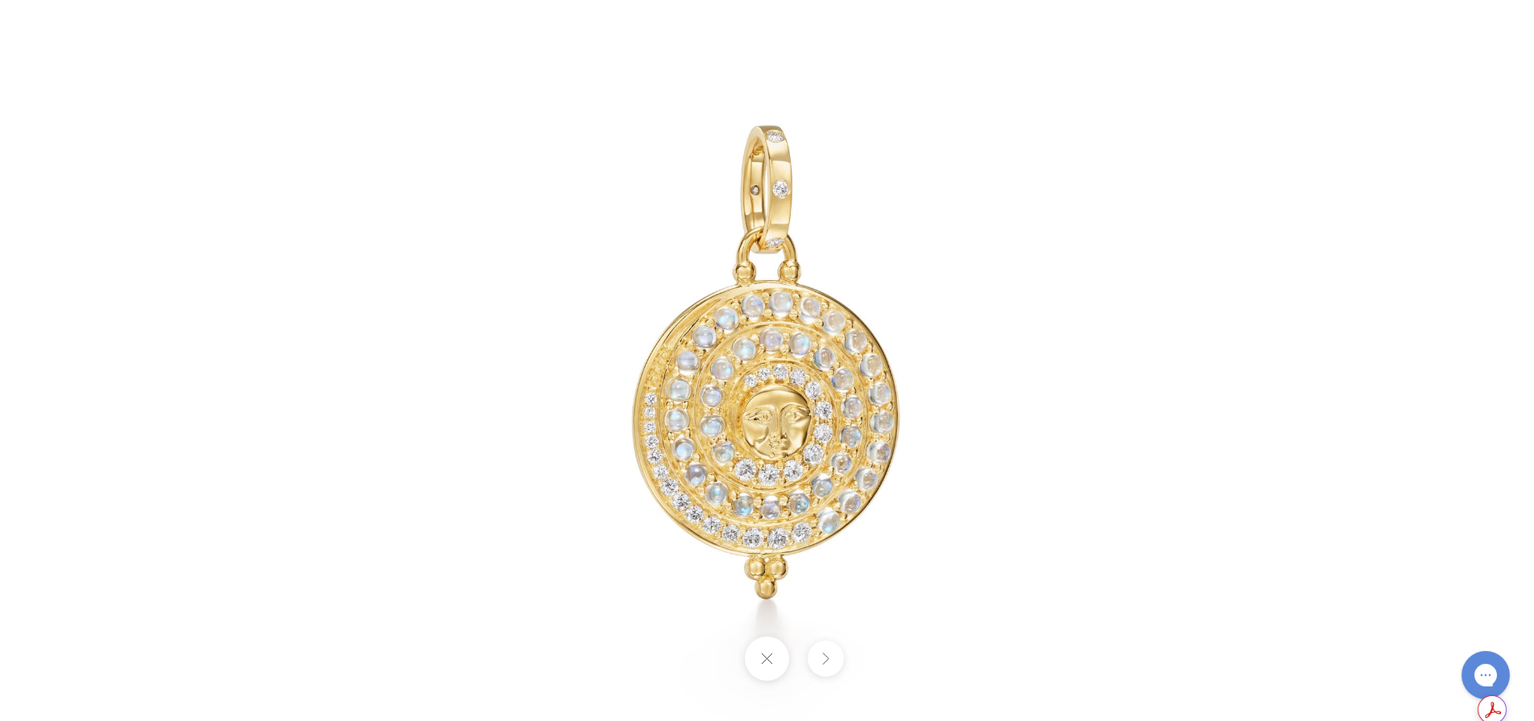
click at [833, 658] on button at bounding box center [825, 659] width 36 height 36
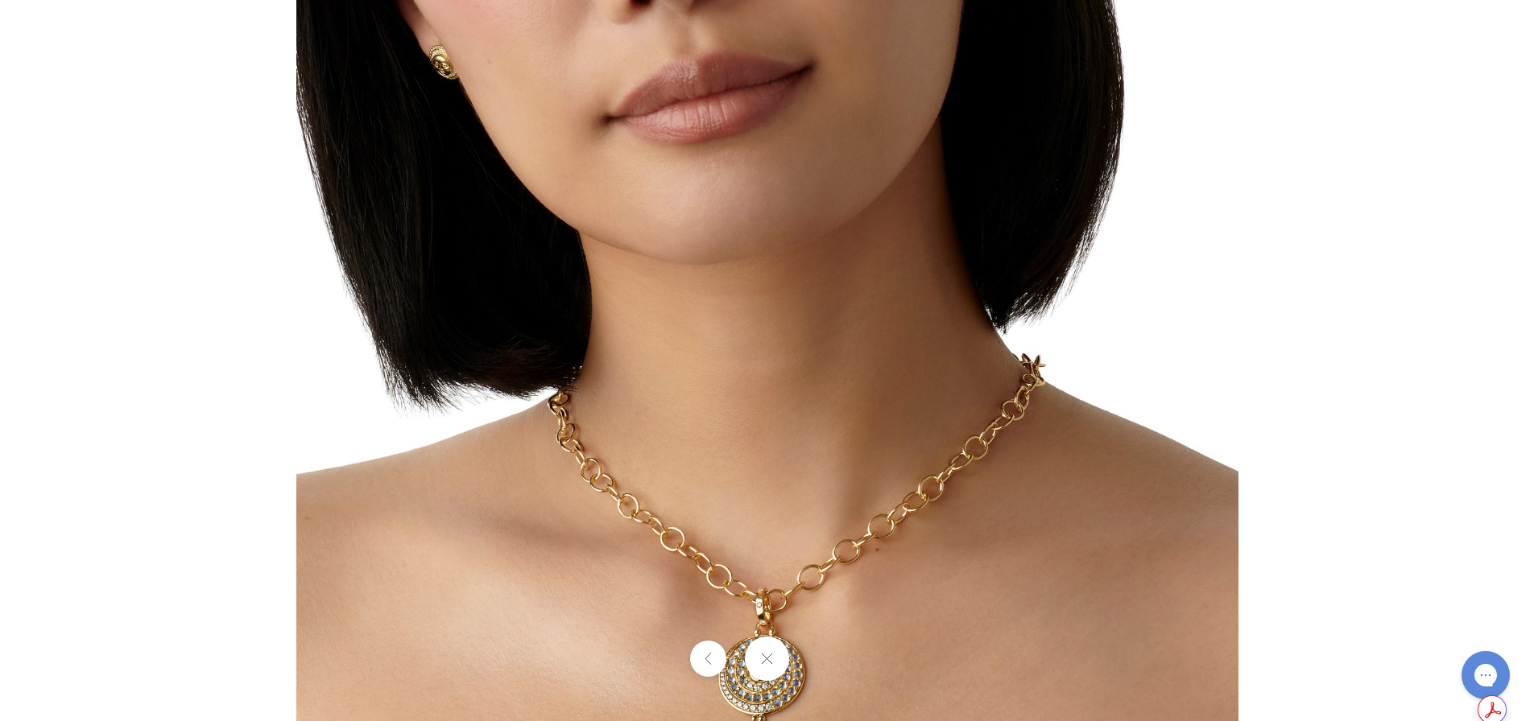
click at [777, 659] on button at bounding box center [767, 659] width 44 height 44
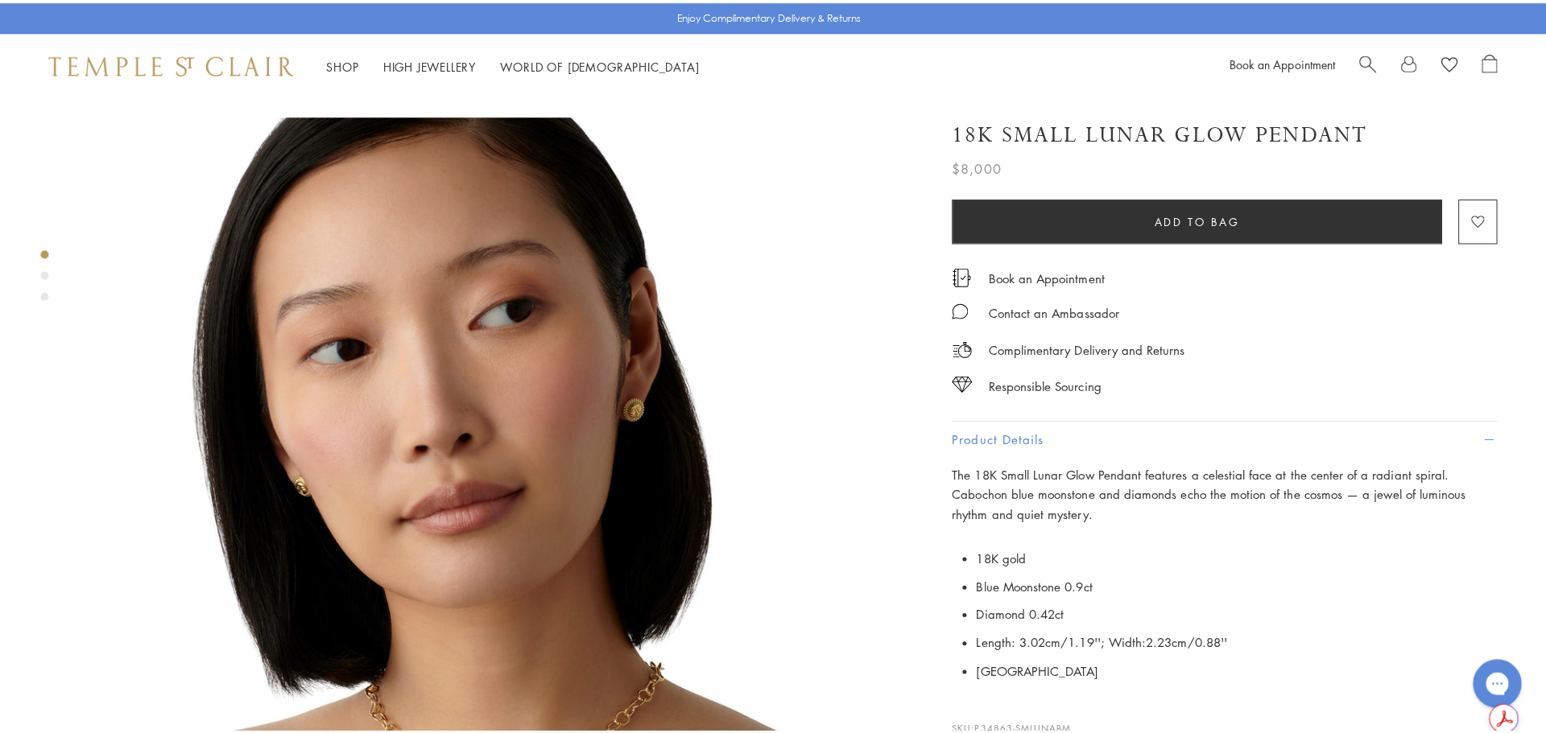
scroll to position [483, 0]
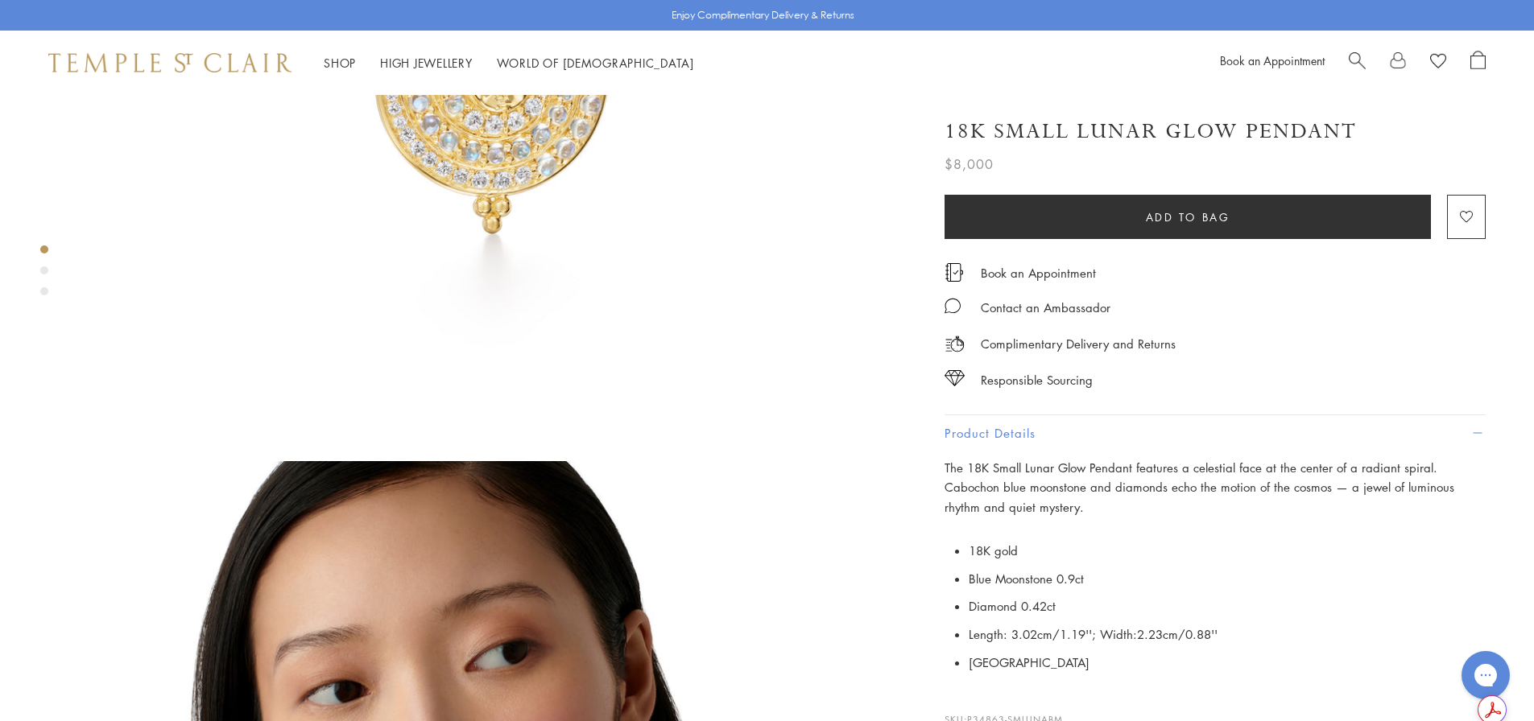
click at [1348, 54] on span "Search" at bounding box center [1356, 59] width 17 height 17
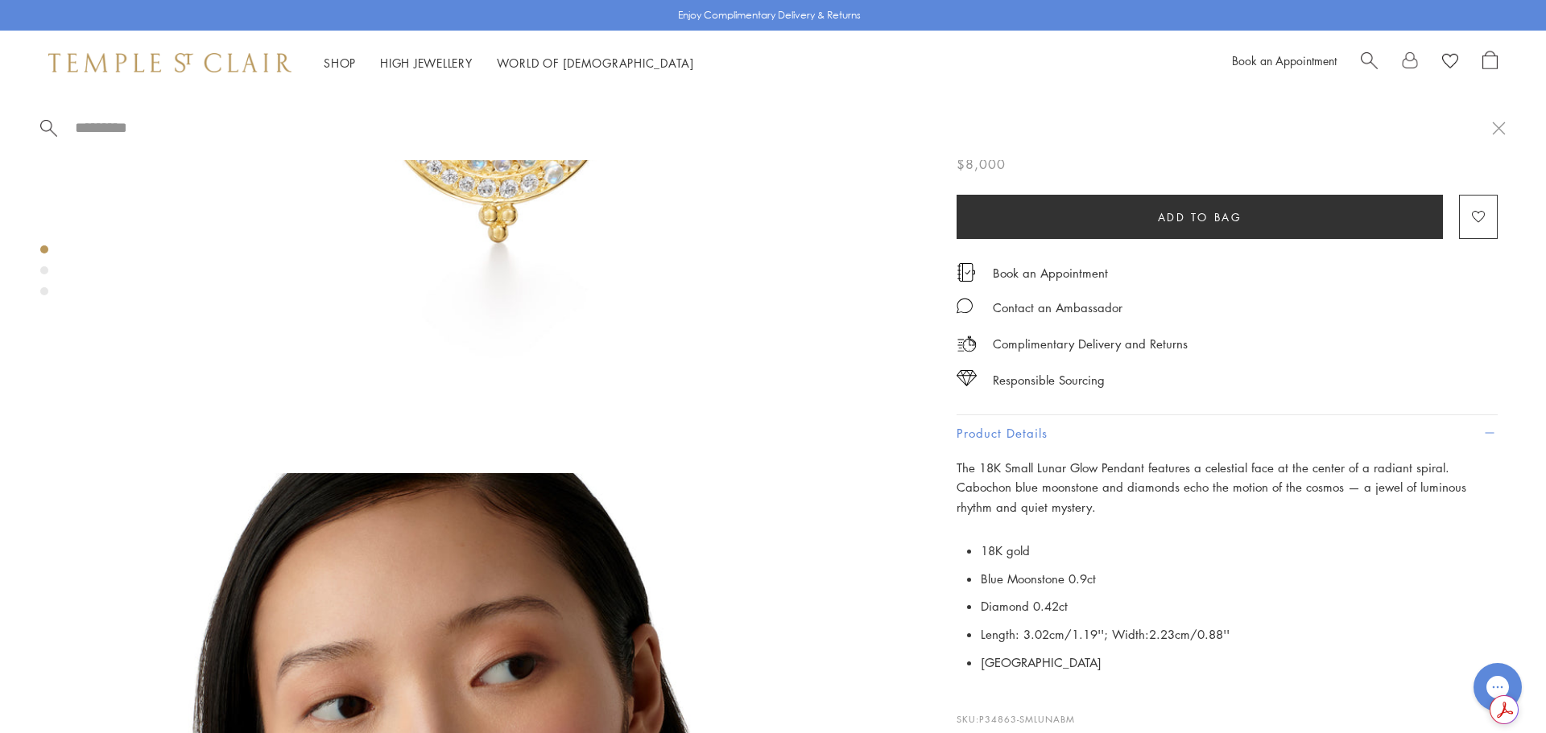
paste input "**********"
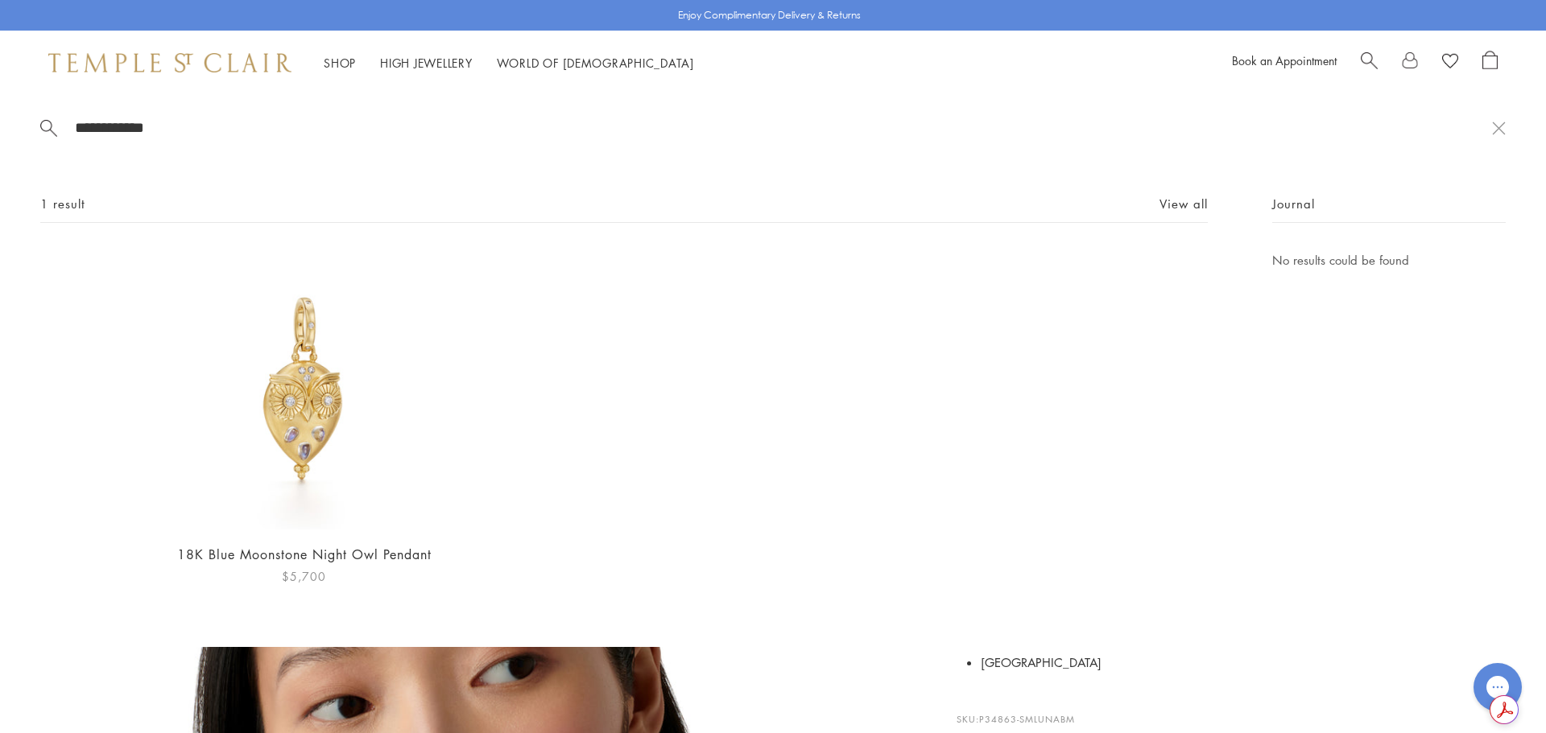
type input "**********"
click at [327, 422] on img at bounding box center [303, 389] width 279 height 279
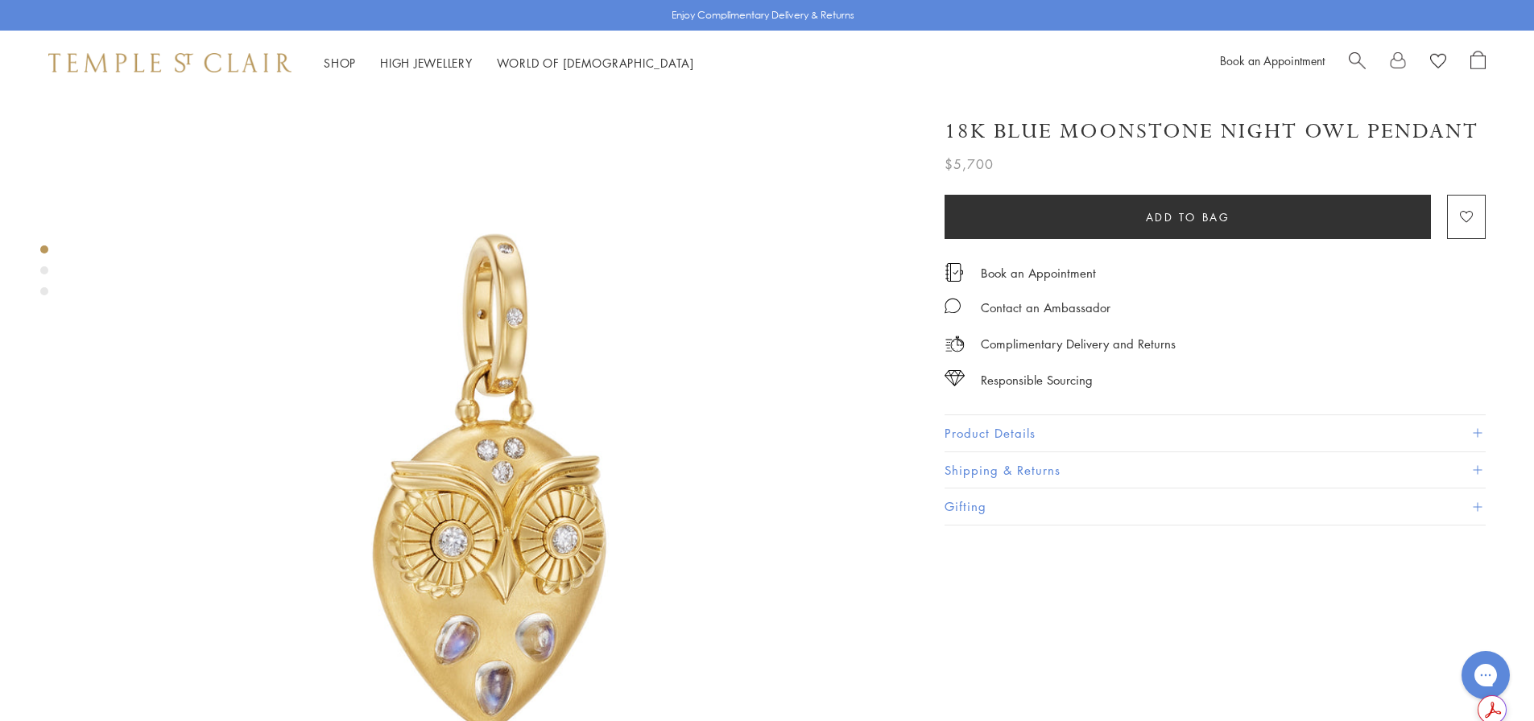
click at [997, 436] on button "Product Details" at bounding box center [1214, 433] width 541 height 36
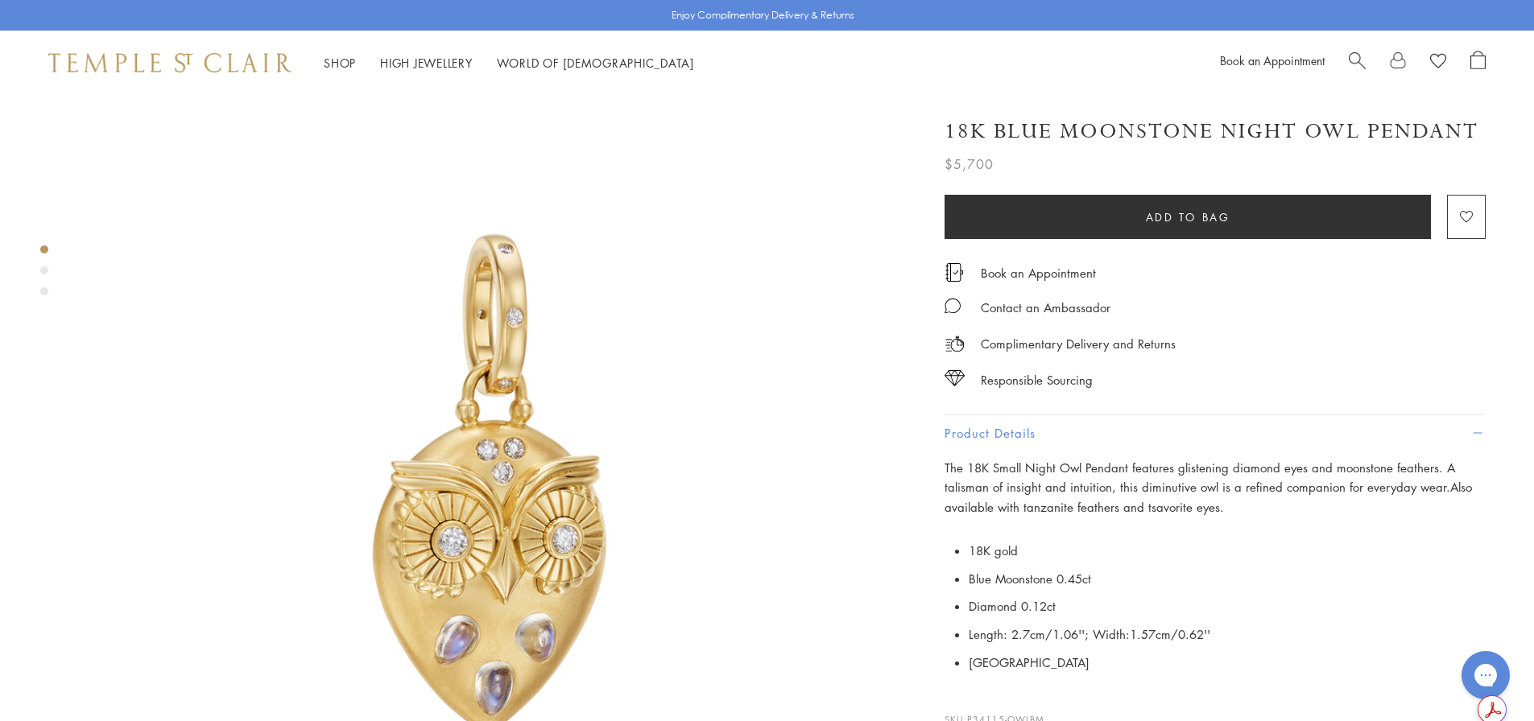
click at [559, 338] on img at bounding box center [493, 507] width 825 height 825
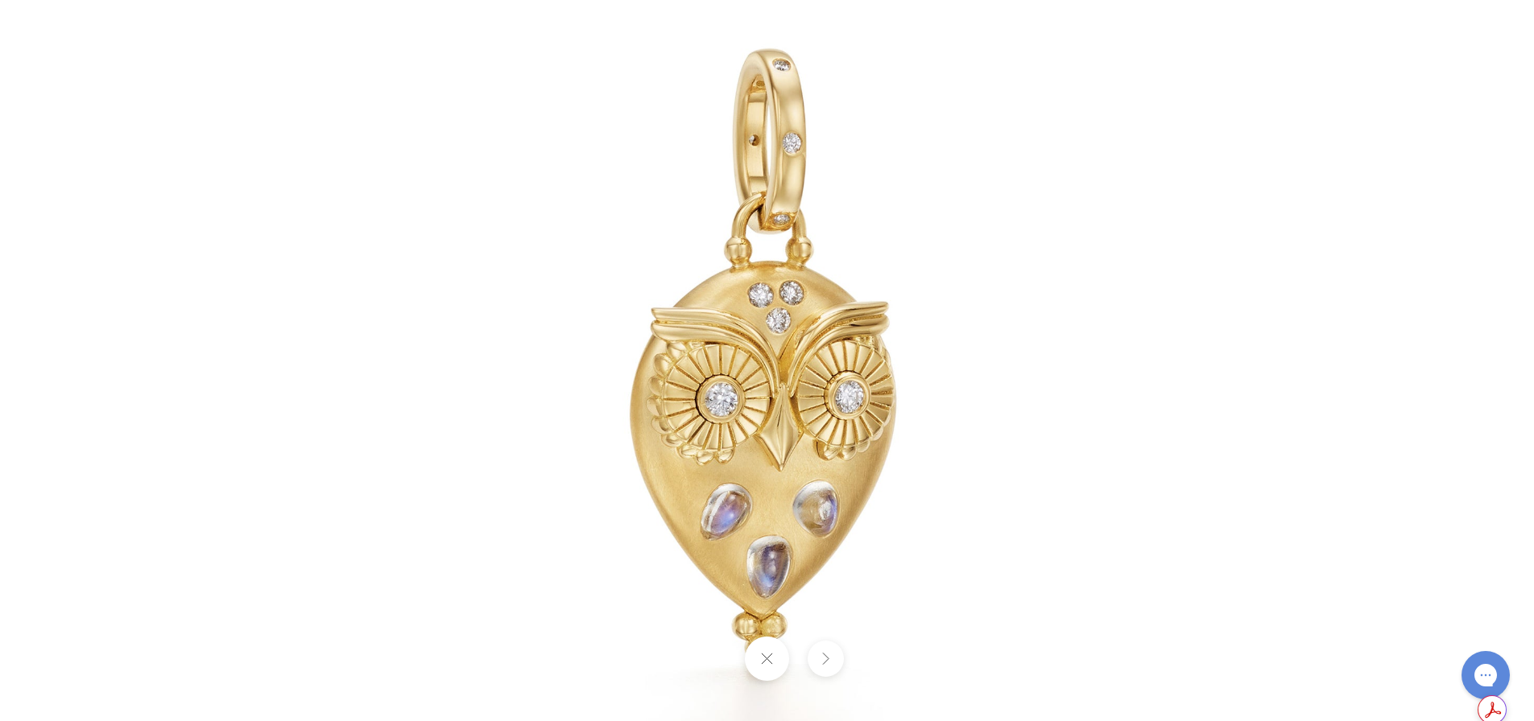
click at [824, 659] on button at bounding box center [825, 659] width 36 height 36
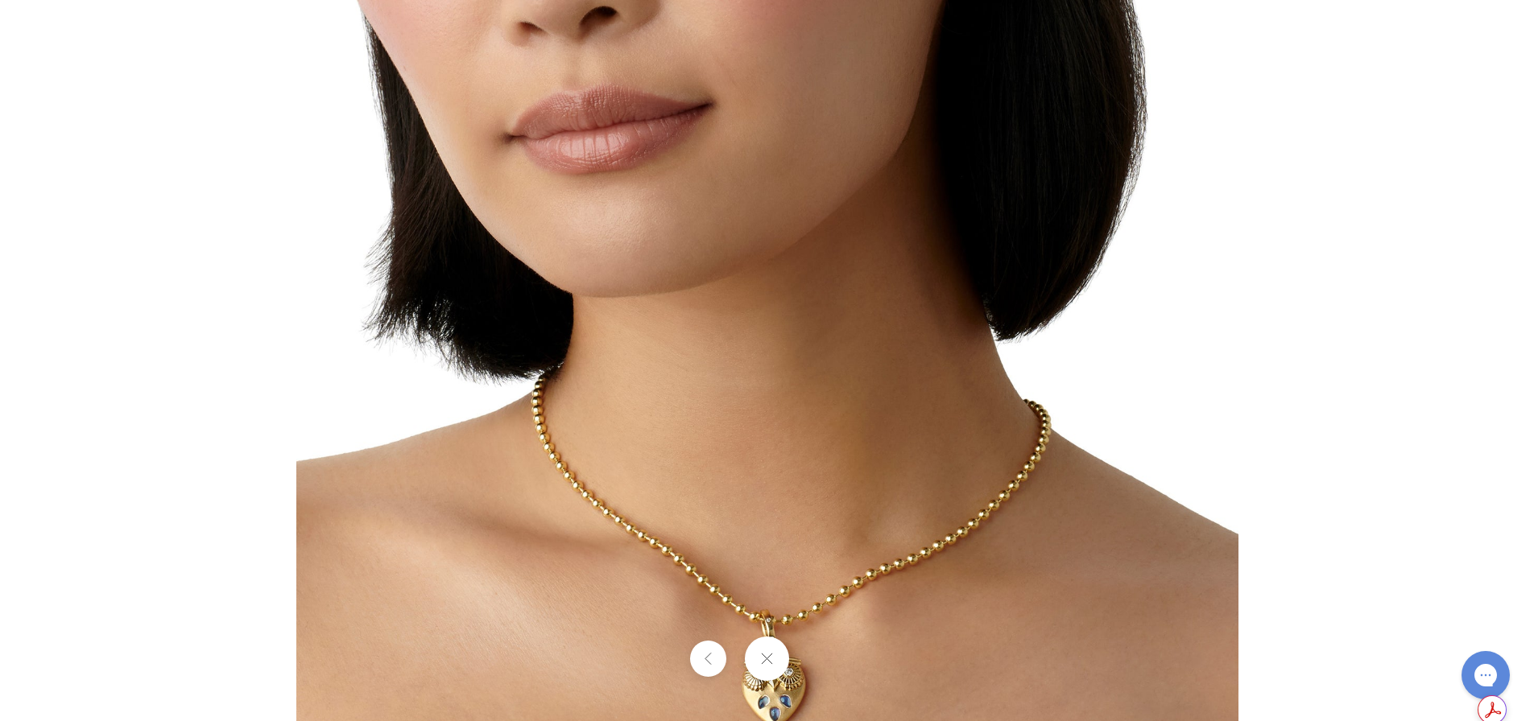
click at [774, 655] on button at bounding box center [767, 659] width 44 height 44
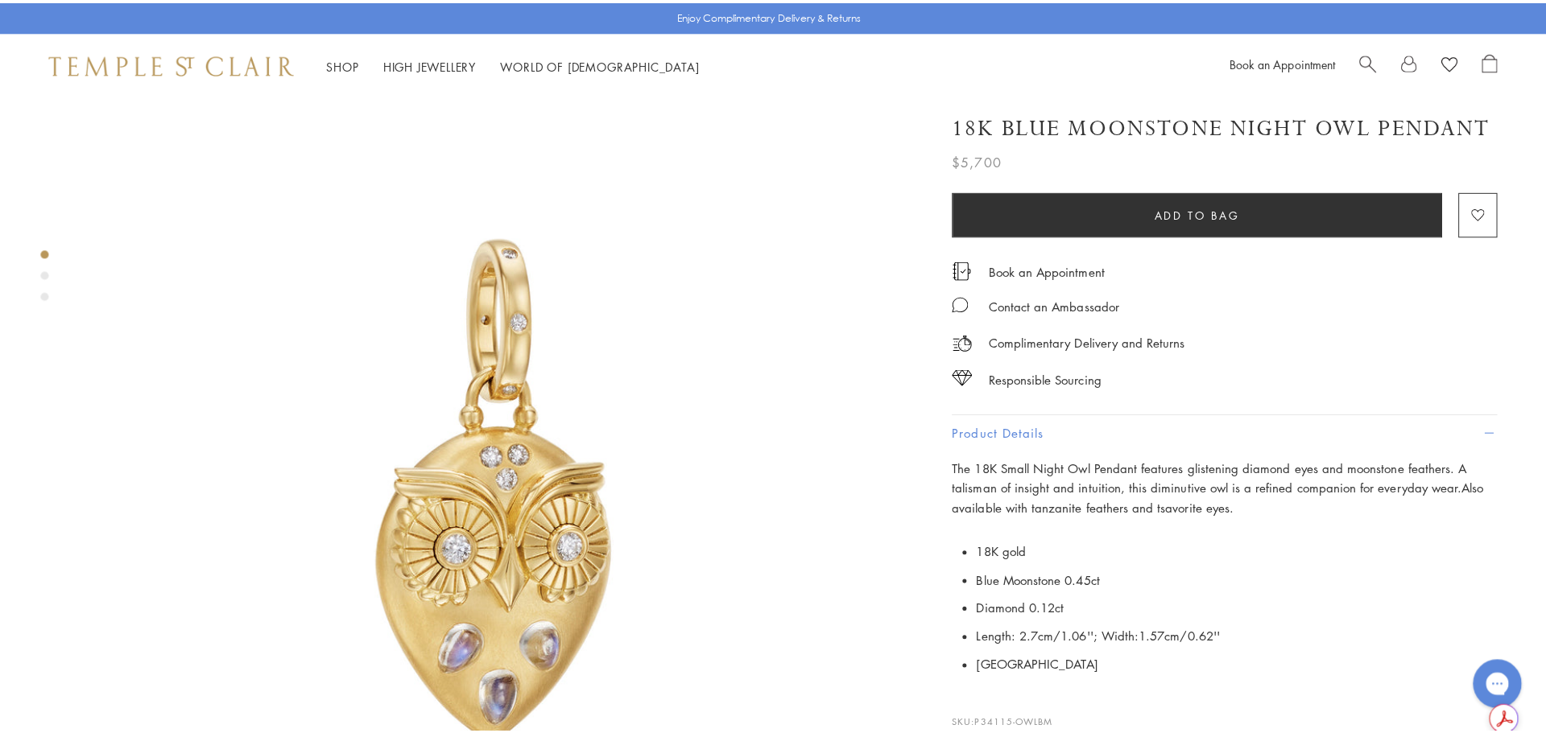
scroll to position [161, 0]
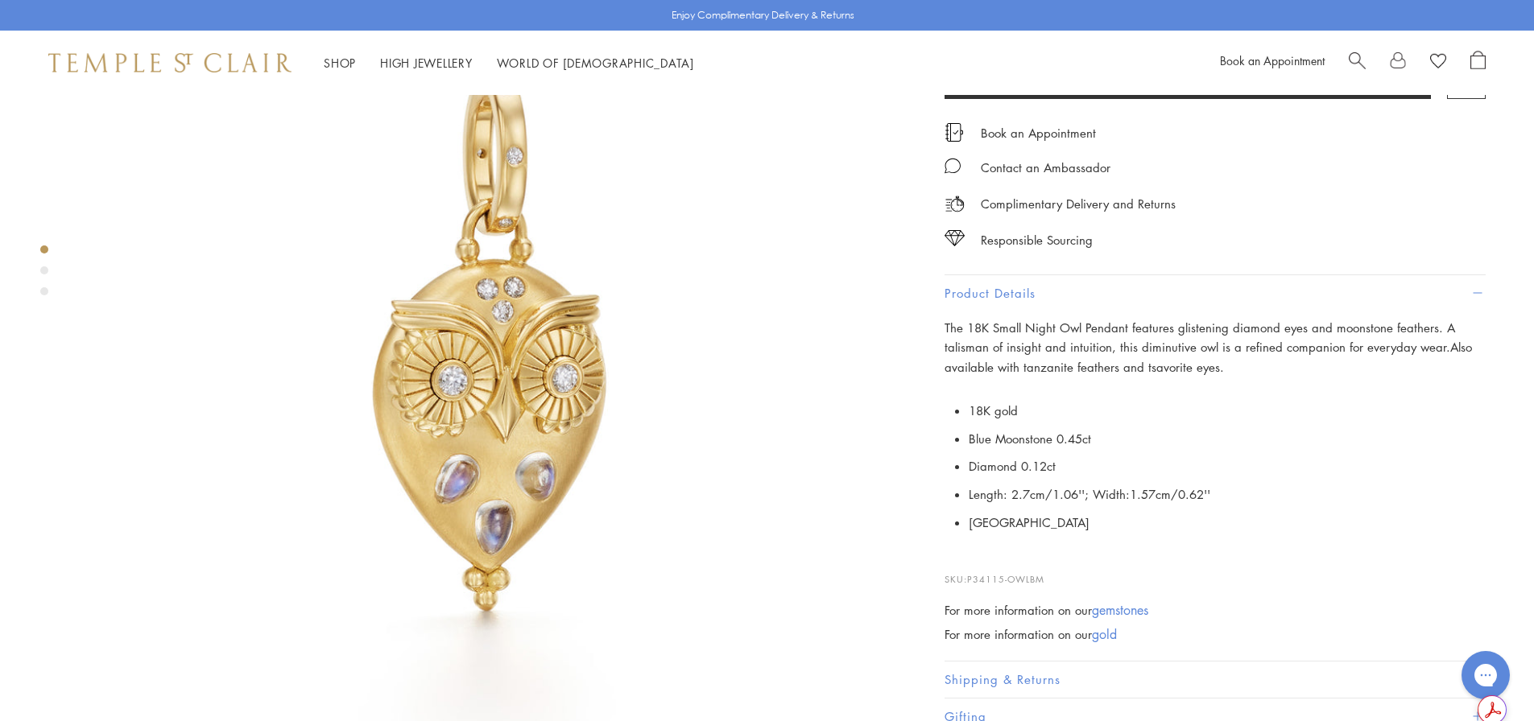
click at [1366, 62] on div at bounding box center [1416, 63] width 137 height 24
click at [1361, 64] on span "Search" at bounding box center [1356, 59] width 17 height 17
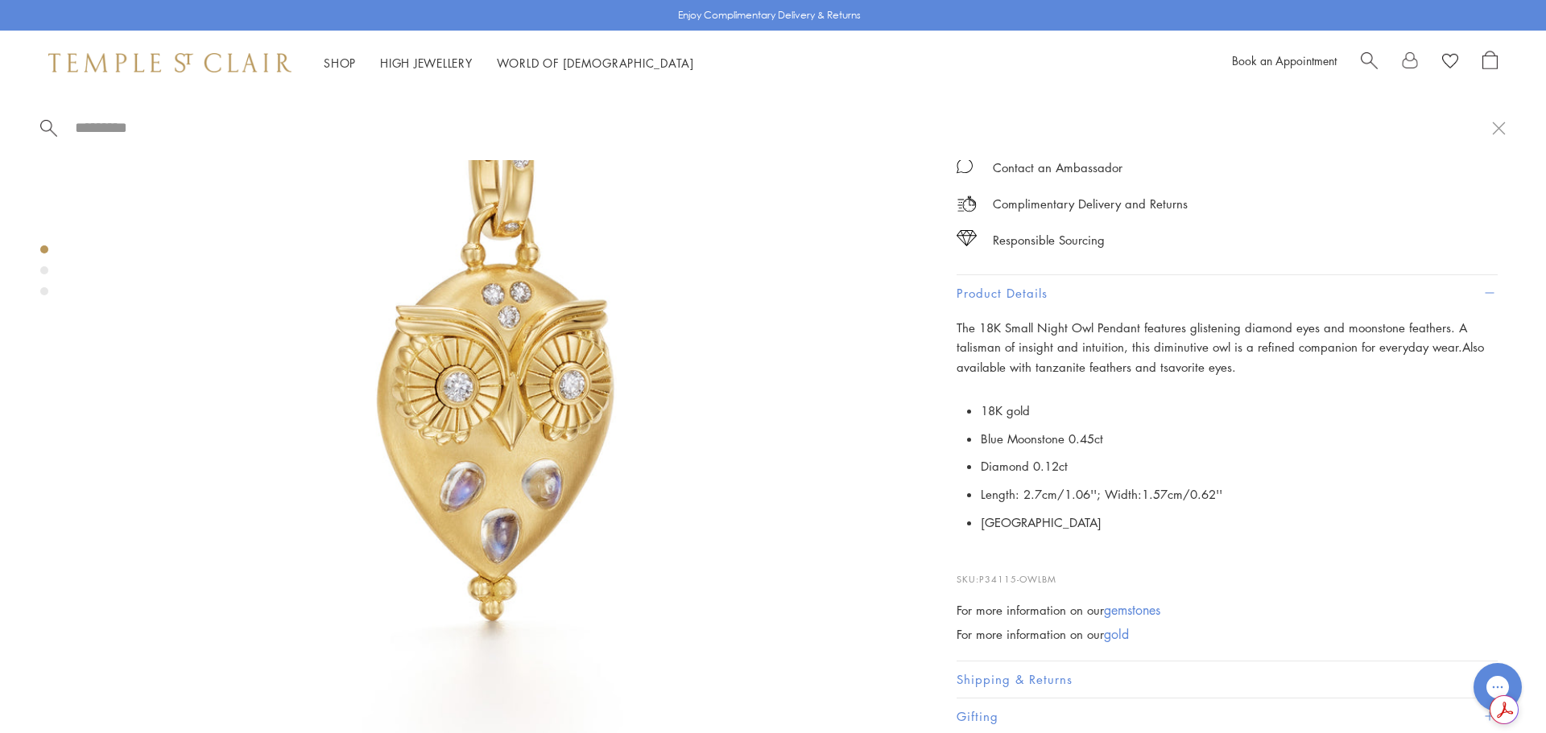
paste input "**********"
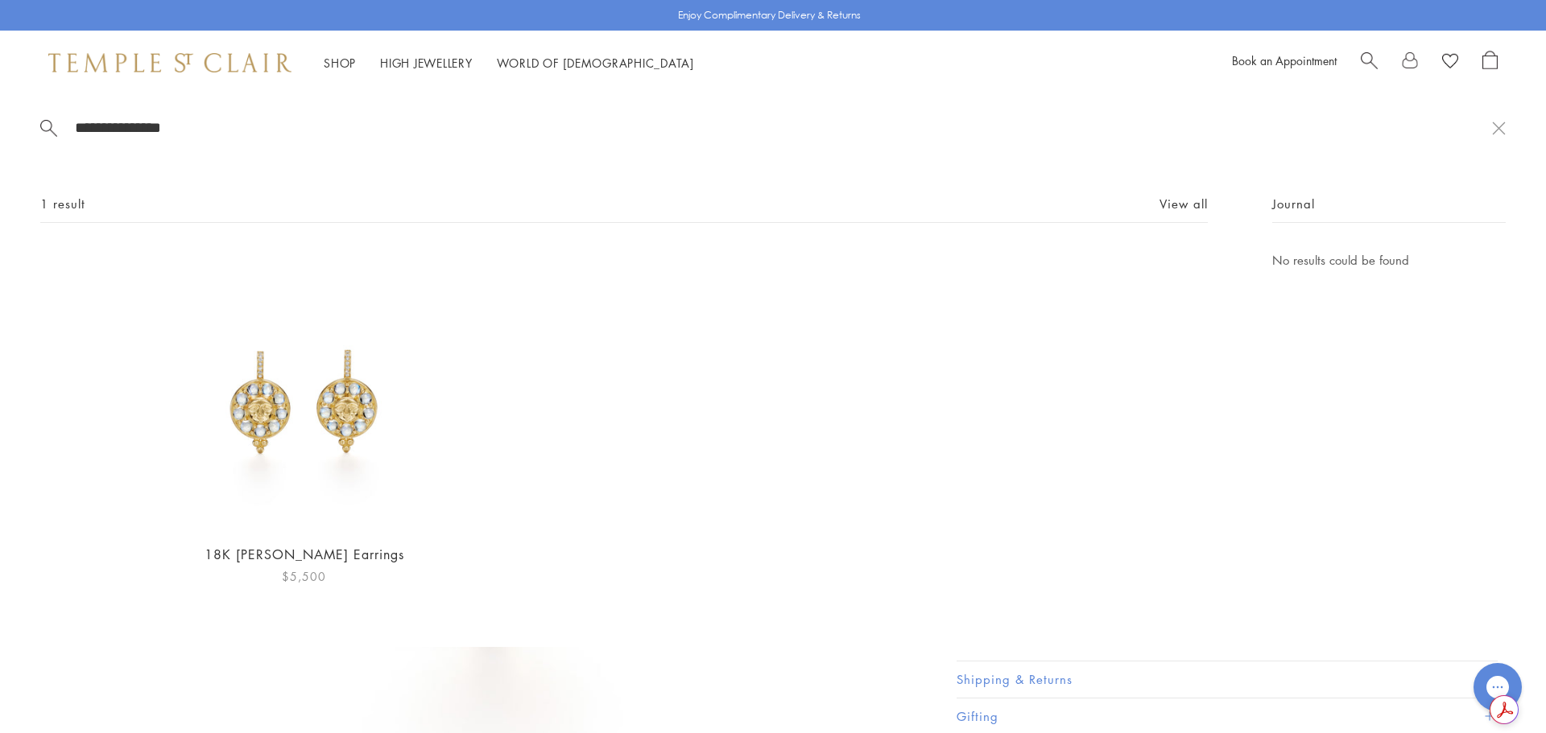
type input "**********"
click at [358, 432] on img at bounding box center [303, 389] width 279 height 279
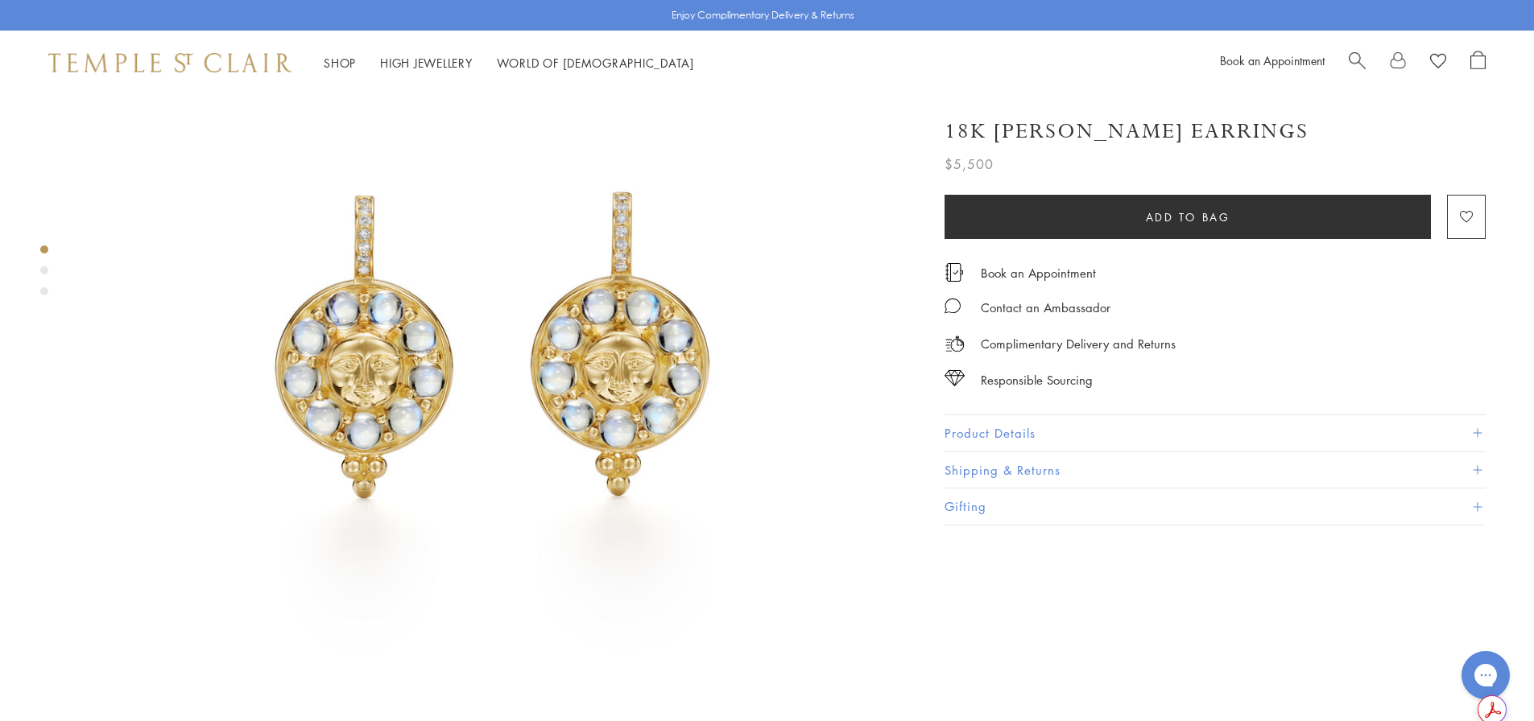
scroll to position [322, 0]
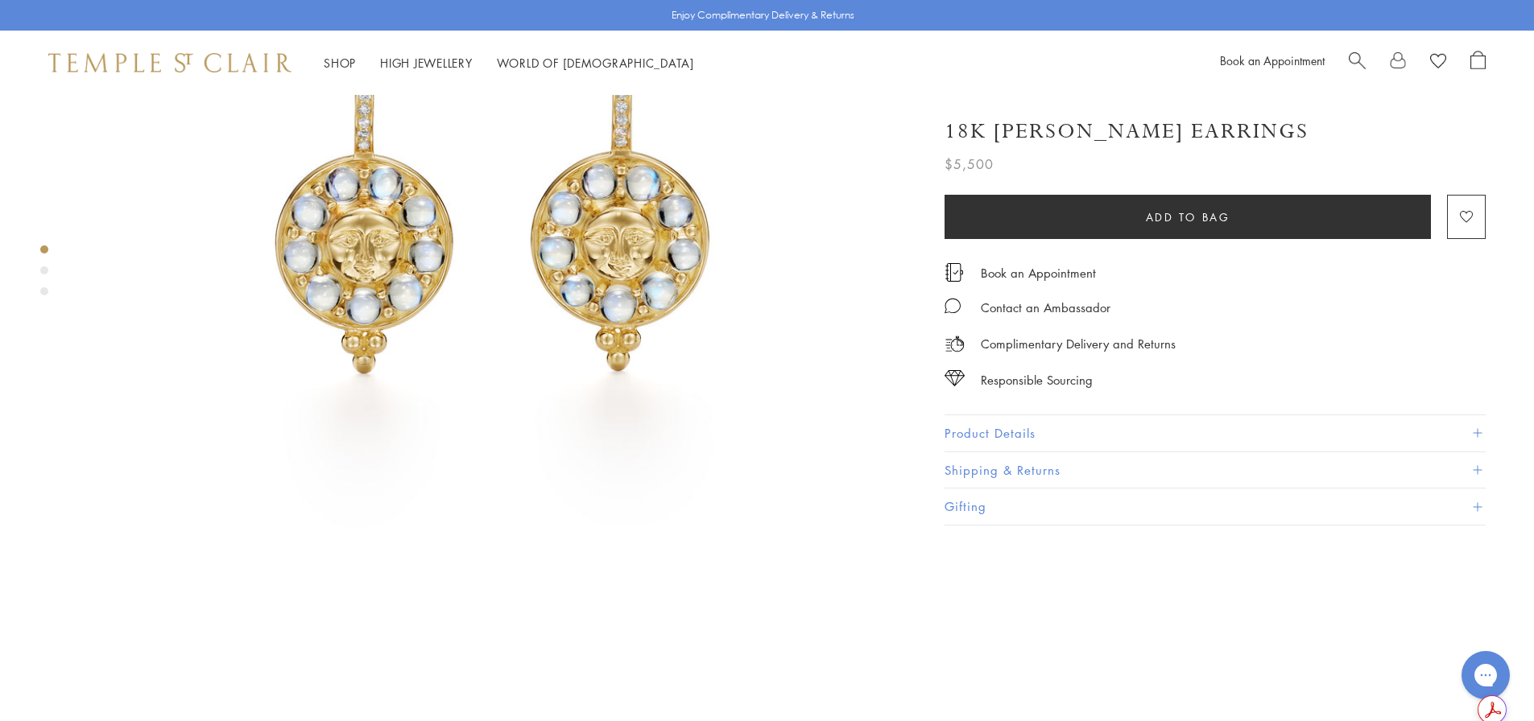
click at [547, 173] on img at bounding box center [493, 185] width 825 height 825
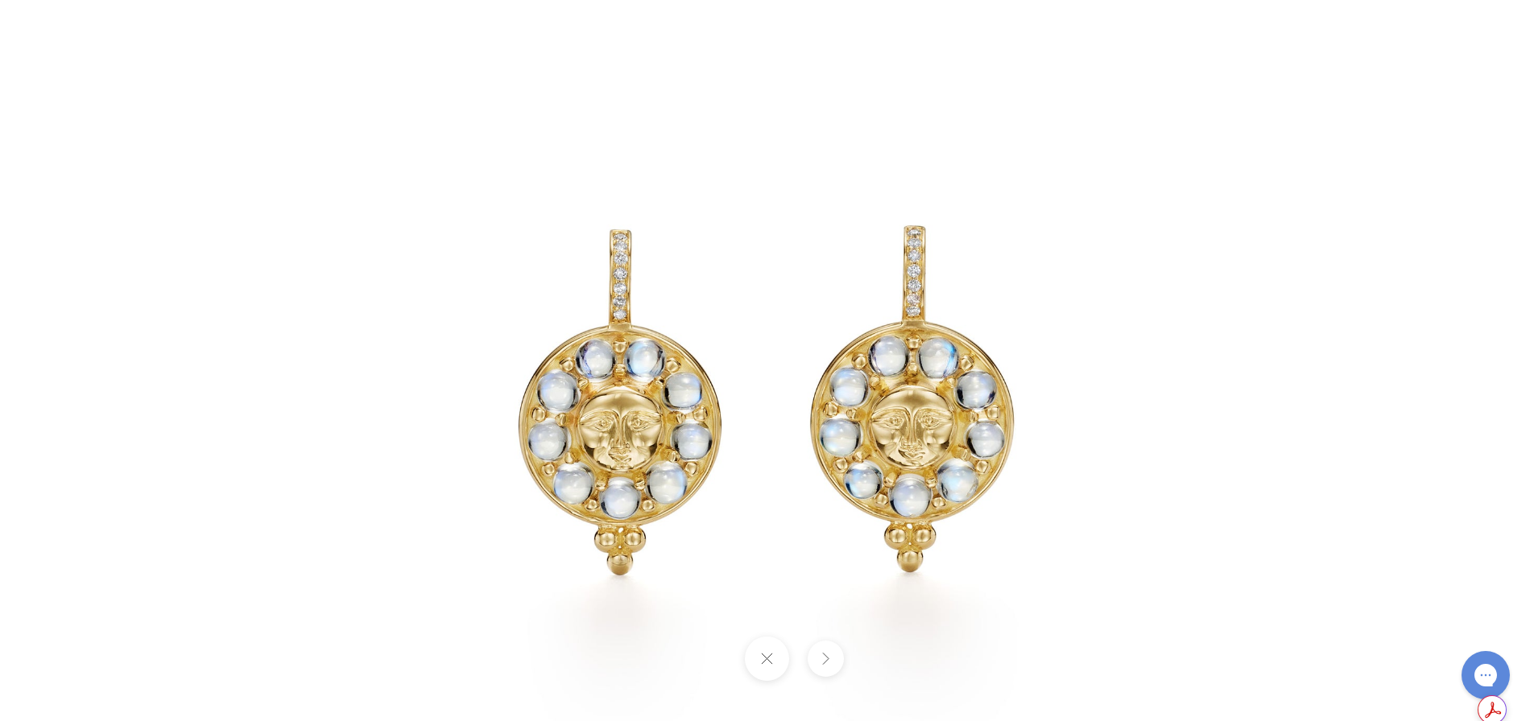
click at [832, 657] on button at bounding box center [825, 659] width 36 height 36
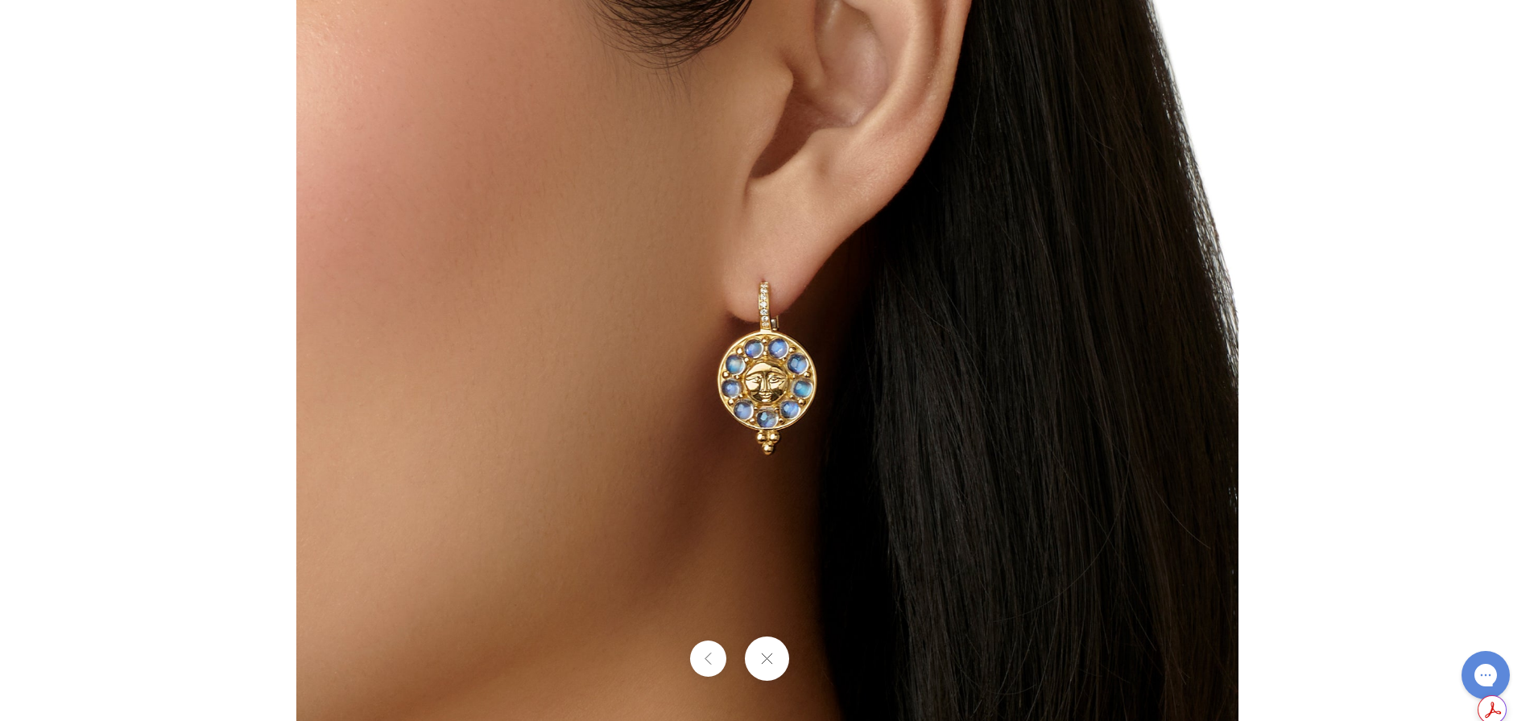
click at [770, 664] on button at bounding box center [767, 659] width 44 height 44
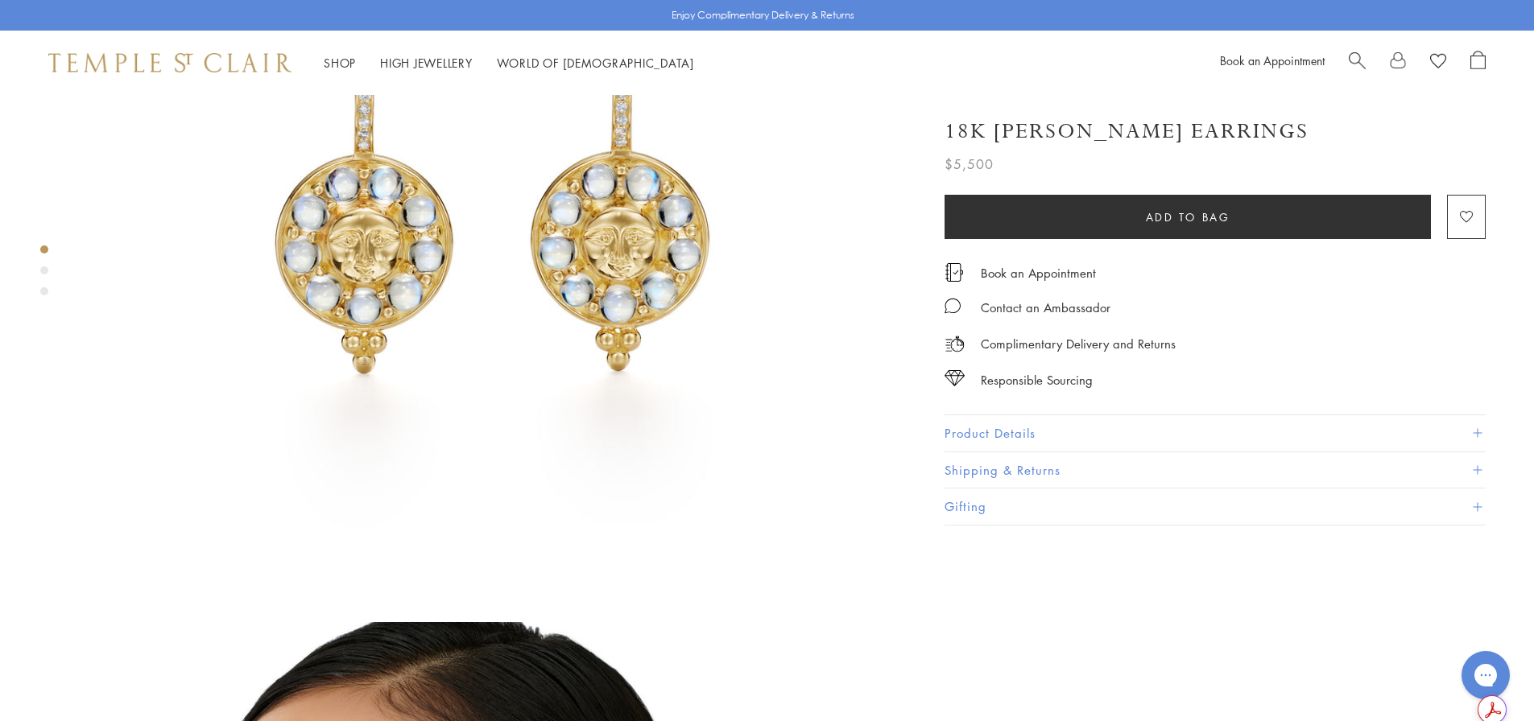
click at [1072, 429] on button "Product Details" at bounding box center [1214, 433] width 541 height 36
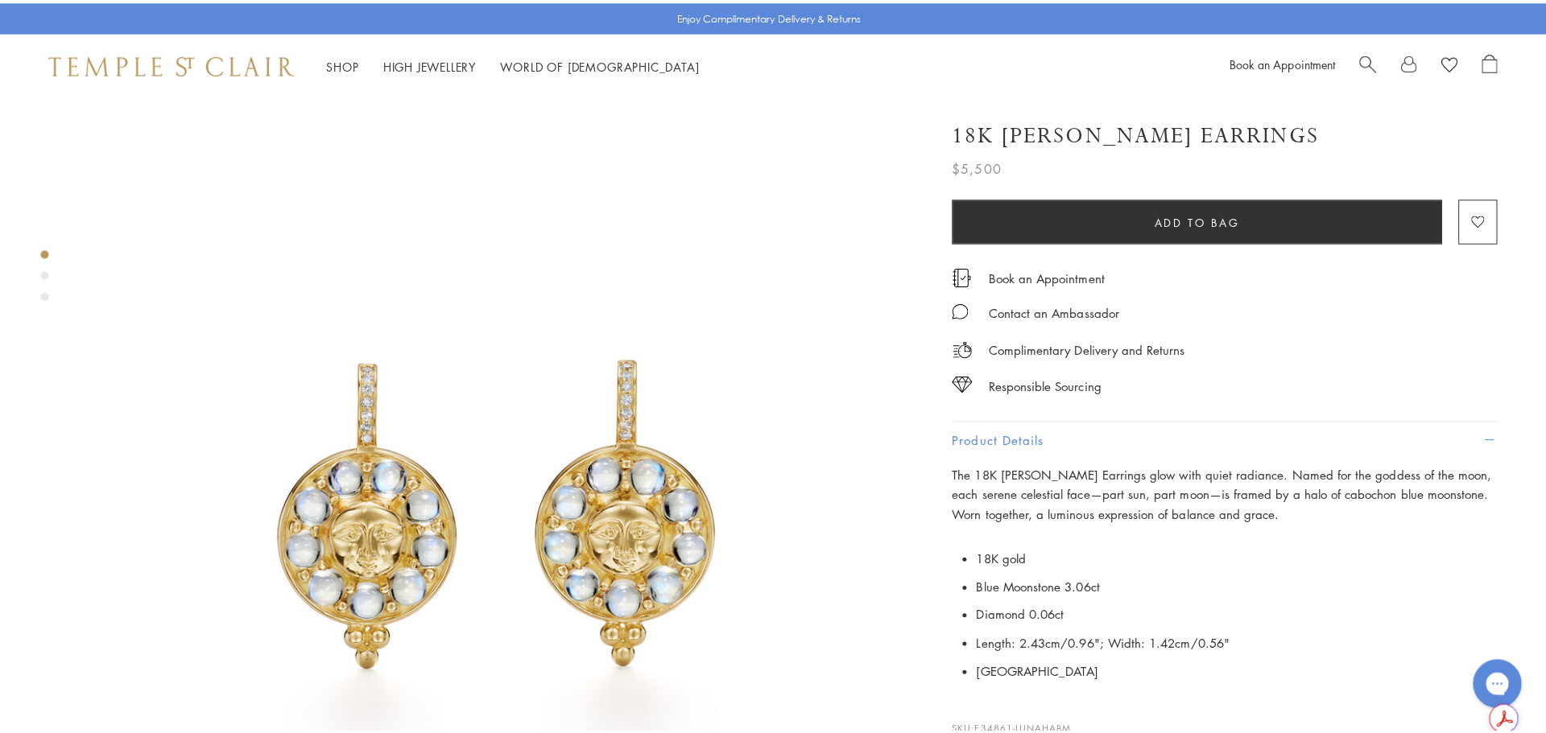
scroll to position [0, 0]
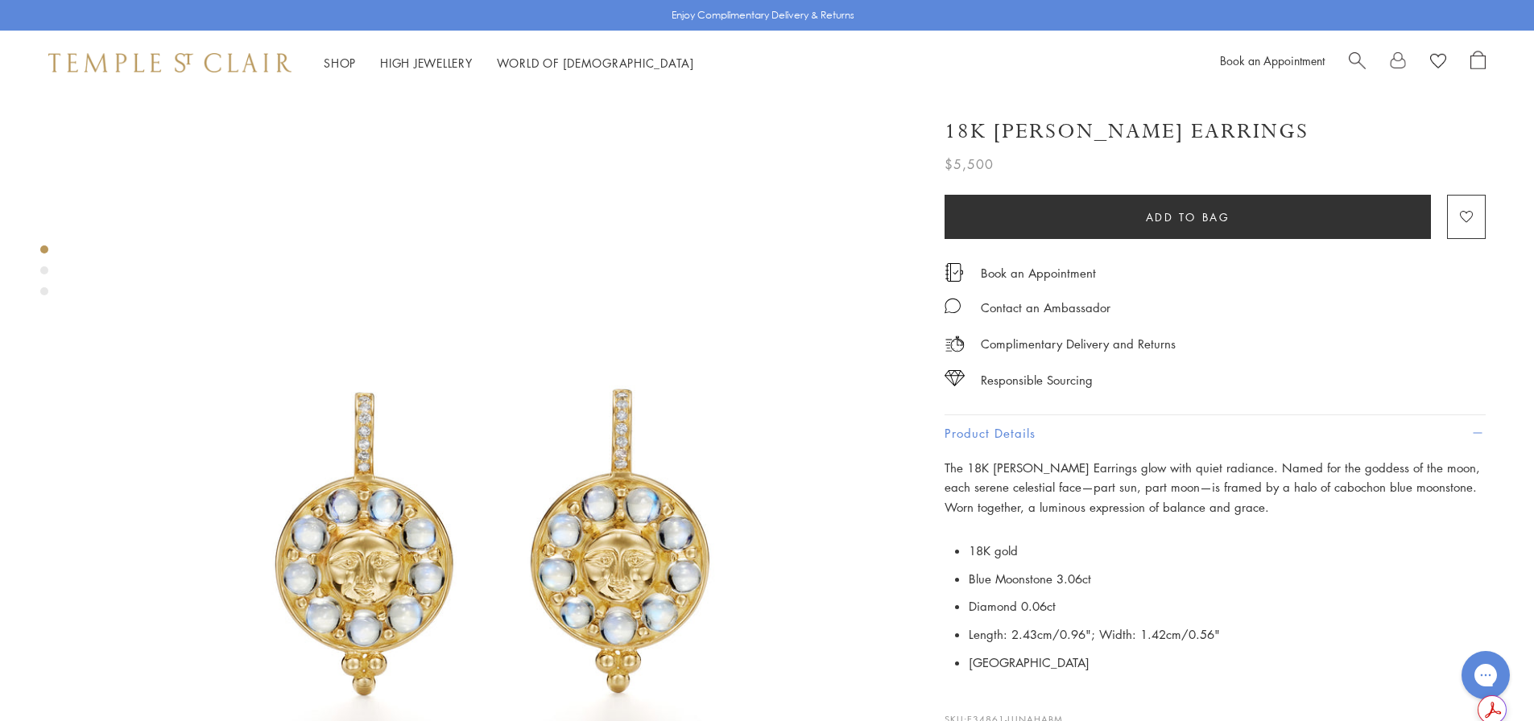
click at [1361, 64] on span "Search" at bounding box center [1356, 59] width 17 height 17
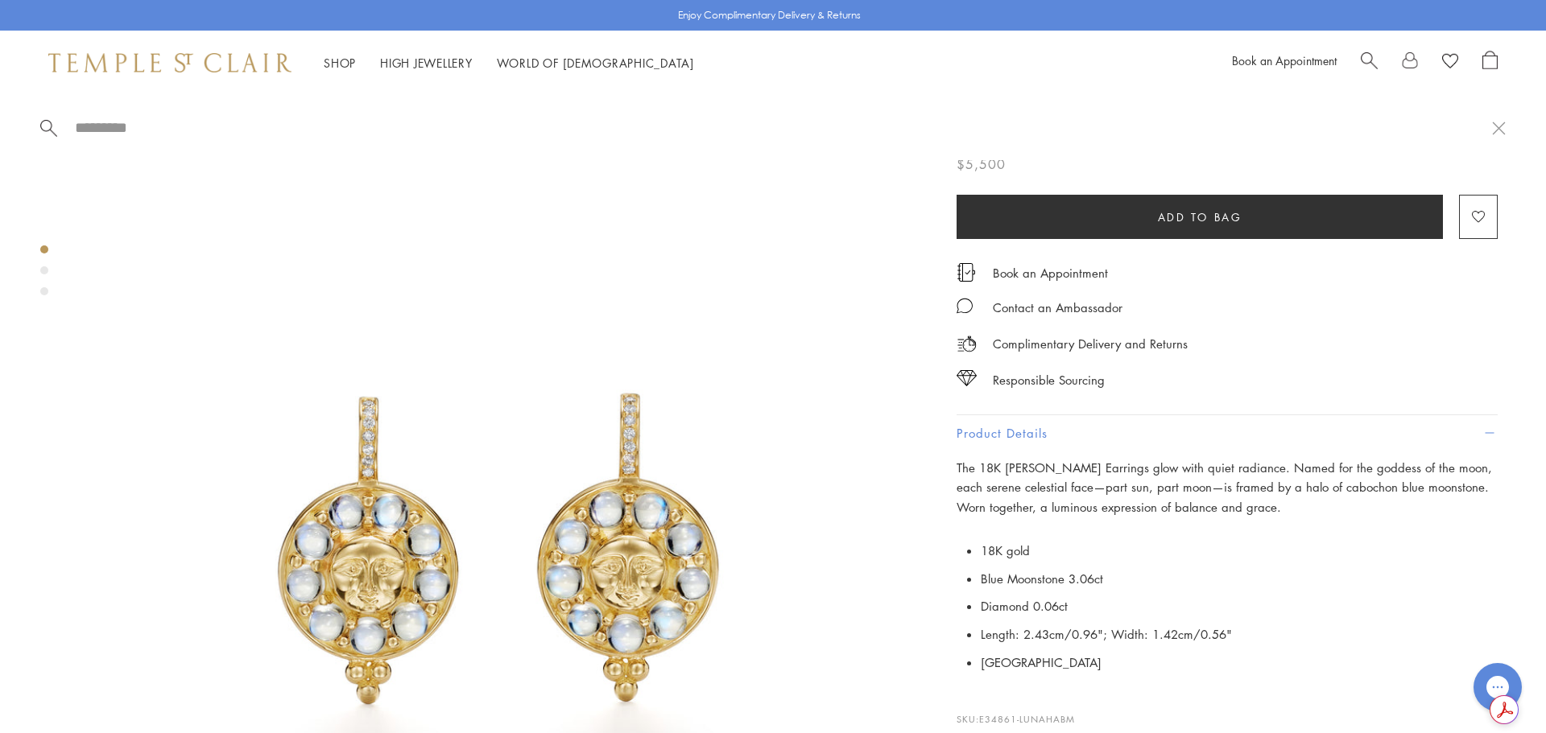
paste input "**********"
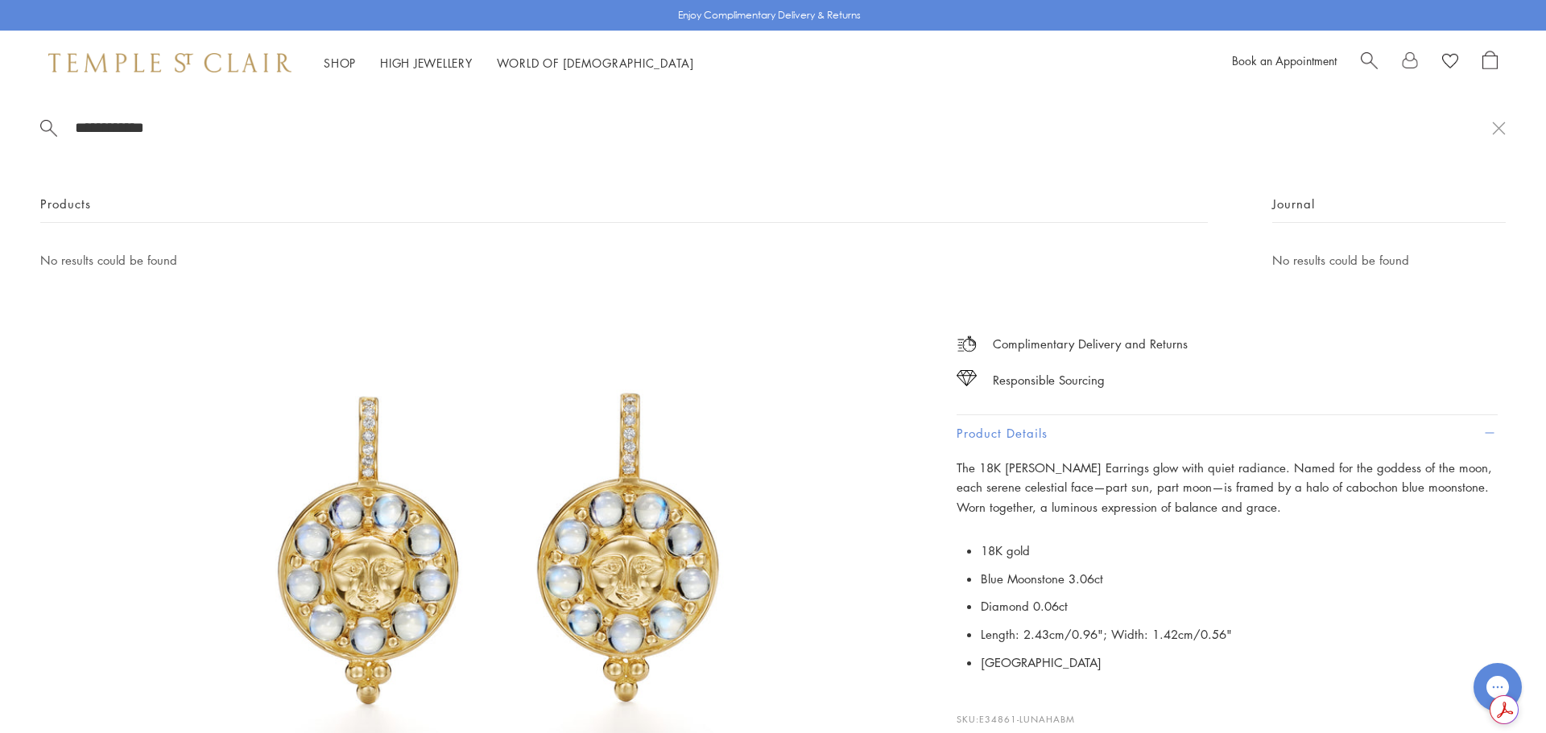
click at [1494, 139] on div "**********" at bounding box center [773, 213] width 1546 height 236
click at [1500, 132] on button at bounding box center [1499, 127] width 14 height 15
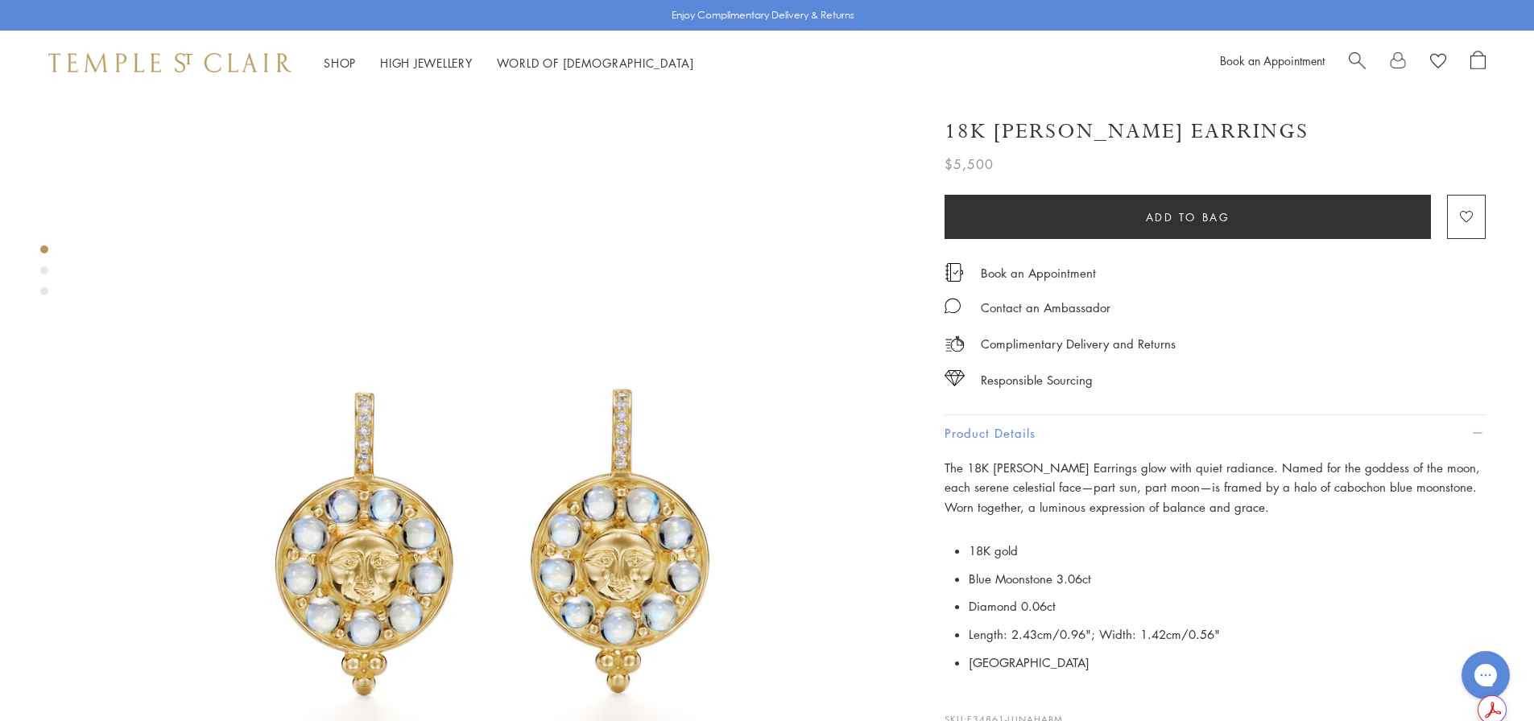
click at [1373, 65] on div at bounding box center [1416, 63] width 137 height 24
click at [1361, 60] on span "Search" at bounding box center [1356, 59] width 17 height 17
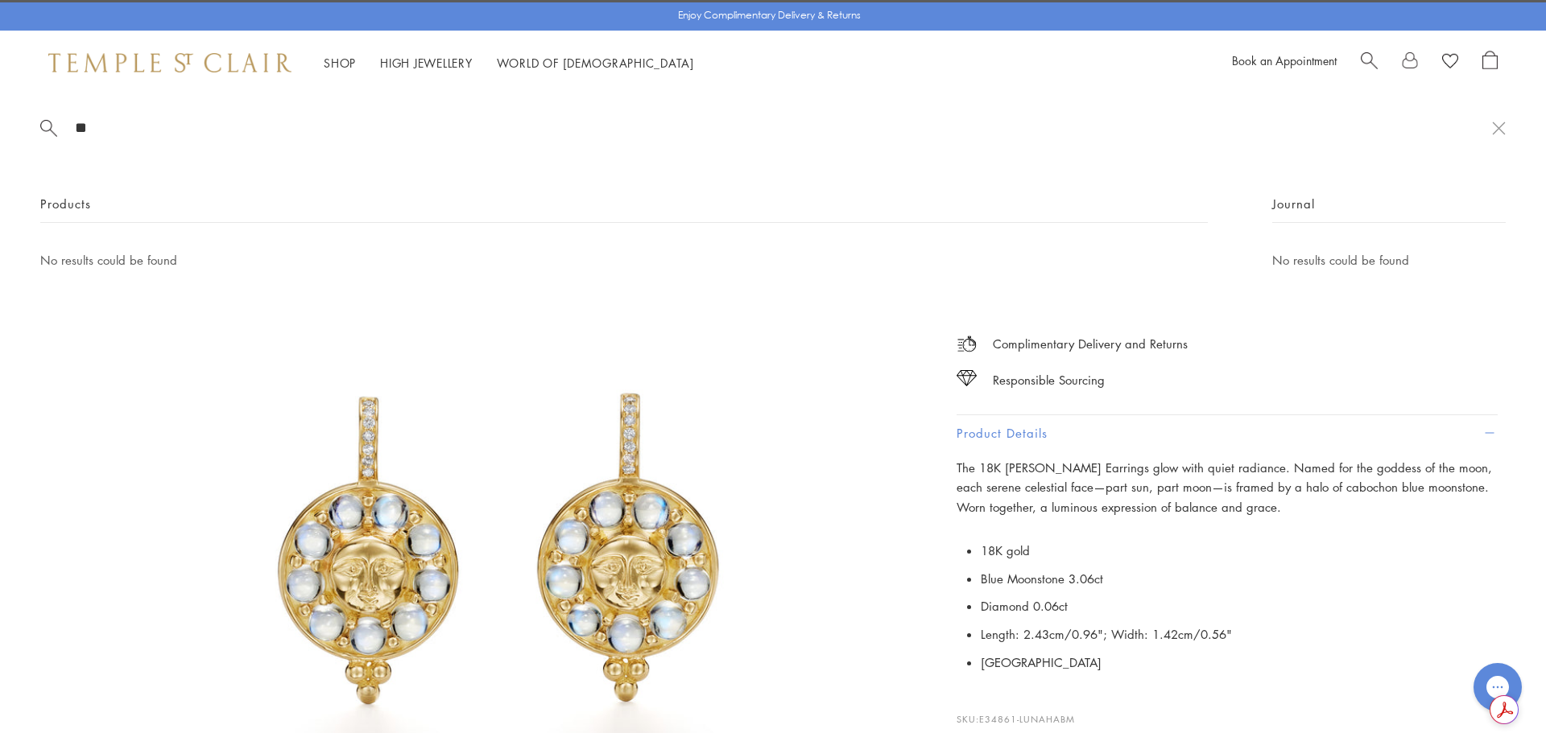
type input "*"
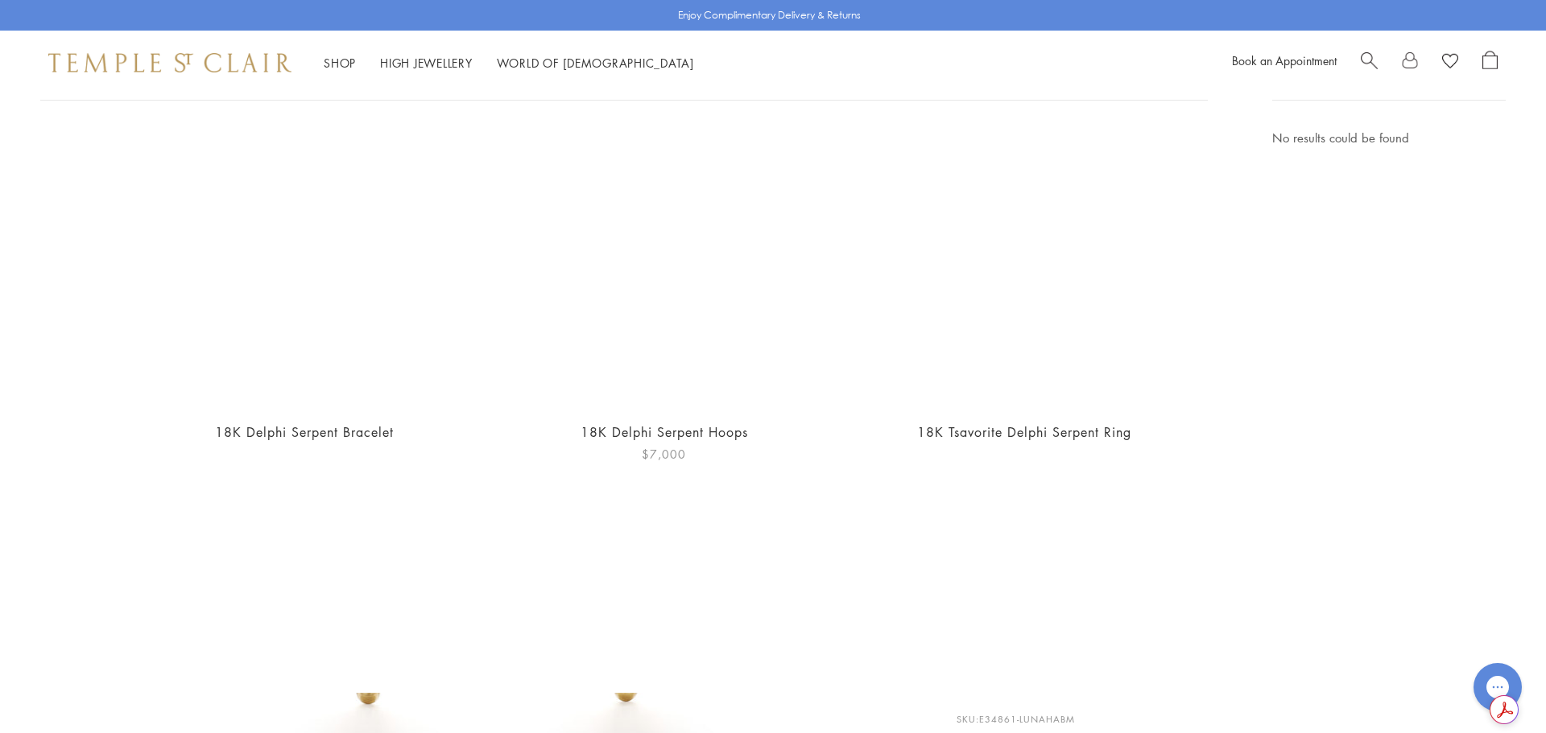
scroll to position [161, 0]
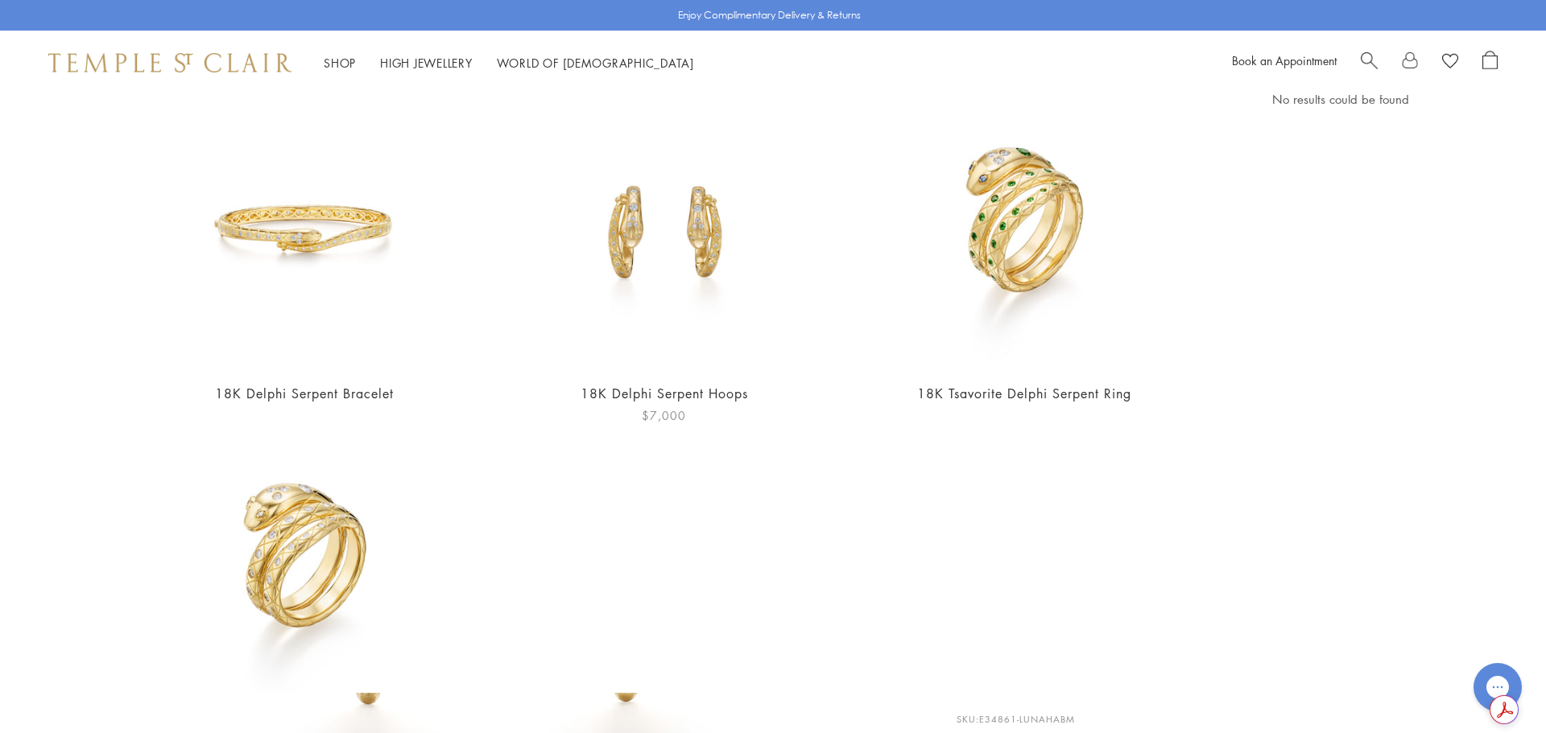
type input "******"
click at [670, 276] on img at bounding box center [663, 228] width 279 height 279
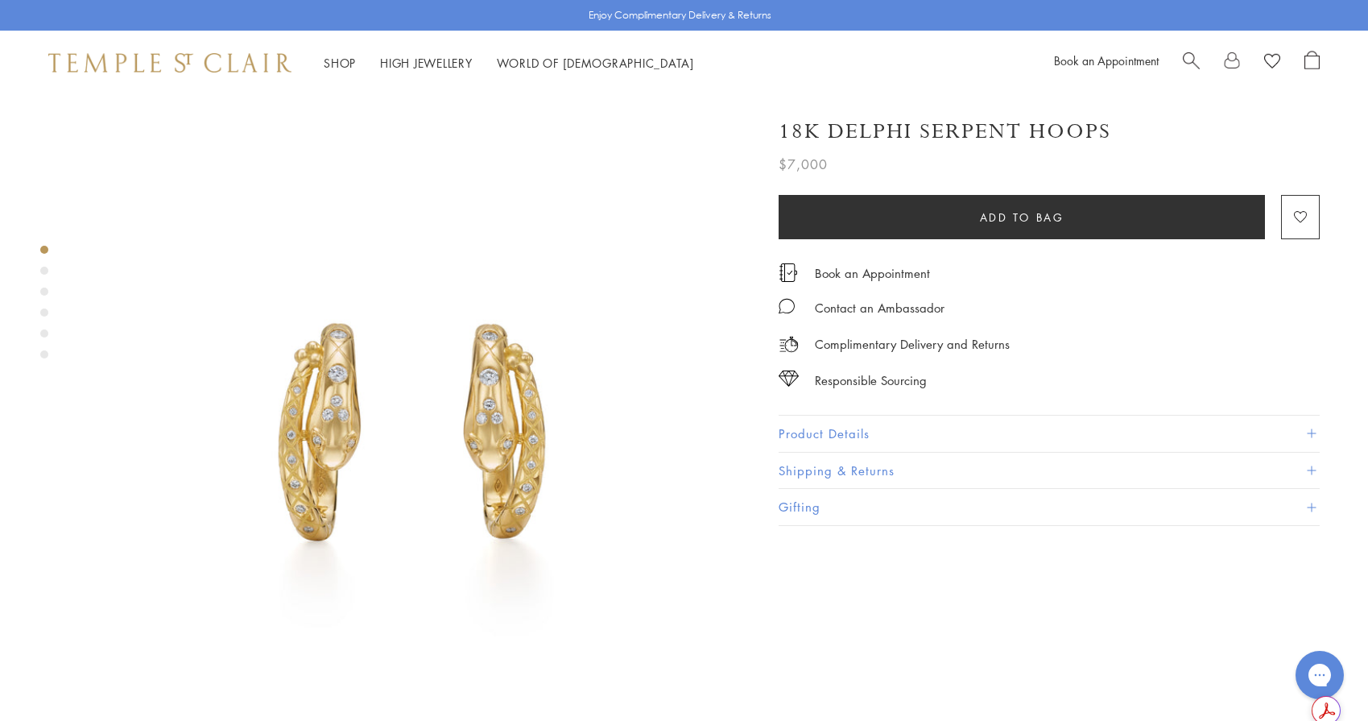
click at [832, 426] on button "Product Details" at bounding box center [1048, 433] width 541 height 36
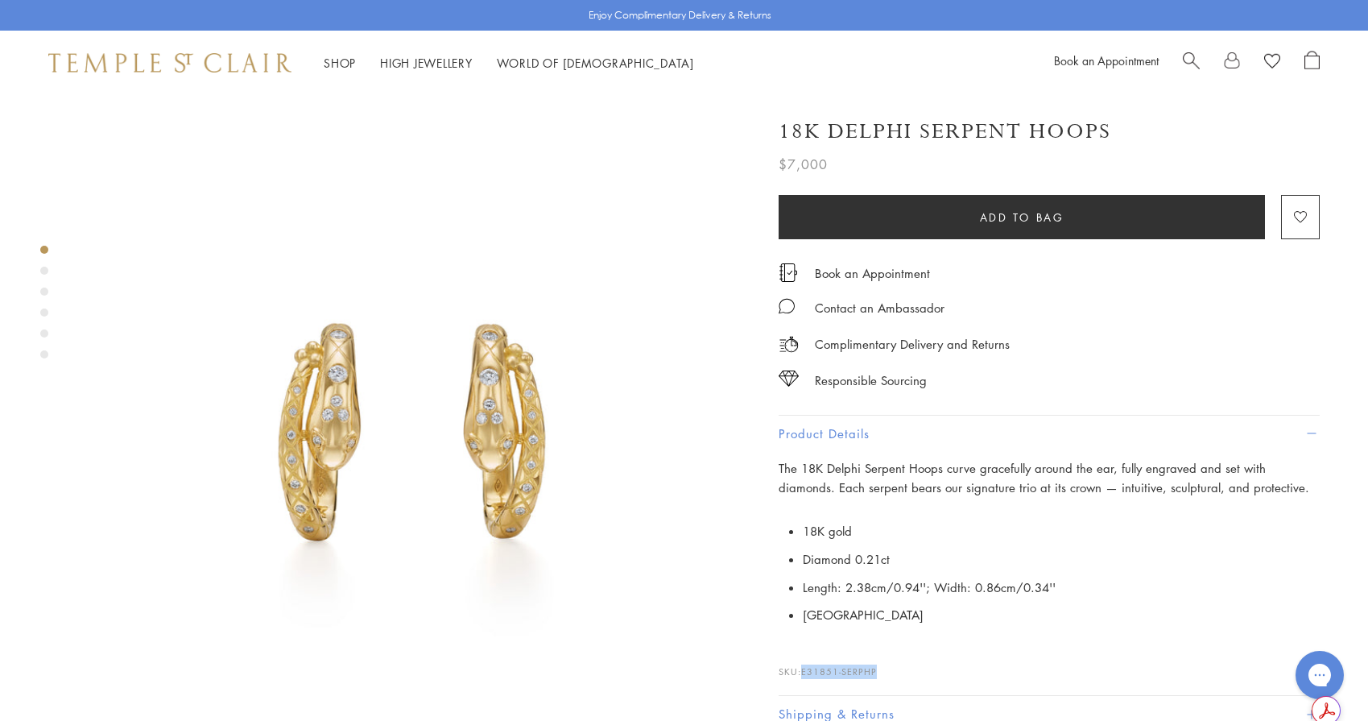
drag, startPoint x: 888, startPoint y: 672, endPoint x: 805, endPoint y: 671, distance: 82.9
click at [805, 671] on p "SKU: E31851-SERPHP" at bounding box center [1048, 663] width 541 height 31
copy span "E31851-SERPHP"
click at [945, 606] on li "[GEOGRAPHIC_DATA]" at bounding box center [1061, 615] width 517 height 28
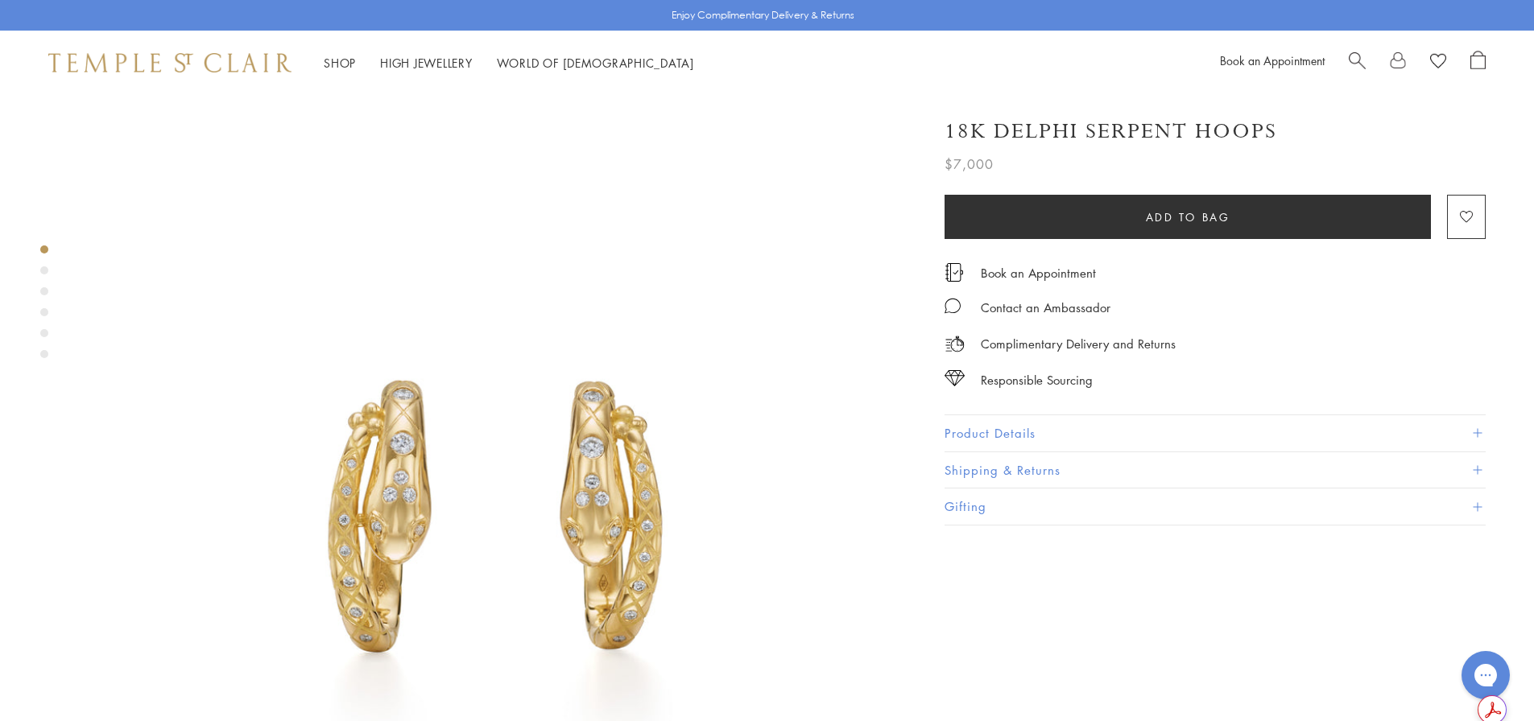
click at [526, 342] on img at bounding box center [493, 507] width 825 height 825
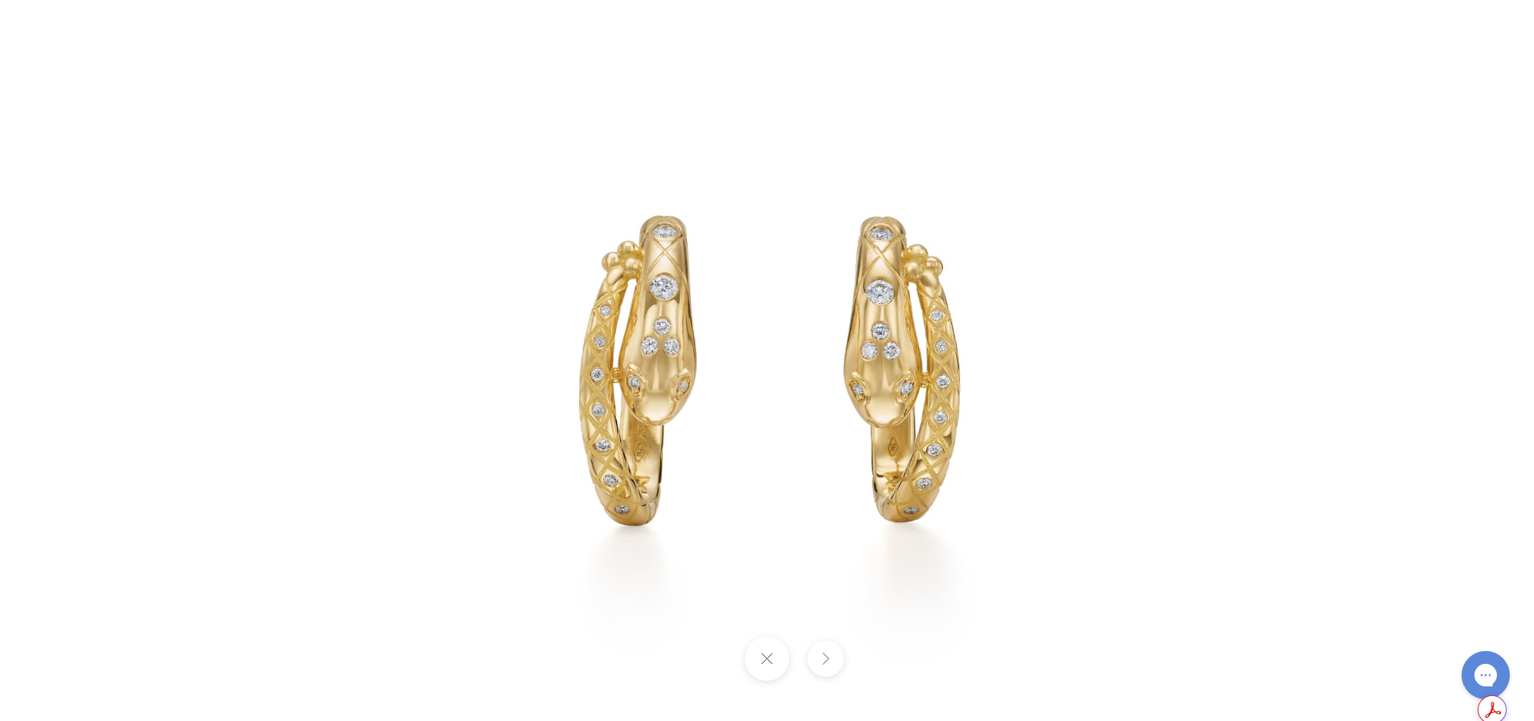
click at [834, 660] on button at bounding box center [825, 659] width 36 height 36
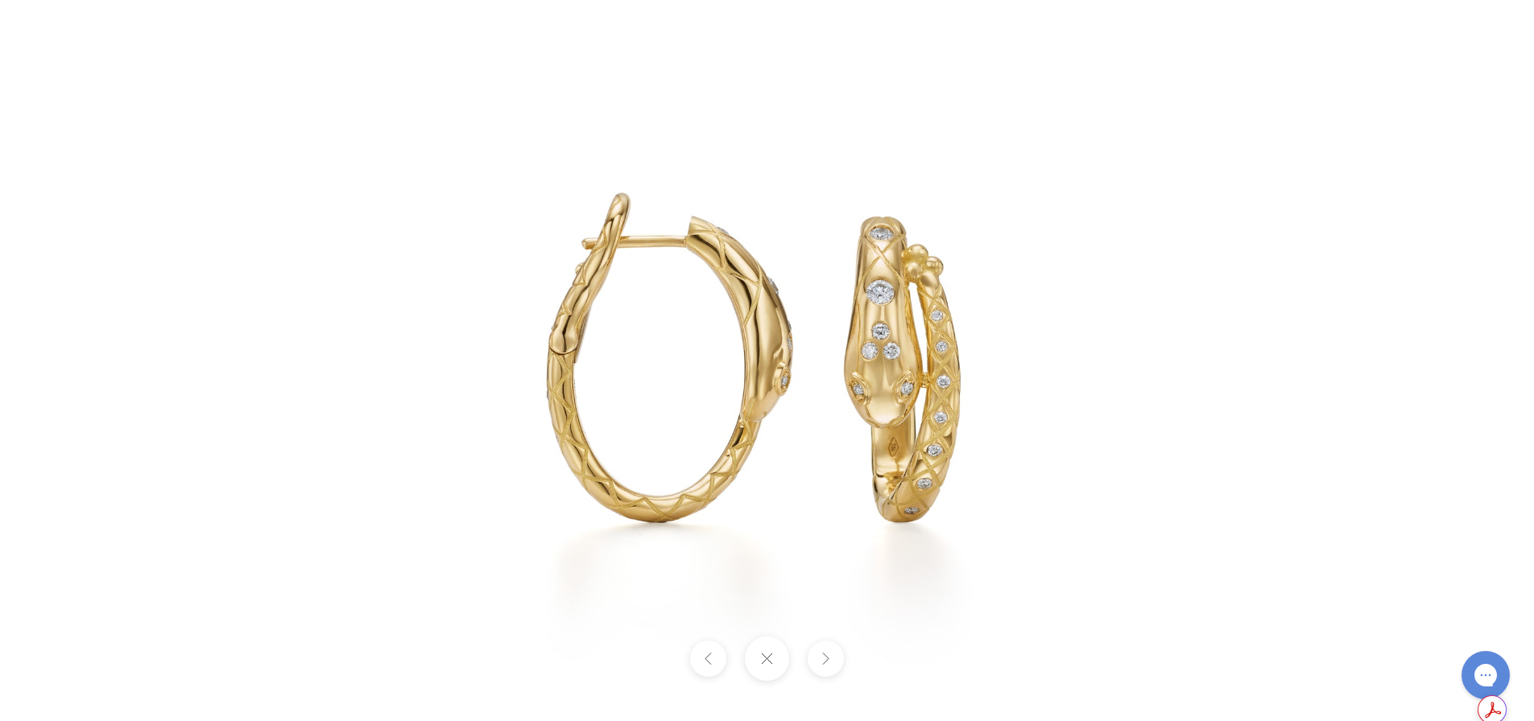
click at [817, 658] on button at bounding box center [825, 659] width 36 height 36
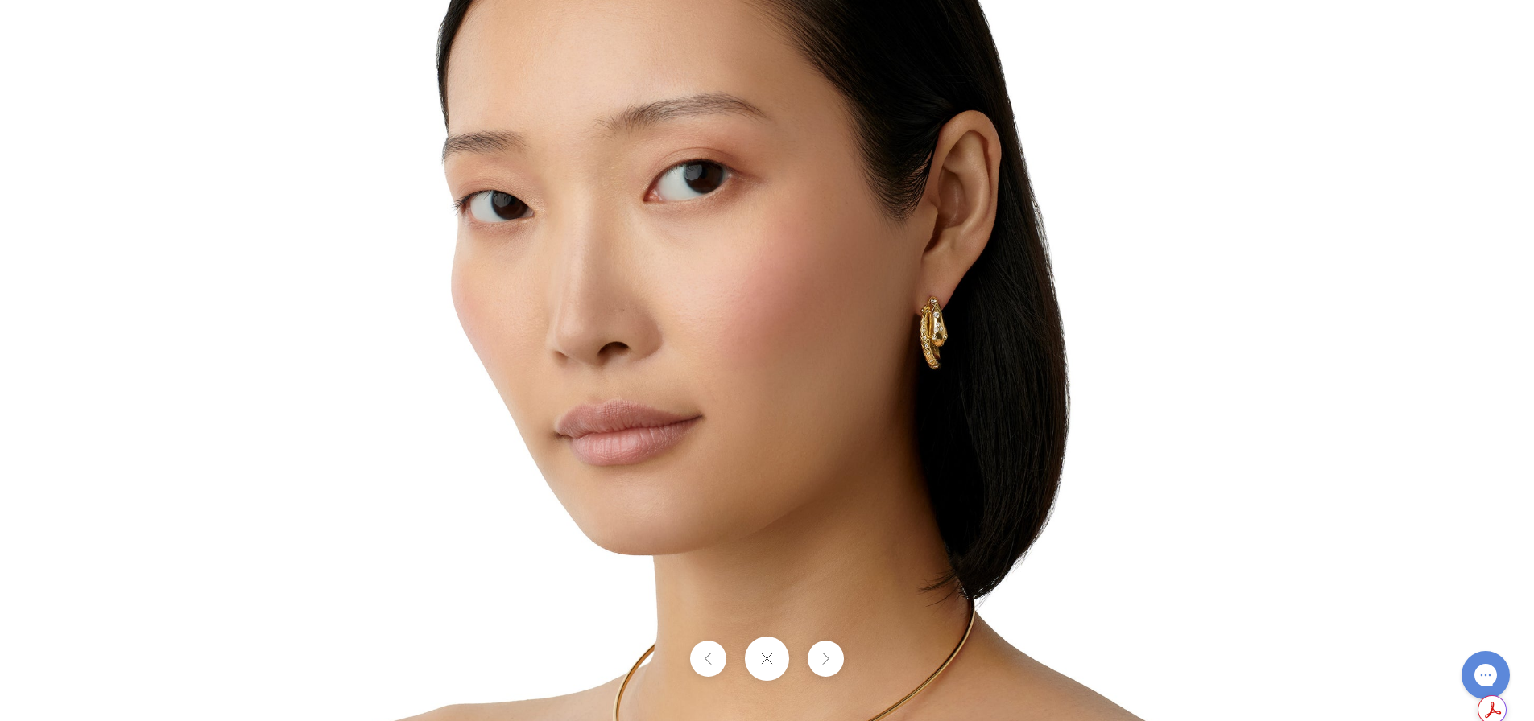
click at [817, 667] on button at bounding box center [825, 659] width 36 height 36
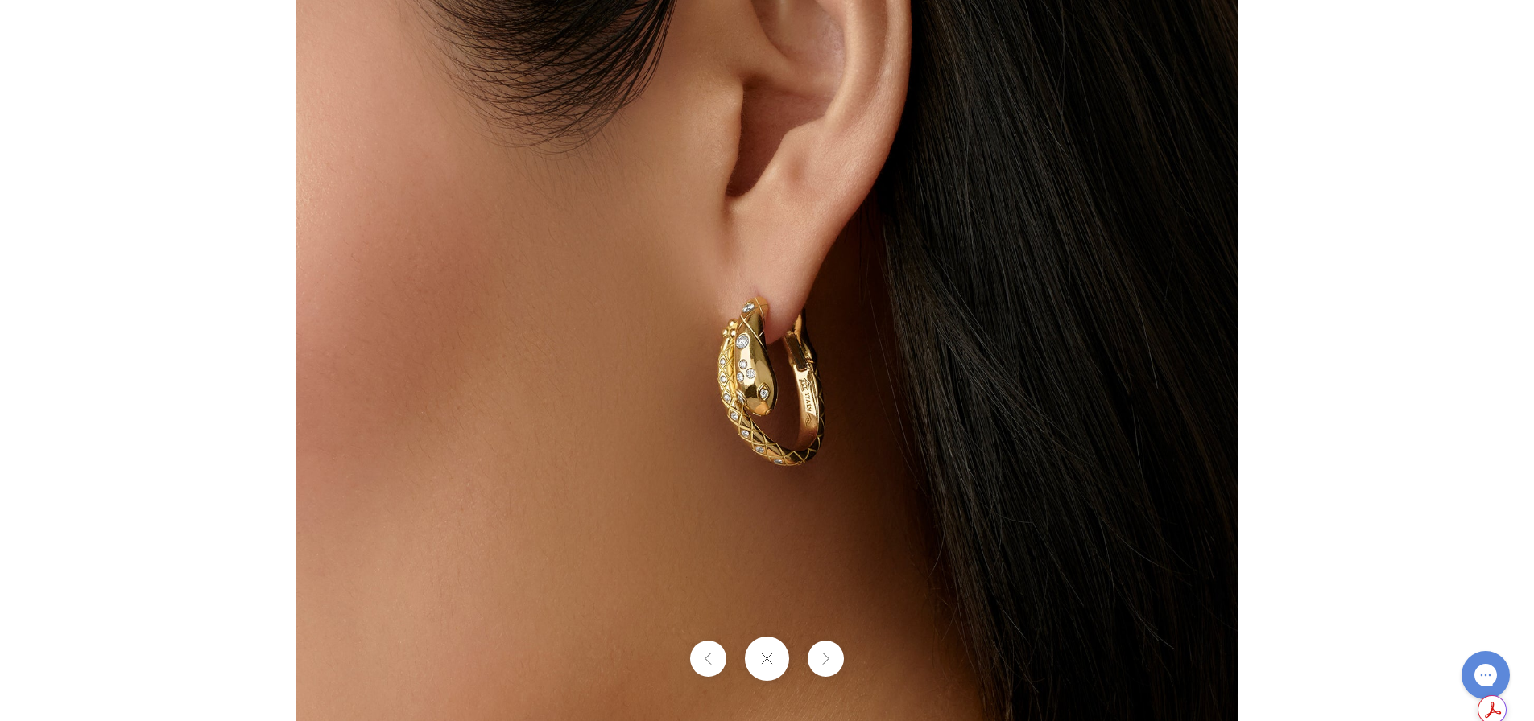
click at [833, 653] on button at bounding box center [825, 659] width 36 height 36
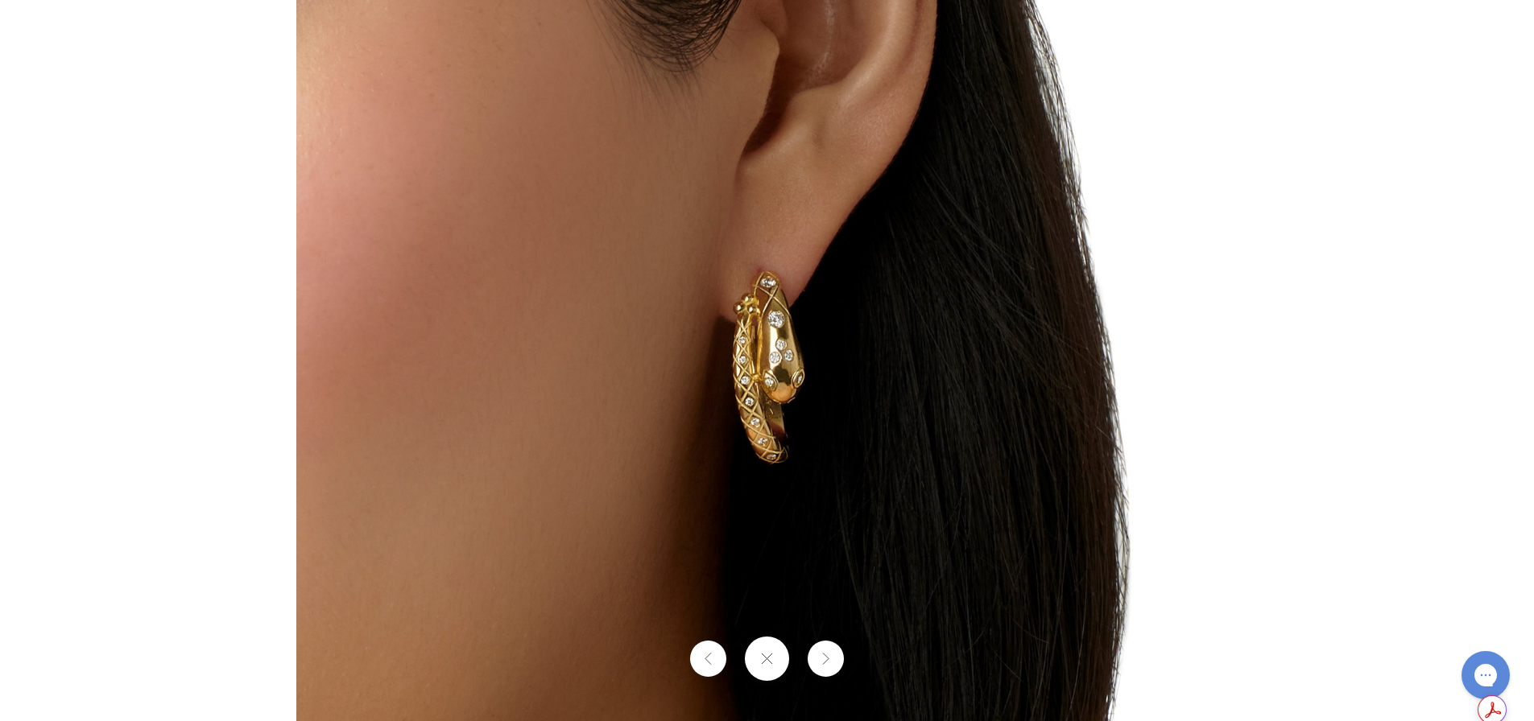
click at [696, 660] on button at bounding box center [708, 659] width 36 height 36
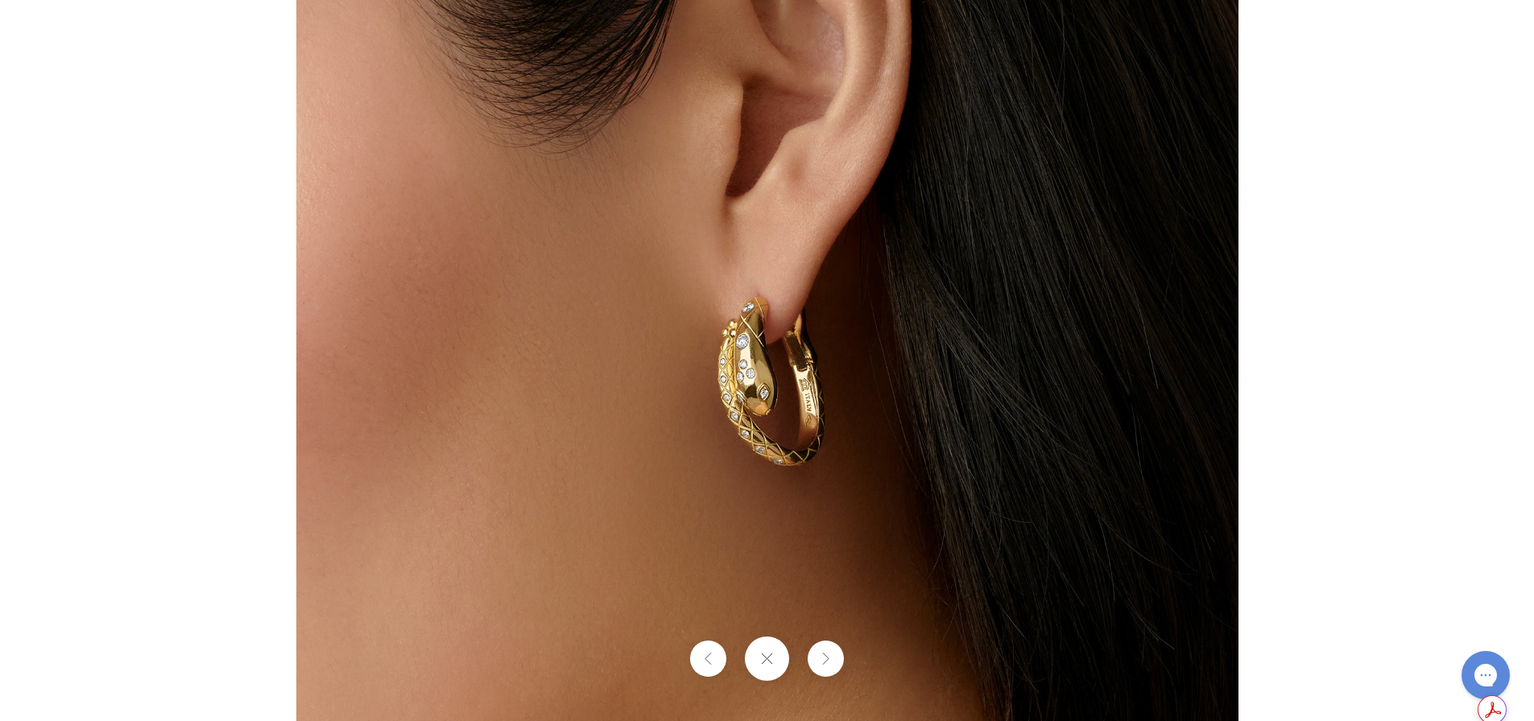
click at [818, 653] on button at bounding box center [825, 659] width 36 height 36
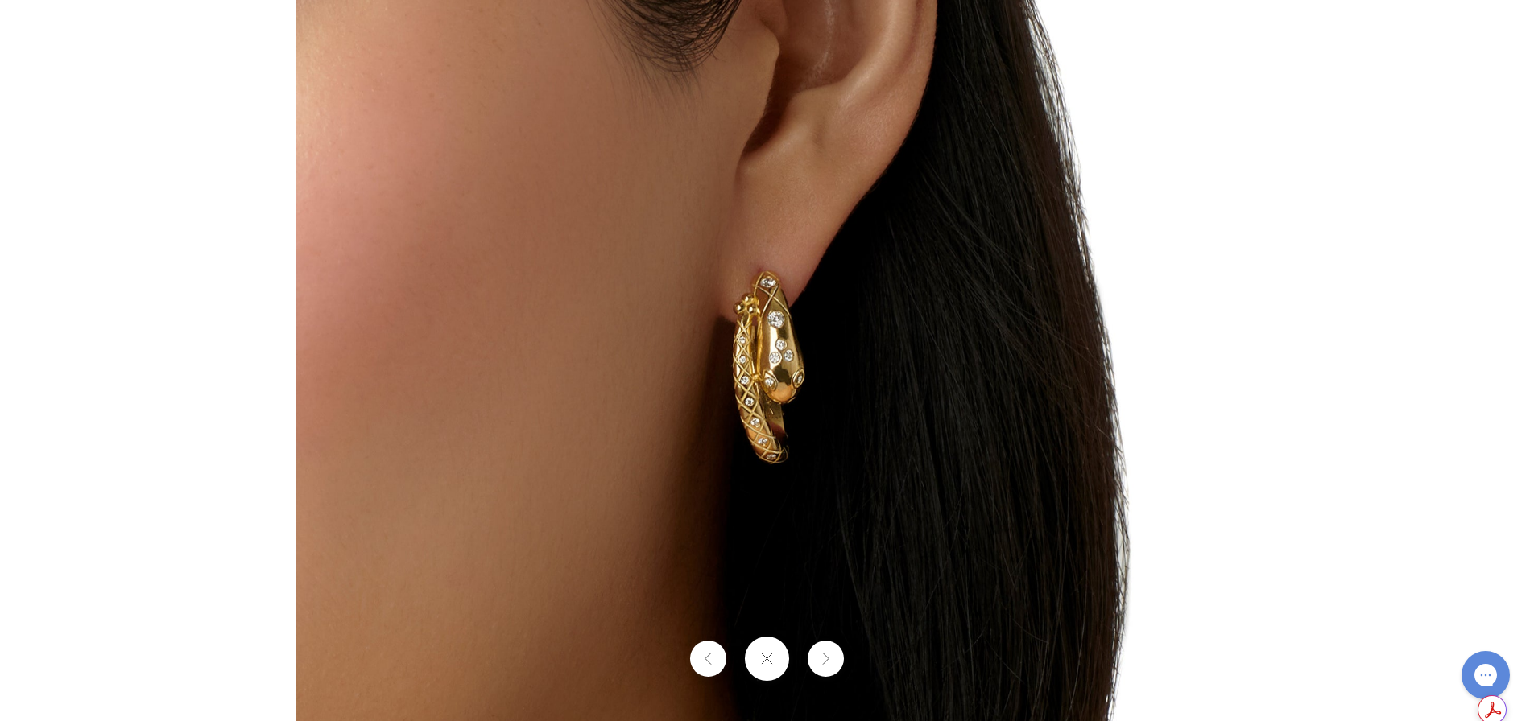
click at [771, 660] on button at bounding box center [767, 659] width 44 height 44
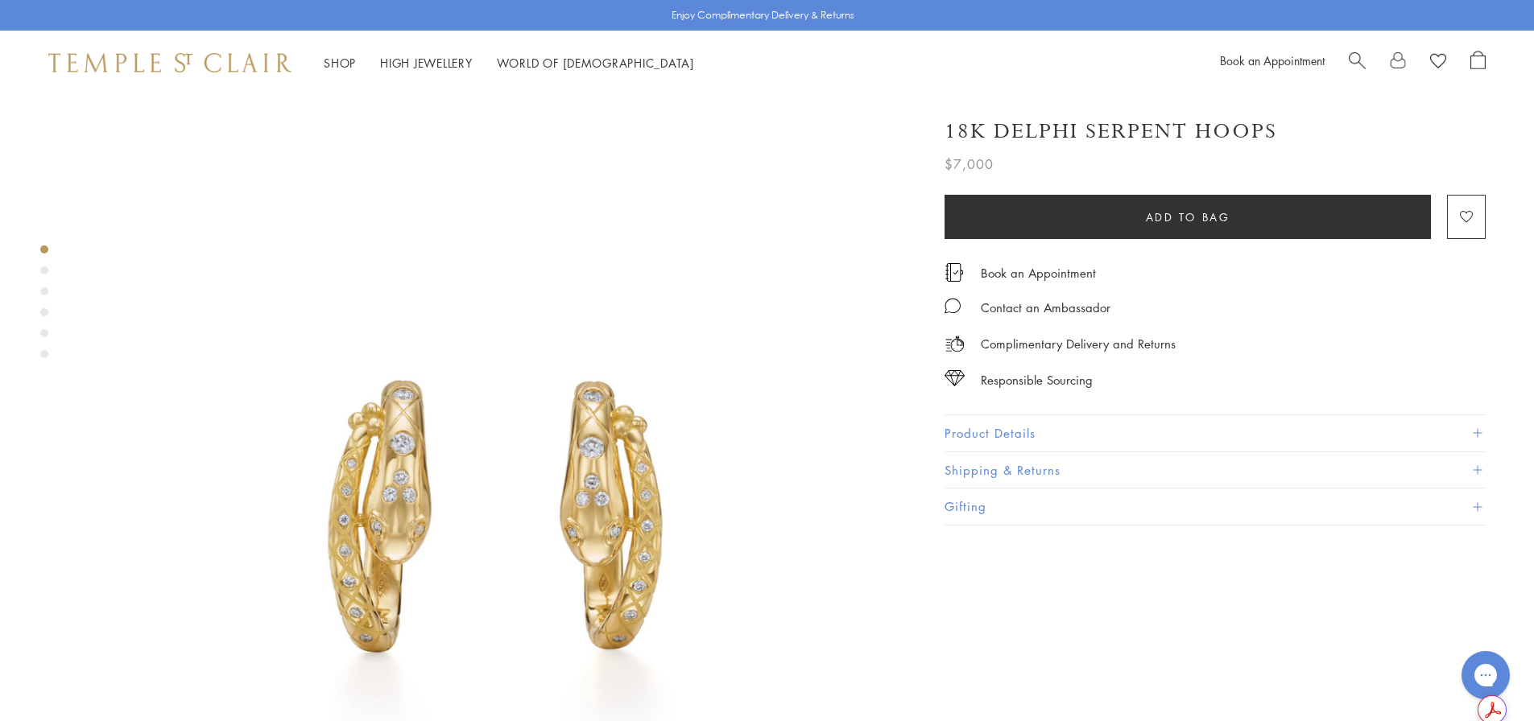
click at [1016, 432] on button "Product Details" at bounding box center [1214, 433] width 541 height 36
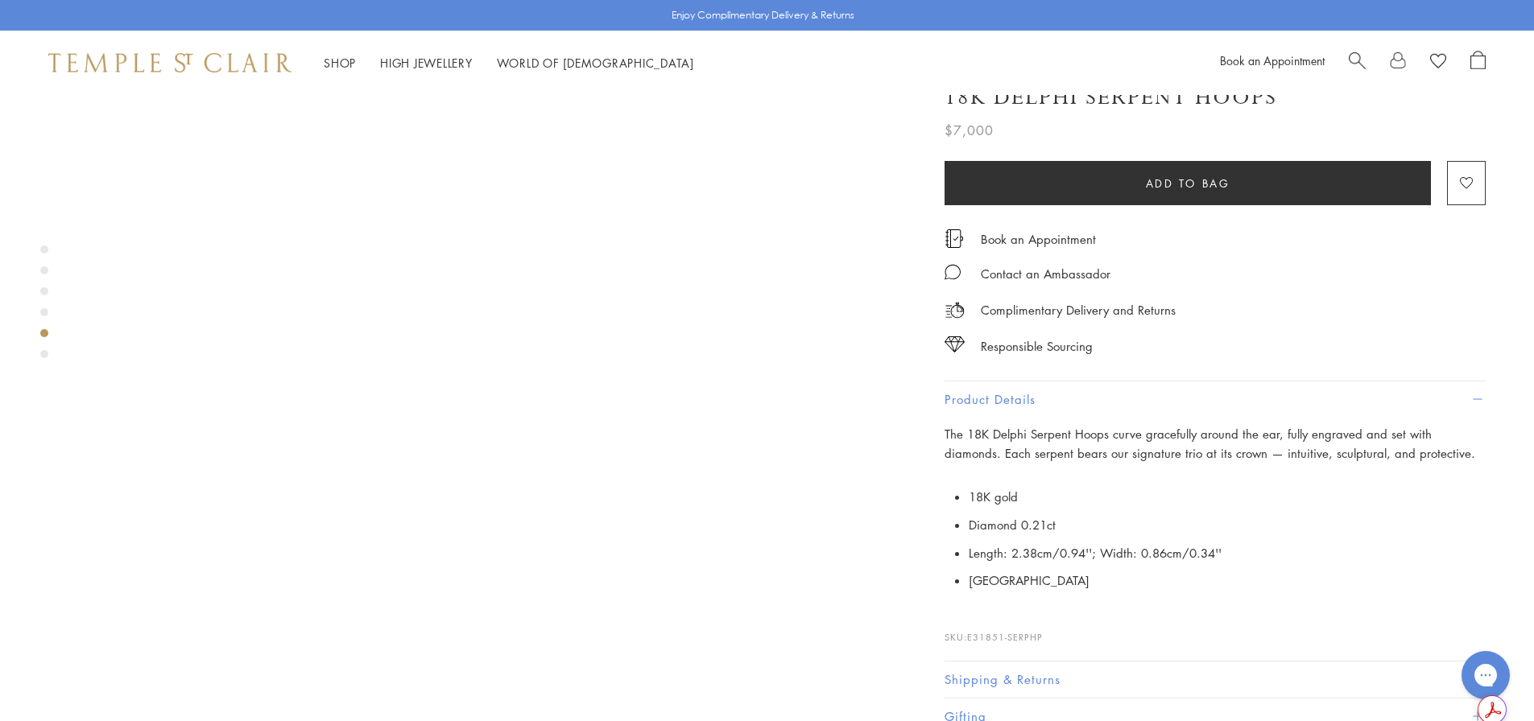
scroll to position [3220, 0]
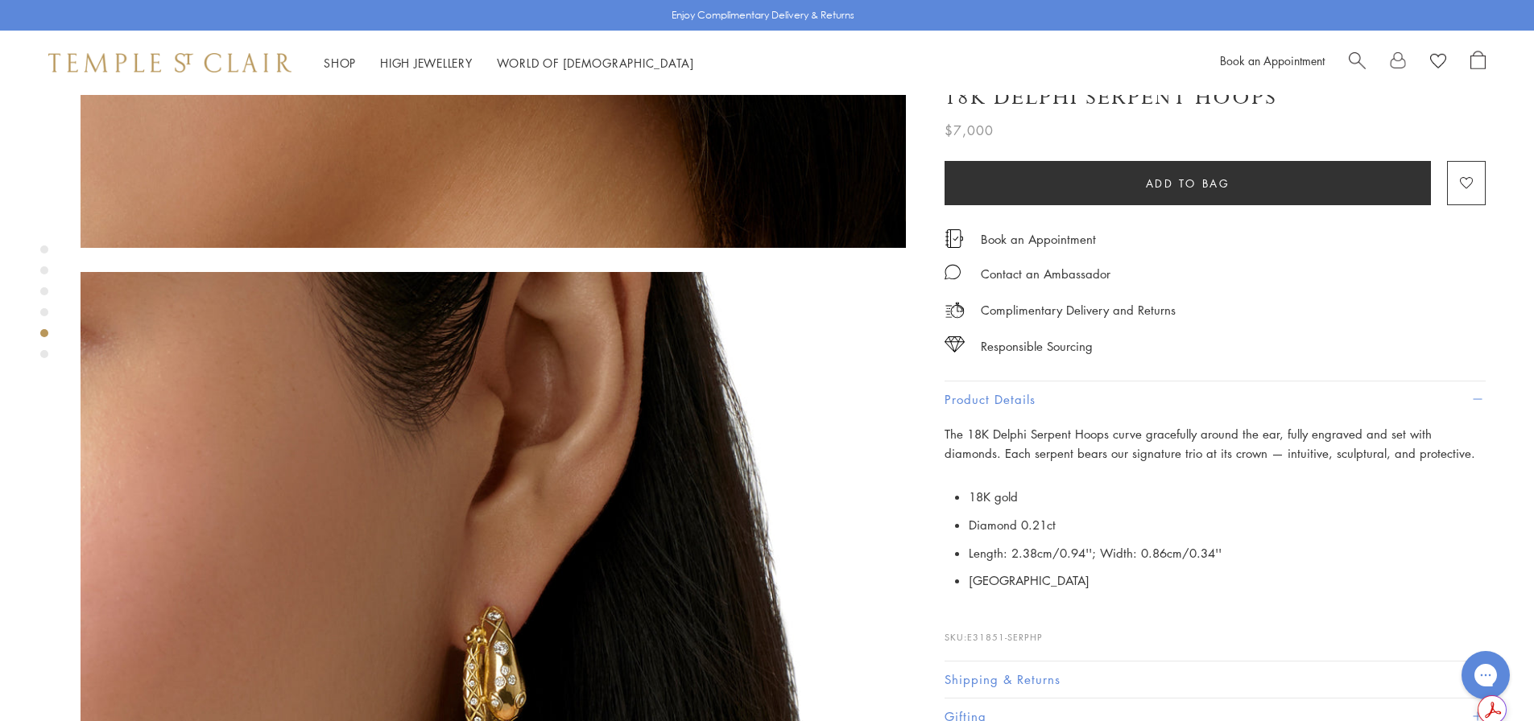
click at [570, 458] on img at bounding box center [493, 684] width 825 height 824
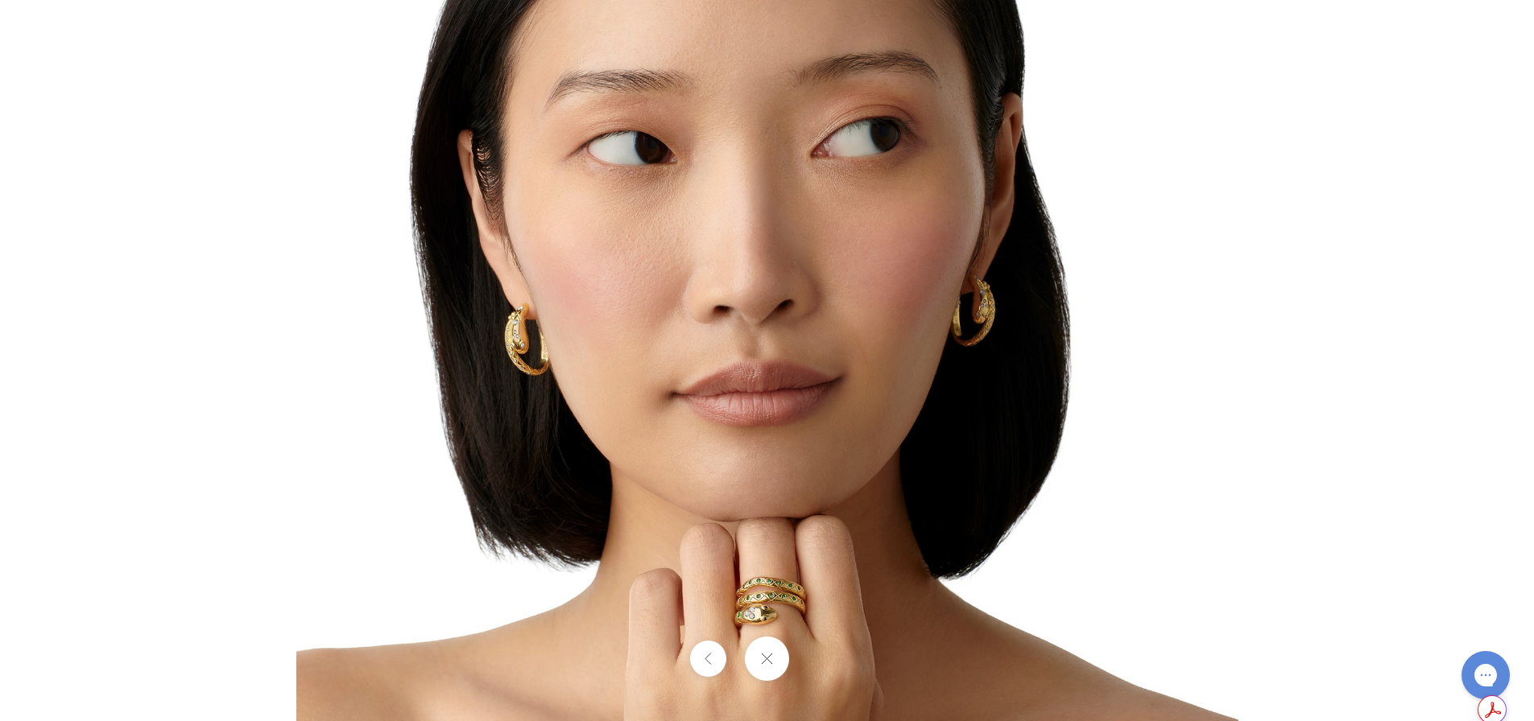
click at [764, 656] on button at bounding box center [767, 659] width 44 height 44
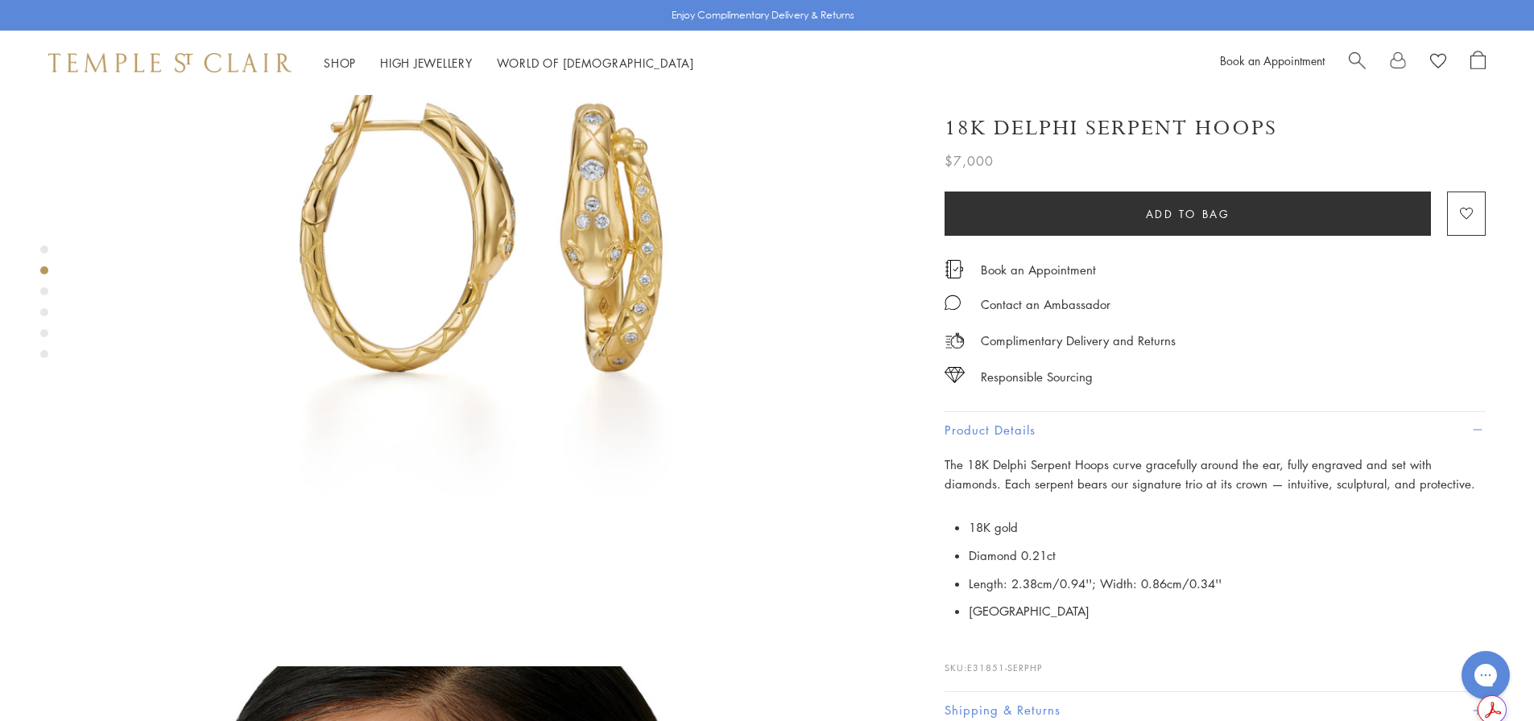
scroll to position [966, 0]
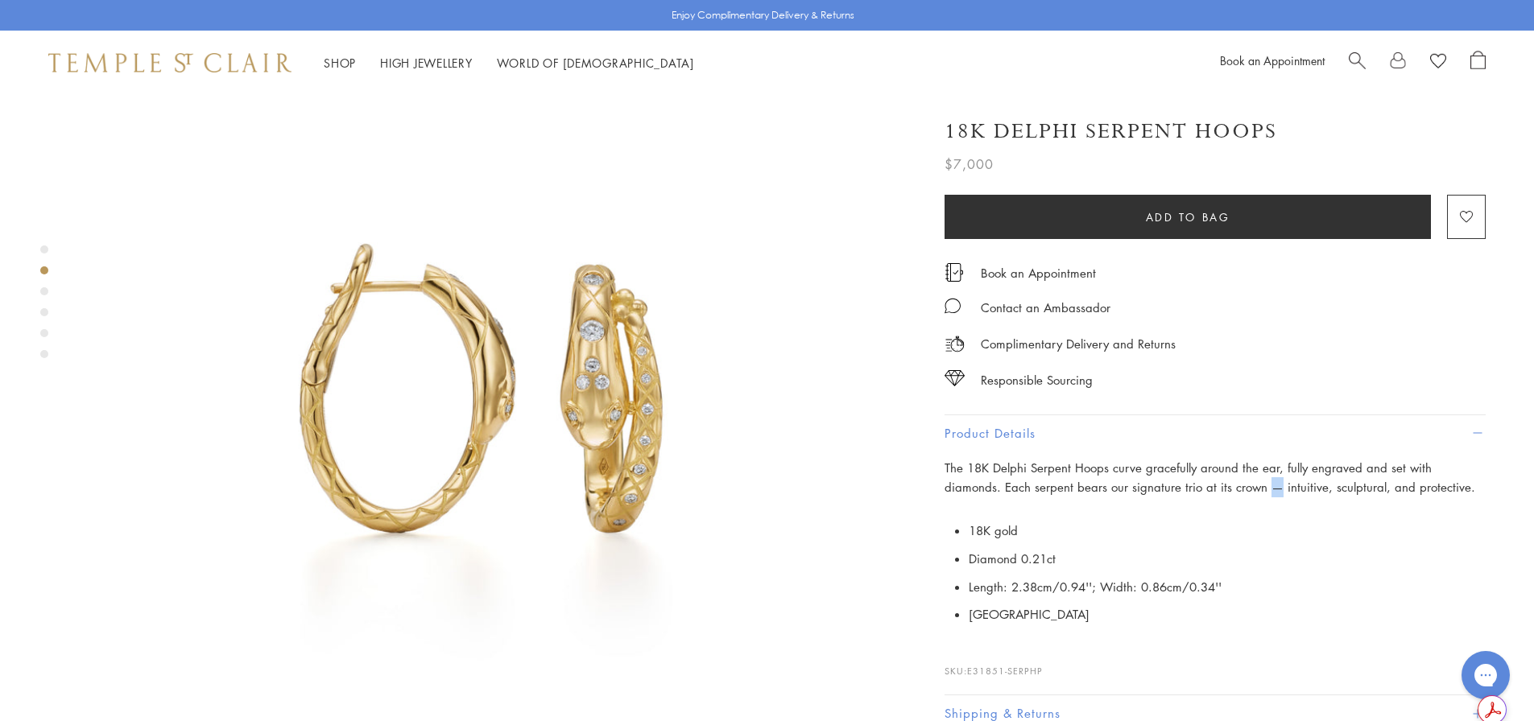
drag, startPoint x: 1217, startPoint y: 485, endPoint x: 1207, endPoint y: 487, distance: 10.7
click at [1207, 487] on span "The 18K Delphi Serpent Hoops curve gracefully around the ear, fully engraved an…" at bounding box center [1209, 478] width 531 height 36
copy span "—"
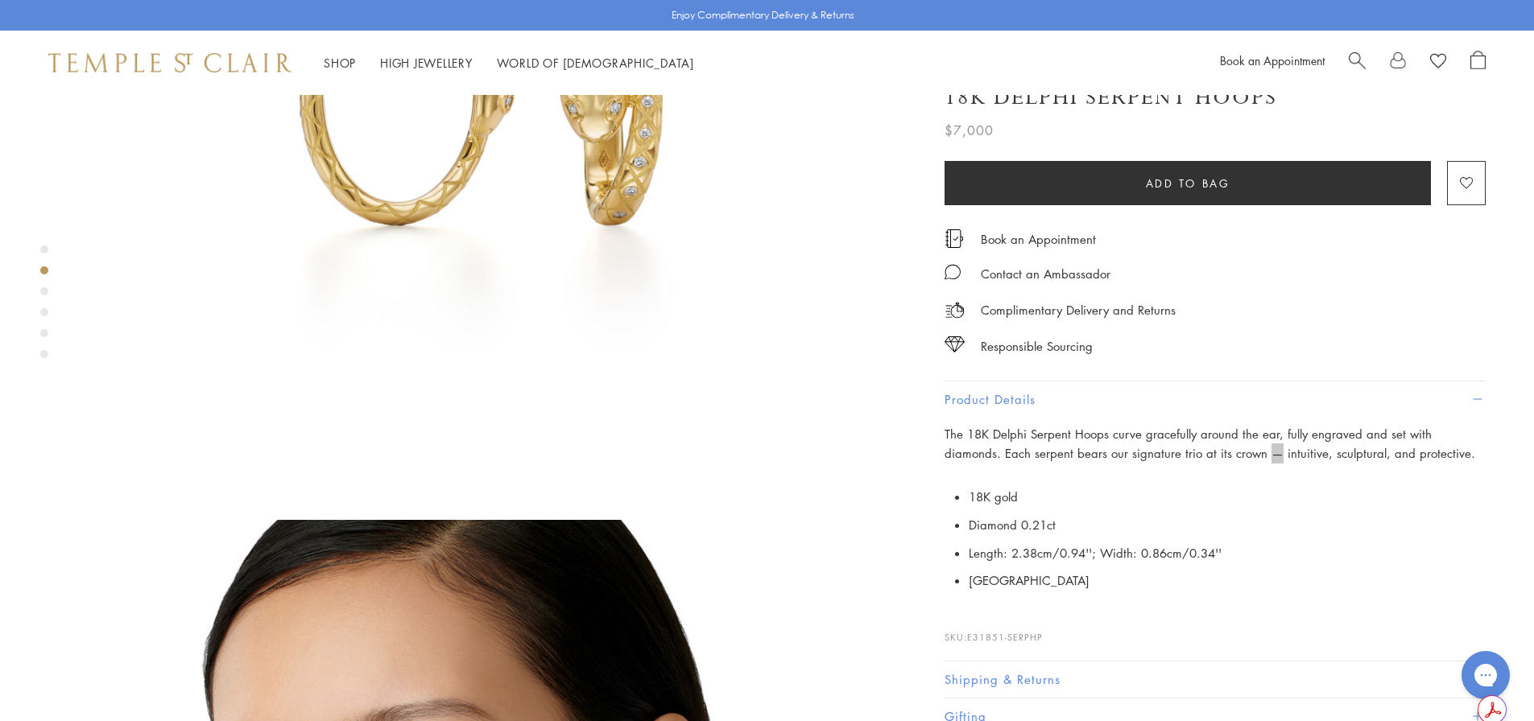
scroll to position [1288, 0]
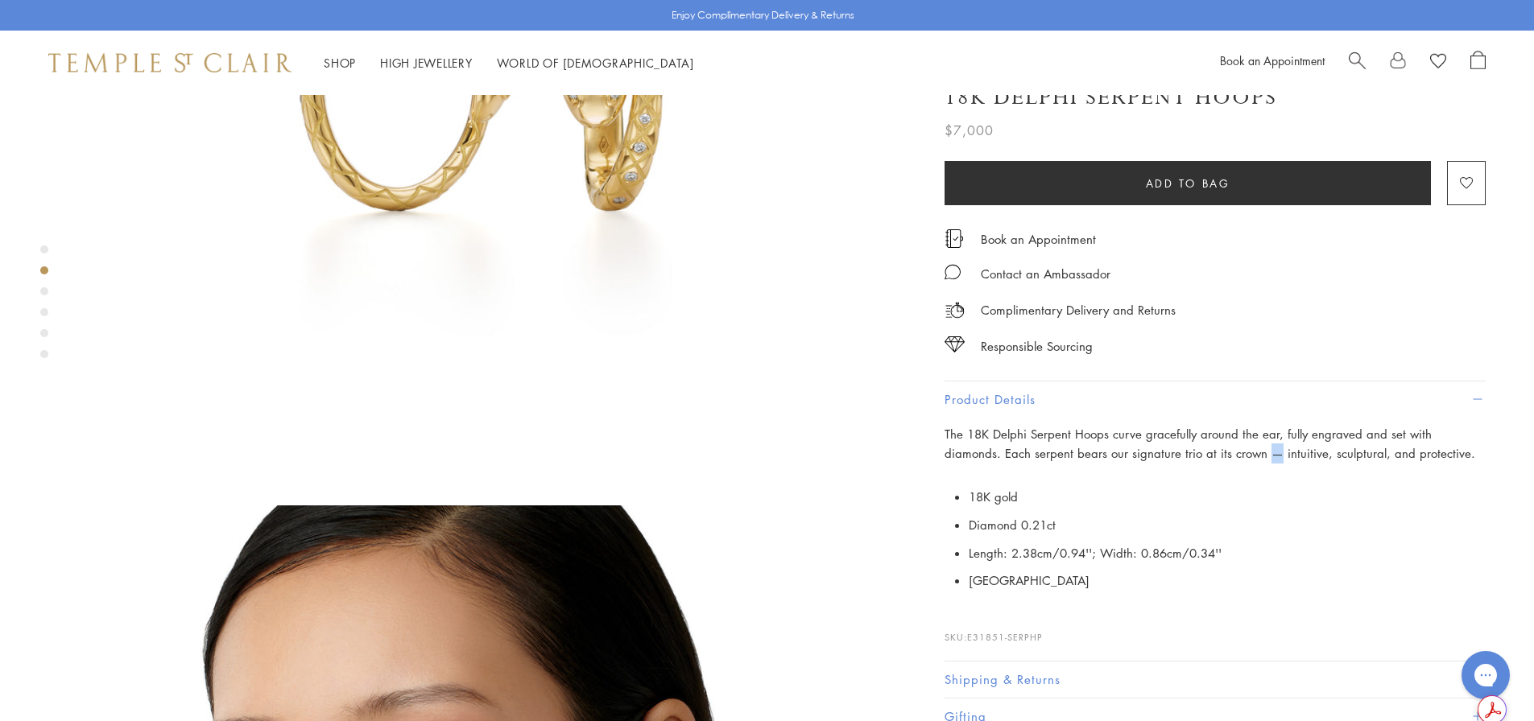
click at [1356, 63] on span "Search" at bounding box center [1356, 59] width 17 height 17
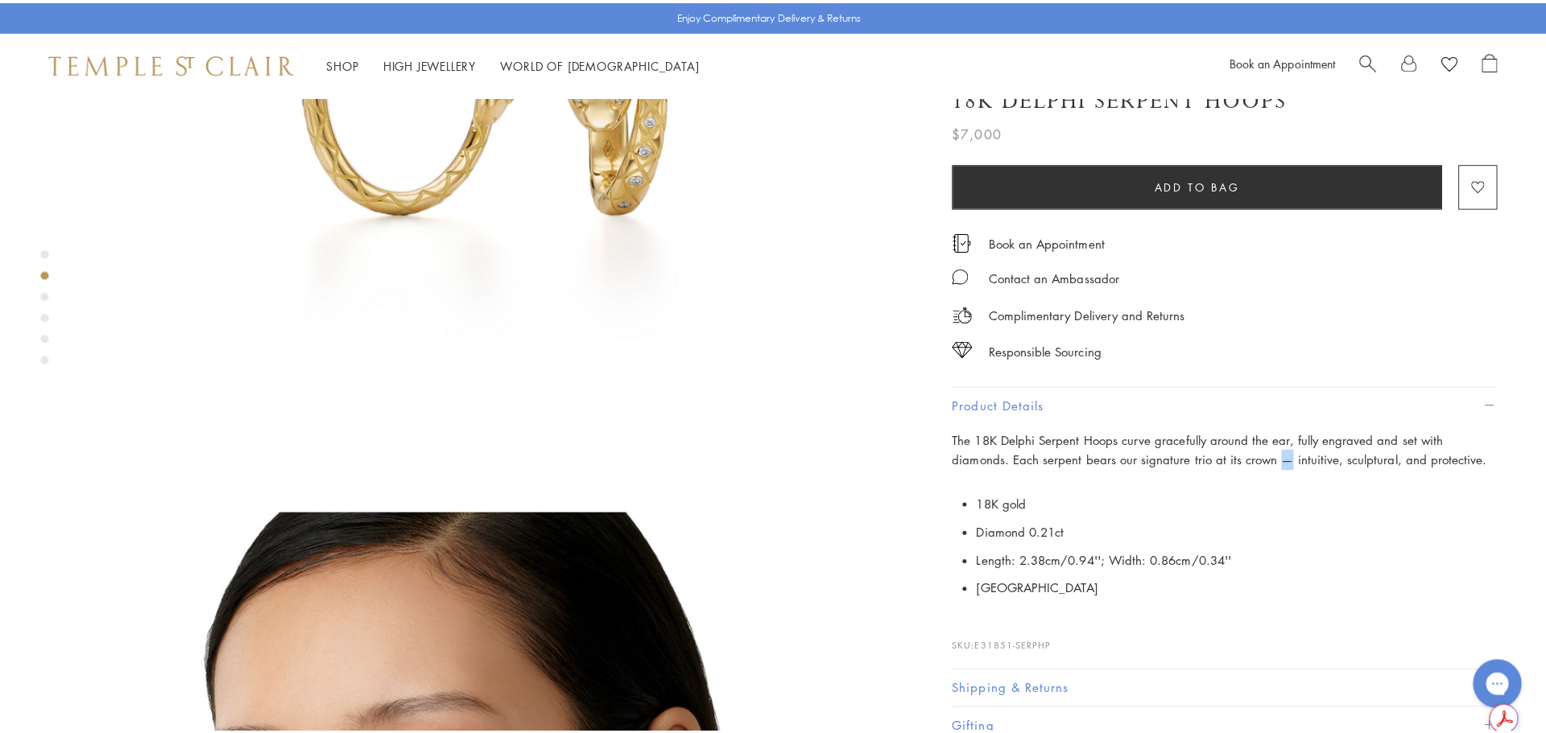
scroll to position [1300, 0]
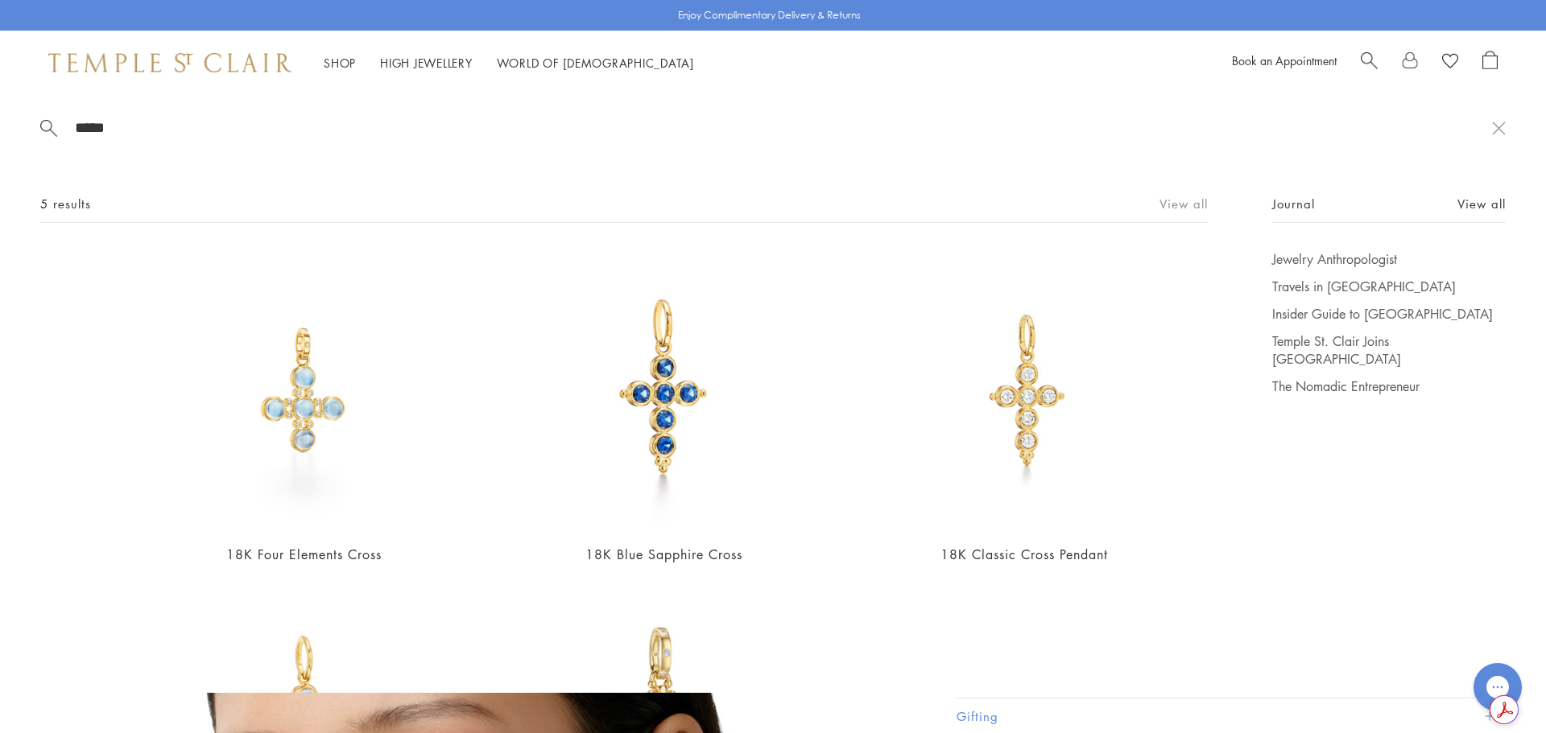
type input "*****"
click at [1171, 211] on link "View all" at bounding box center [1183, 204] width 48 height 18
